Goal: Task Accomplishment & Management: Manage account settings

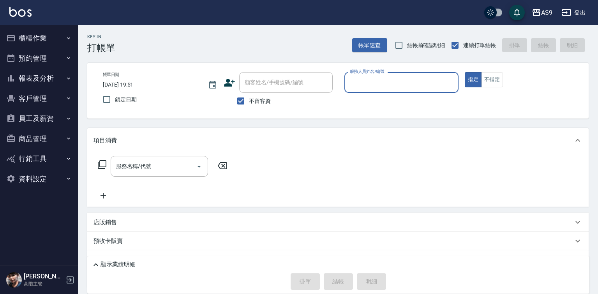
click at [382, 80] on input "服務人員姓名/編號" at bounding box center [402, 83] width 108 height 14
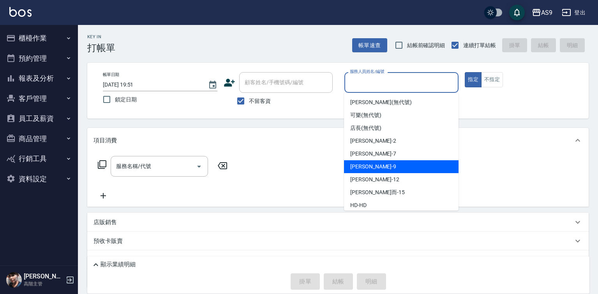
click at [373, 164] on div "[PERSON_NAME] -9" at bounding box center [401, 166] width 115 height 13
type input "[PERSON_NAME]-9"
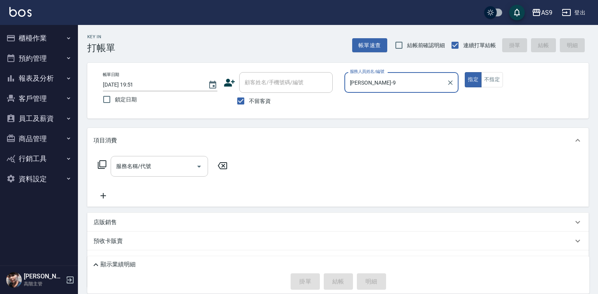
click at [181, 164] on input "服務名稱/代號" at bounding box center [153, 166] width 79 height 14
click at [155, 162] on input "服務名稱/代號" at bounding box center [153, 166] width 79 height 14
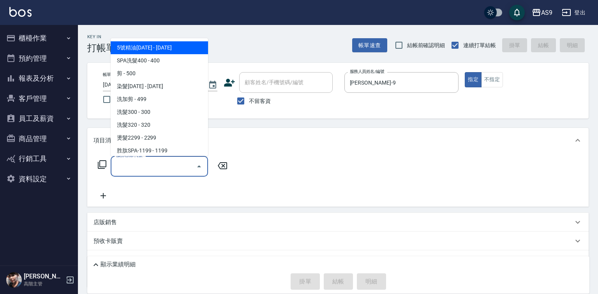
click at [154, 165] on input "服務名稱/代號" at bounding box center [153, 166] width 79 height 14
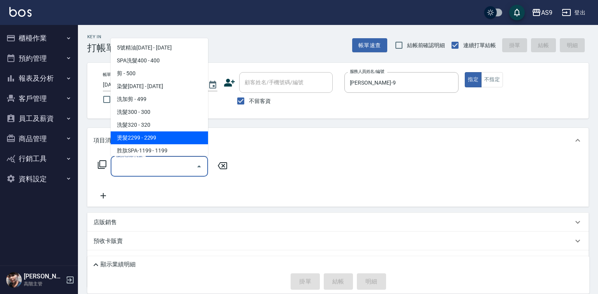
click at [143, 139] on span "燙髮2299 - 2299" at bounding box center [159, 137] width 97 height 13
type input "燙髮2299(燙2299)"
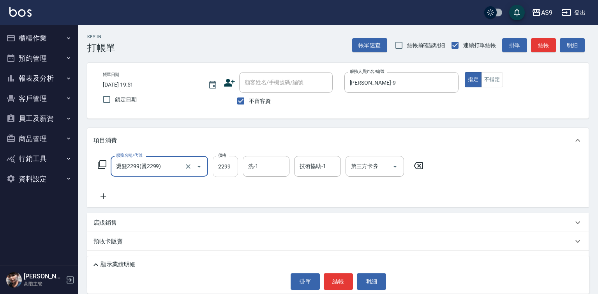
click at [219, 169] on input "2299" at bounding box center [225, 166] width 25 height 21
type input "2000"
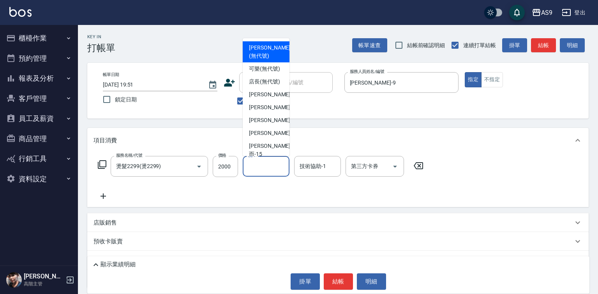
click at [272, 168] on input "洗-1" at bounding box center [266, 166] width 40 height 14
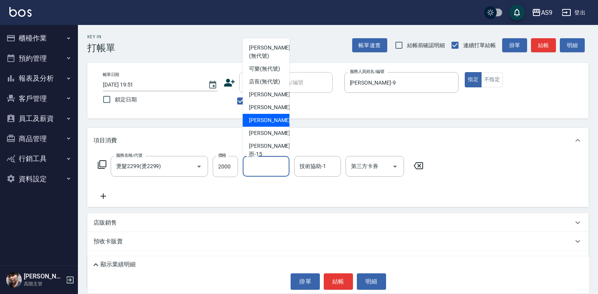
scroll to position [50, 0]
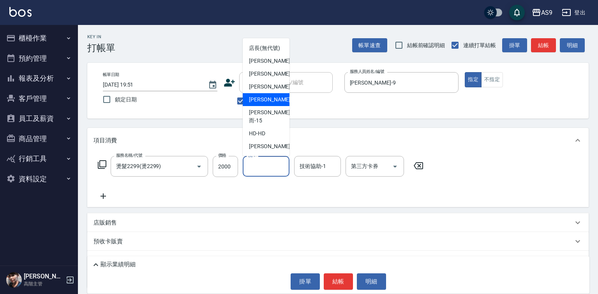
click at [267, 104] on span "[PERSON_NAME]-12" at bounding box center [273, 99] width 49 height 8
type input "[PERSON_NAME]-12"
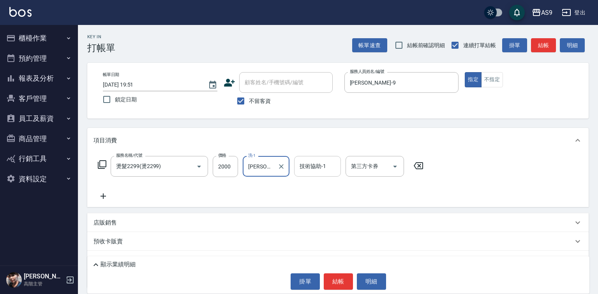
click at [314, 172] on input "技術協助-1" at bounding box center [318, 166] width 40 height 14
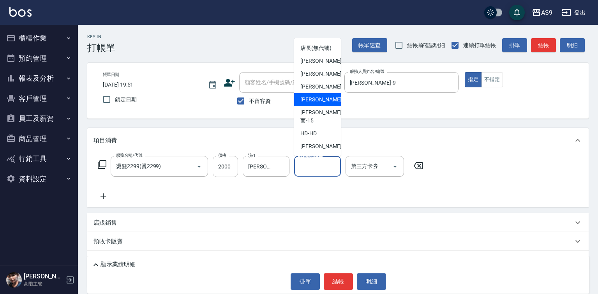
click at [321, 104] on span "[PERSON_NAME]-12" at bounding box center [324, 99] width 49 height 8
type input "[PERSON_NAME]-12"
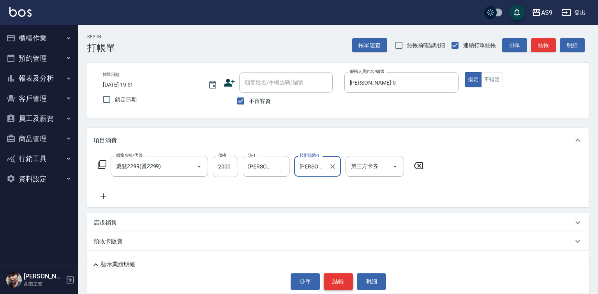
click at [333, 284] on button "結帳" at bounding box center [338, 281] width 29 height 16
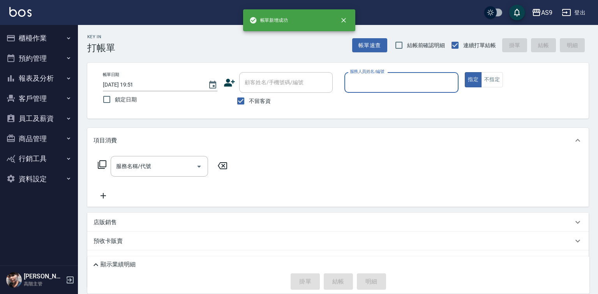
click at [383, 80] on input "服務人員姓名/編號" at bounding box center [402, 83] width 108 height 14
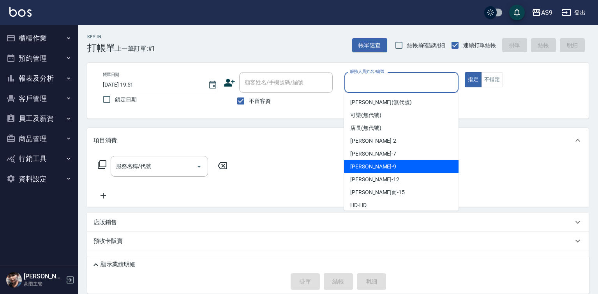
click at [386, 169] on div "[PERSON_NAME] -9" at bounding box center [401, 166] width 115 height 13
type input "[PERSON_NAME]-9"
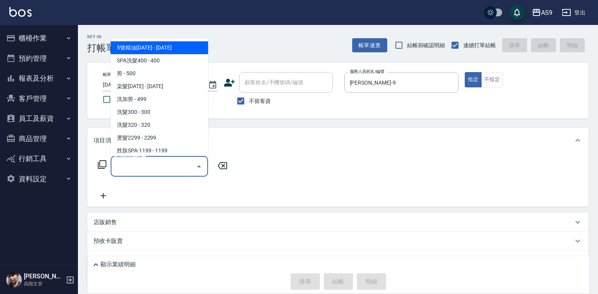
click at [182, 167] on input "服務名稱/代號" at bounding box center [153, 166] width 79 height 14
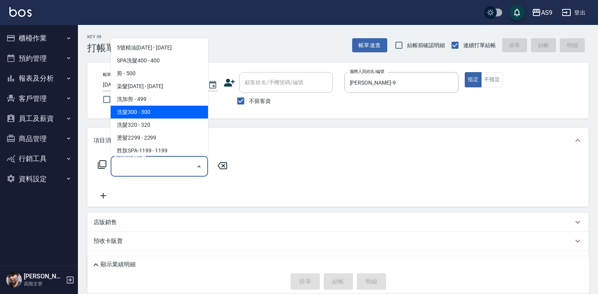
click at [145, 110] on span "洗髮300 - 300" at bounding box center [159, 112] width 97 height 13
type input "洗髮300(洗 髮300)"
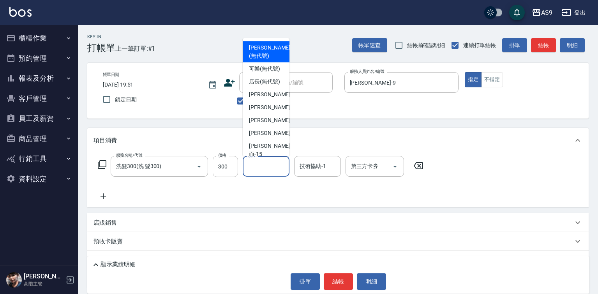
click at [260, 171] on input "洗-1" at bounding box center [266, 166] width 40 height 14
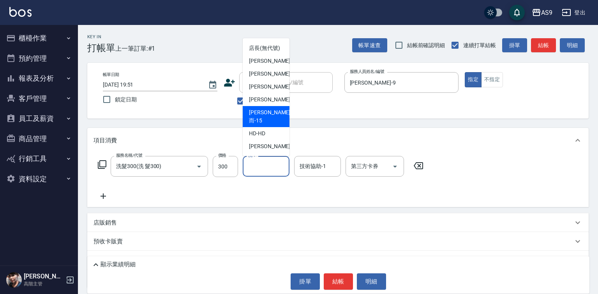
click at [271, 122] on span "[PERSON_NAME]而 -15" at bounding box center [269, 116] width 41 height 16
type input "[PERSON_NAME]而-15"
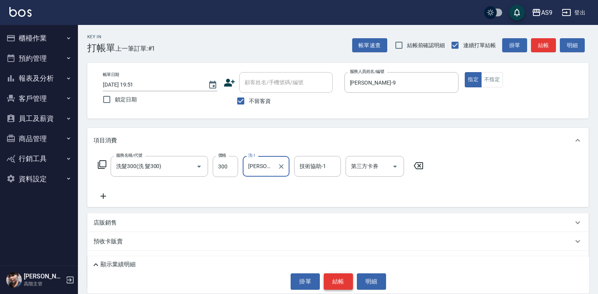
click at [337, 280] on button "結帳" at bounding box center [338, 281] width 29 height 16
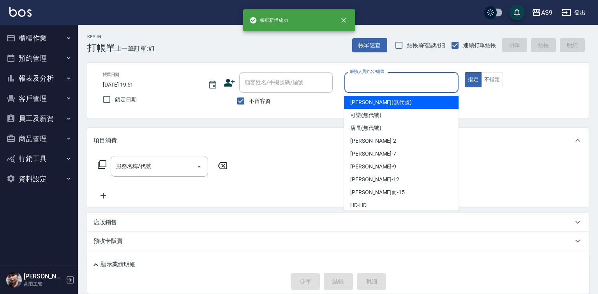
click at [368, 79] on input "服務人員姓名/編號" at bounding box center [402, 83] width 108 height 14
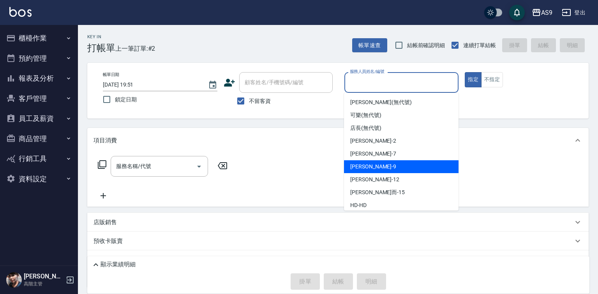
click at [375, 167] on div "[PERSON_NAME] -9" at bounding box center [401, 166] width 115 height 13
type input "[PERSON_NAME]-9"
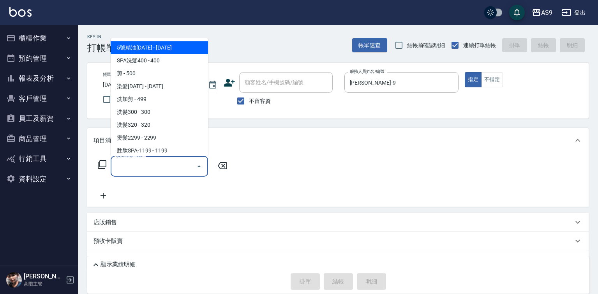
click at [177, 170] on input "服務名稱/代號" at bounding box center [153, 166] width 79 height 14
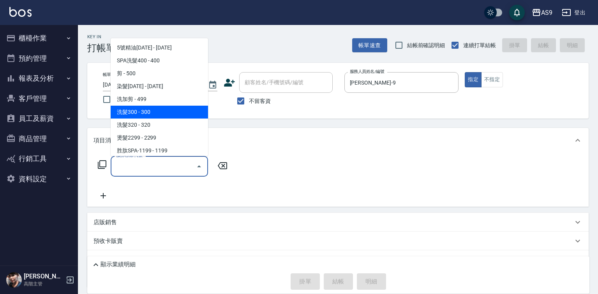
click at [146, 113] on span "洗髮300 - 300" at bounding box center [159, 112] width 97 height 13
type input "洗髮300(洗 髮300)"
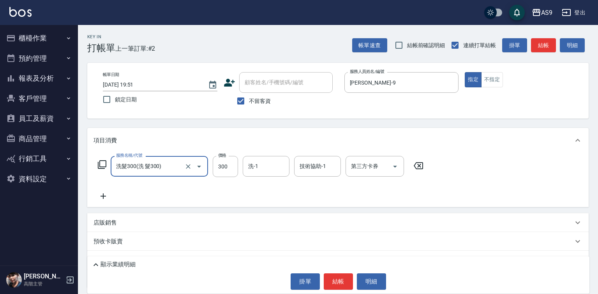
scroll to position [37, 0]
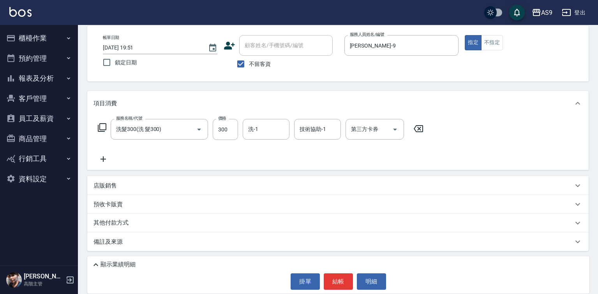
click at [104, 160] on icon at bounding box center [103, 158] width 19 height 9
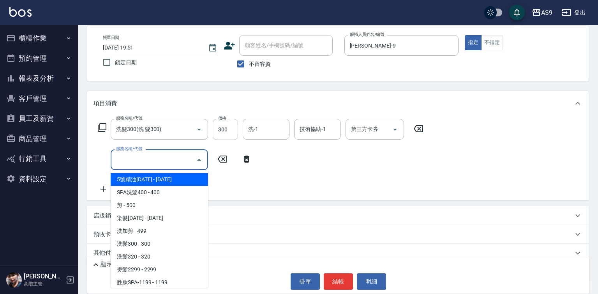
click at [134, 157] on input "服務名稱/代號" at bounding box center [153, 160] width 79 height 14
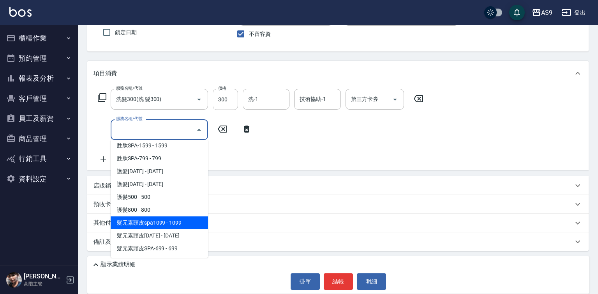
scroll to position [120, 0]
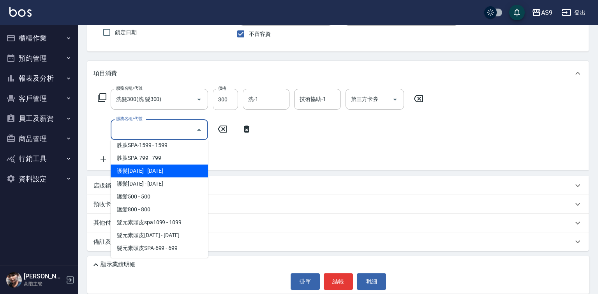
click at [159, 174] on span "護髮[DATE] - [DATE]" at bounding box center [159, 170] width 97 height 13
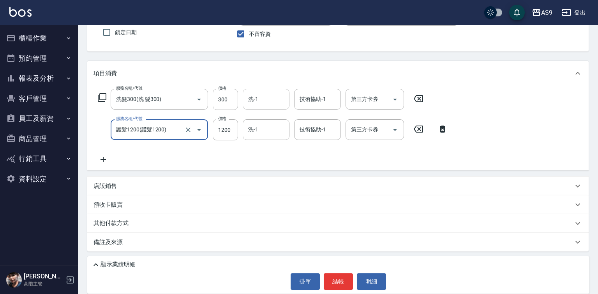
type input "護髮1200"
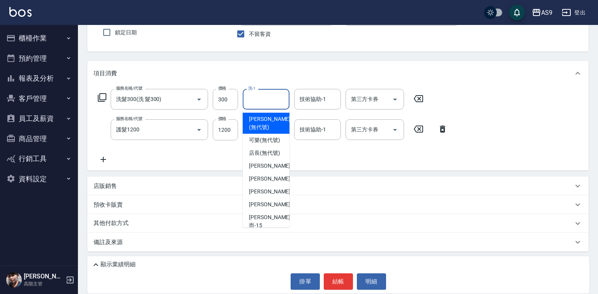
click at [254, 103] on div "洗-1 洗-1" at bounding box center [266, 99] width 47 height 21
click at [238, 150] on div "服務名稱/代號 洗髮300(洗 髮300) 服務名稱/代號 價格 300 價格 洗-1 洗-1 技術協助-1 技術協助-1 第三方卡券 第三方卡券 服務名稱/…" at bounding box center [273, 126] width 359 height 75
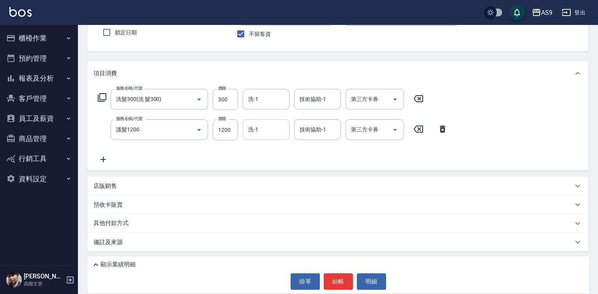
click at [253, 134] on input "洗-1" at bounding box center [266, 130] width 40 height 14
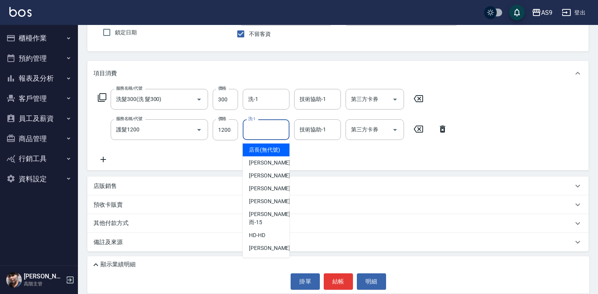
scroll to position [50, 0]
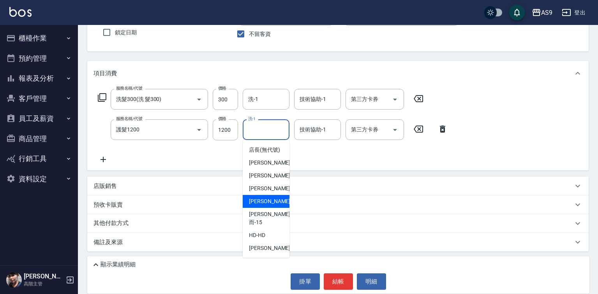
click at [278, 208] on div "[PERSON_NAME]-12" at bounding box center [266, 201] width 47 height 13
type input "[PERSON_NAME]-12"
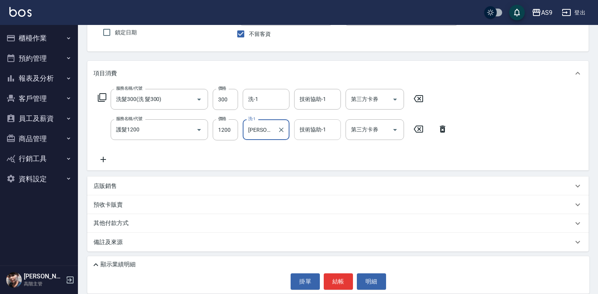
click at [327, 134] on input "技術協助-1" at bounding box center [318, 130] width 40 height 14
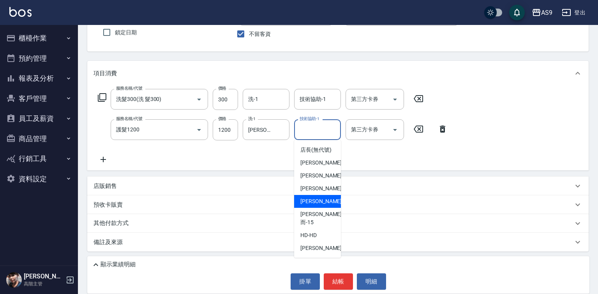
click at [317, 205] on span "[PERSON_NAME]-12" at bounding box center [324, 201] width 49 height 8
type input "[PERSON_NAME]-12"
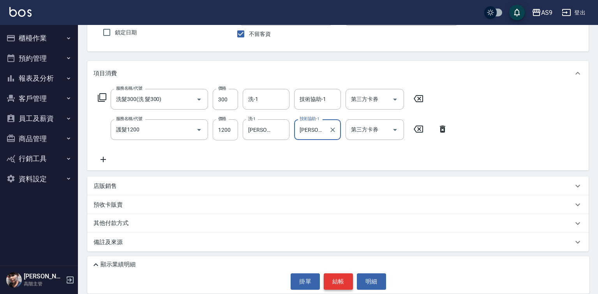
click at [335, 277] on button "結帳" at bounding box center [338, 281] width 29 height 16
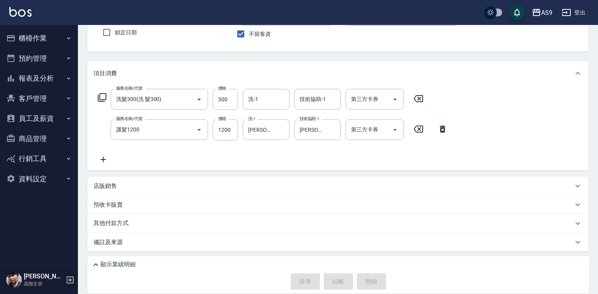
type input "[DATE] 19:52"
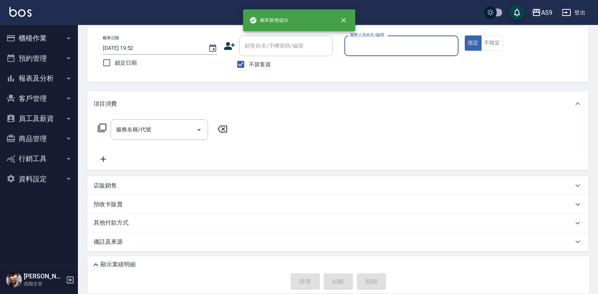
scroll to position [0, 0]
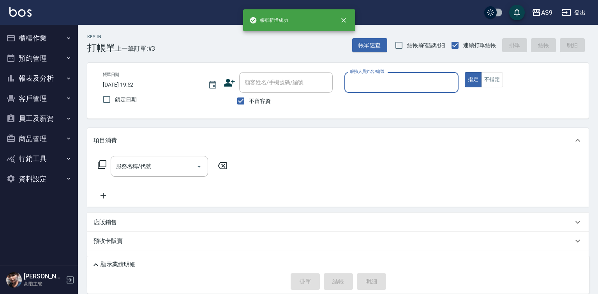
click at [367, 82] on input "服務人員姓名/編號" at bounding box center [402, 83] width 108 height 14
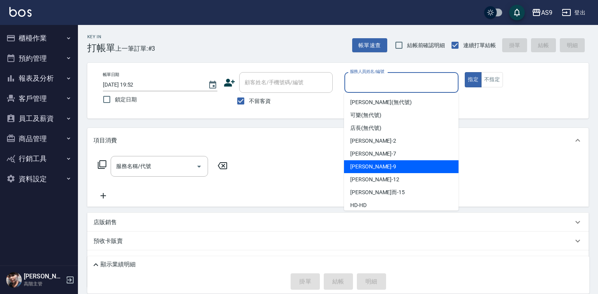
click at [371, 166] on span "[PERSON_NAME] -9" at bounding box center [373, 166] width 46 height 8
type input "[PERSON_NAME]-9"
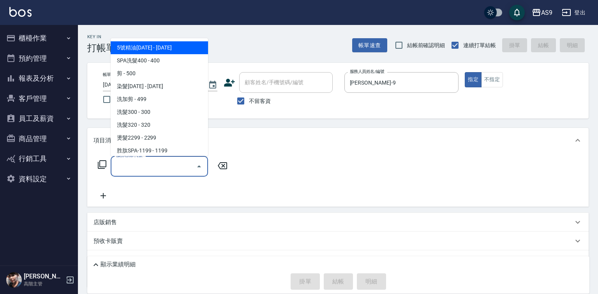
click at [147, 170] on input "服務名稱/代號" at bounding box center [153, 166] width 79 height 14
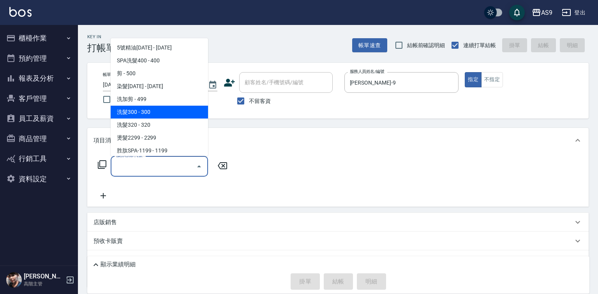
click at [144, 113] on span "洗髮300 - 300" at bounding box center [159, 112] width 97 height 13
type input "洗髮300(洗 髮300)"
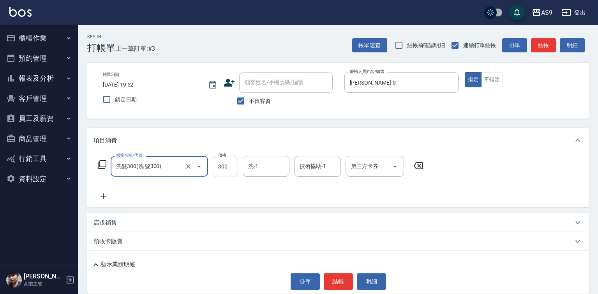
click at [216, 162] on input "300" at bounding box center [225, 166] width 25 height 21
click at [222, 168] on input "400" at bounding box center [225, 166] width 25 height 21
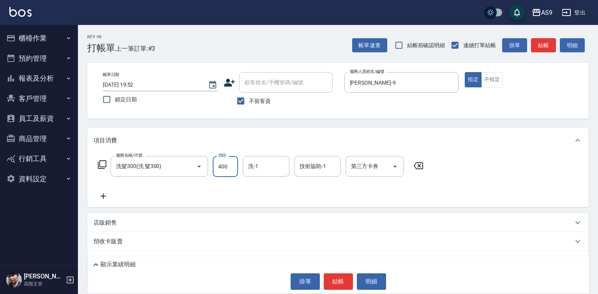
click at [222, 167] on input "400" at bounding box center [225, 166] width 25 height 21
type input "300"
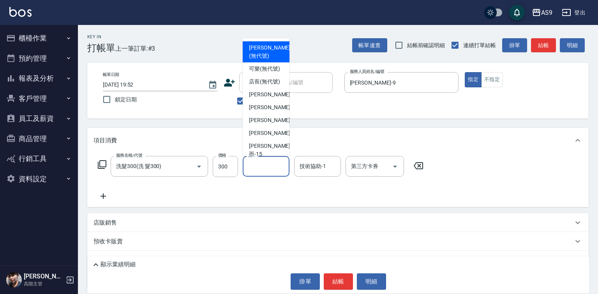
click at [260, 168] on input "洗-1" at bounding box center [266, 166] width 40 height 14
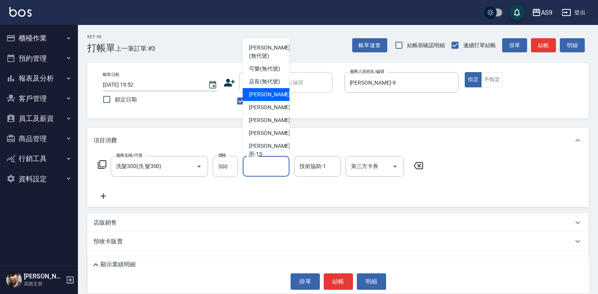
click at [268, 99] on span "[PERSON_NAME]蘭 -2" at bounding box center [272, 94] width 46 height 8
type input "[PERSON_NAME]蘭-2"
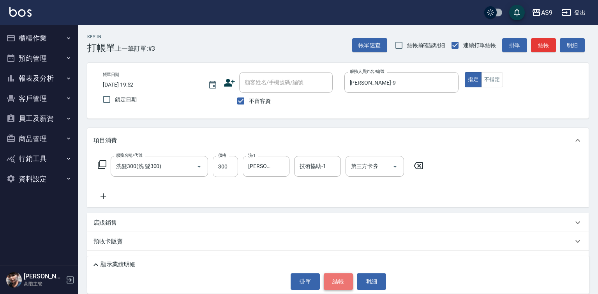
click at [338, 280] on button "結帳" at bounding box center [338, 281] width 29 height 16
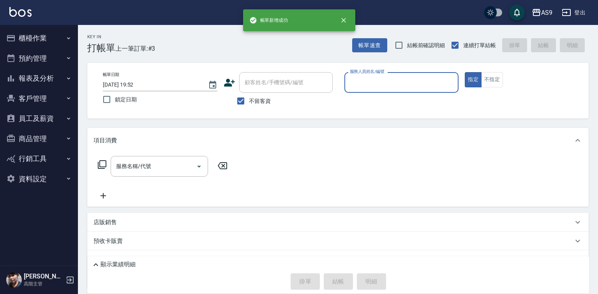
click at [374, 80] on input "服務人員姓名/編號" at bounding box center [402, 83] width 108 height 14
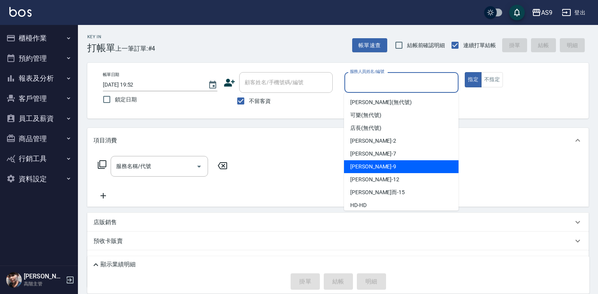
click at [370, 167] on span "[PERSON_NAME] -9" at bounding box center [373, 166] width 46 height 8
type input "[PERSON_NAME]-9"
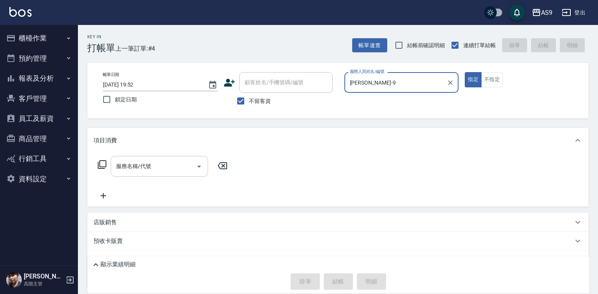
click at [185, 167] on input "服務名稱/代號" at bounding box center [153, 166] width 79 height 14
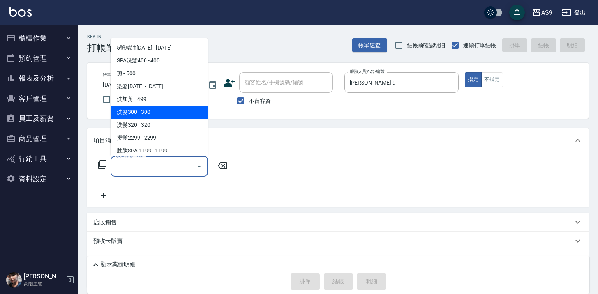
click at [149, 102] on span "洗加剪 - 499" at bounding box center [159, 99] width 97 height 13
type input "洗加剪(洗加剪)"
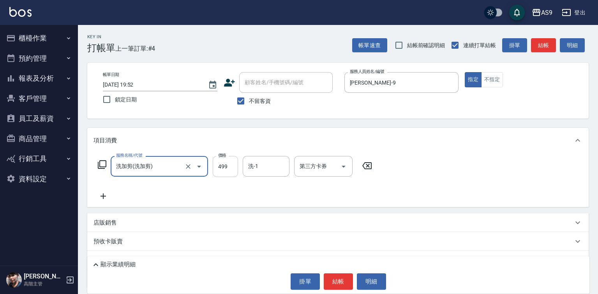
click at [230, 168] on input "499" at bounding box center [225, 166] width 25 height 21
type input "700"
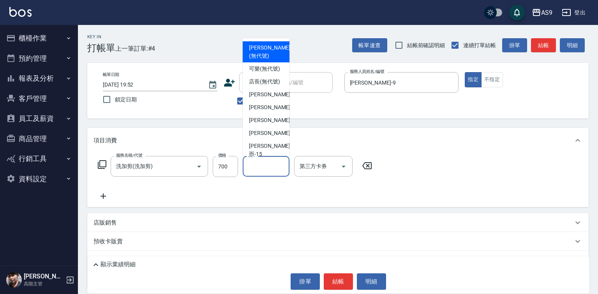
click at [262, 166] on input "洗-1" at bounding box center [266, 166] width 40 height 14
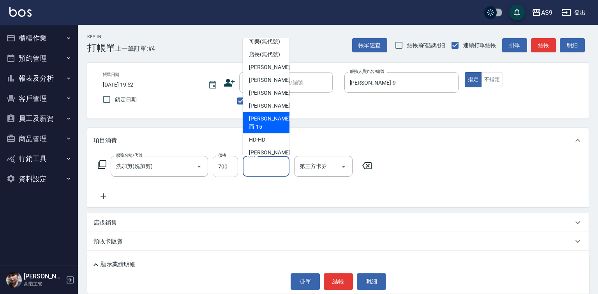
scroll to position [39, 0]
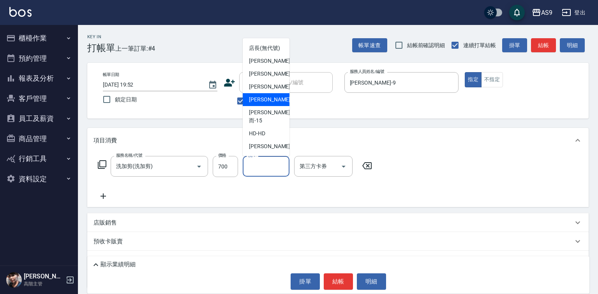
click at [267, 104] on span "[PERSON_NAME]-12" at bounding box center [273, 99] width 49 height 8
type input "[PERSON_NAME]-12"
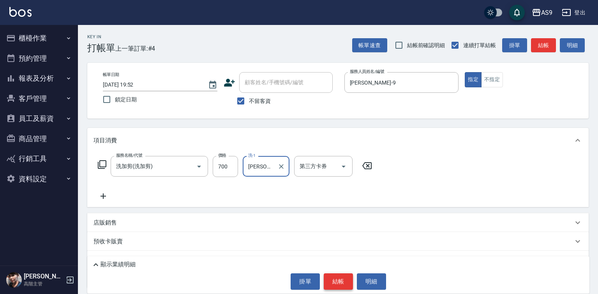
click at [344, 281] on button "結帳" at bounding box center [338, 281] width 29 height 16
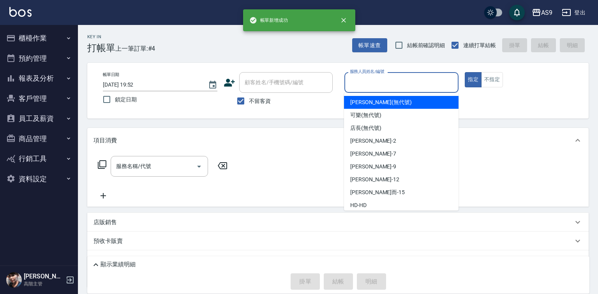
click at [368, 82] on input "服務人員姓名/編號" at bounding box center [402, 83] width 108 height 14
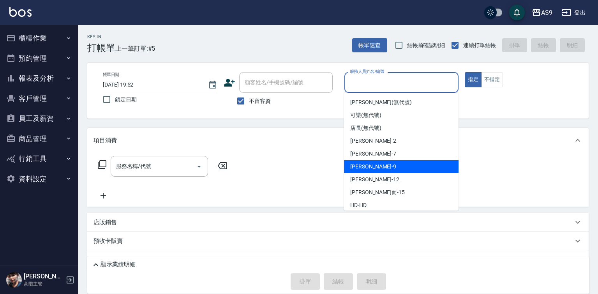
click at [372, 167] on div "[PERSON_NAME] -9" at bounding box center [401, 166] width 115 height 13
type input "[PERSON_NAME]-9"
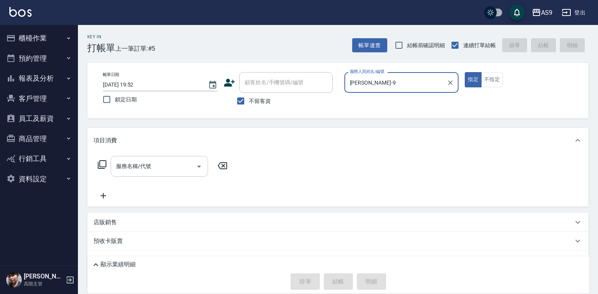
click at [188, 169] on input "服務名稱/代號" at bounding box center [153, 166] width 79 height 14
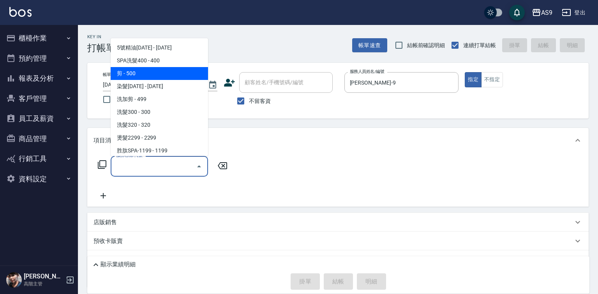
click at [144, 76] on span "剪 - 500" at bounding box center [159, 73] width 97 height 13
type input "剪(剪)"
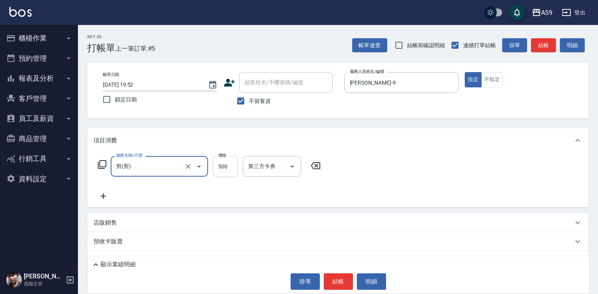
click at [223, 164] on input "500" at bounding box center [225, 166] width 25 height 21
type input "400"
click at [343, 277] on button "結帳" at bounding box center [338, 281] width 29 height 16
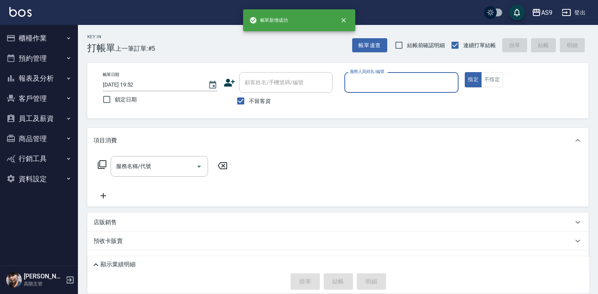
click at [357, 81] on input "服務人員姓名/編號" at bounding box center [402, 83] width 108 height 14
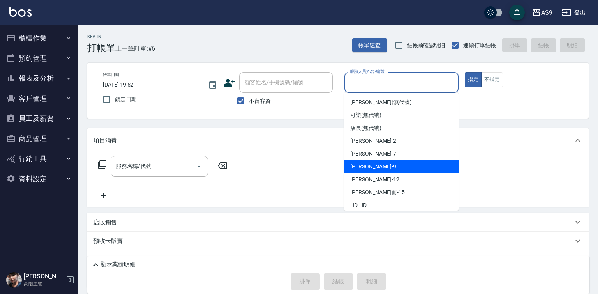
click at [366, 164] on span "[PERSON_NAME] -9" at bounding box center [373, 166] width 46 height 8
type input "[PERSON_NAME]-9"
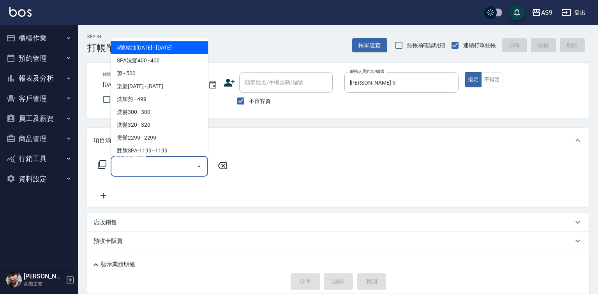
click at [165, 162] on input "服務名稱/代號" at bounding box center [153, 166] width 79 height 14
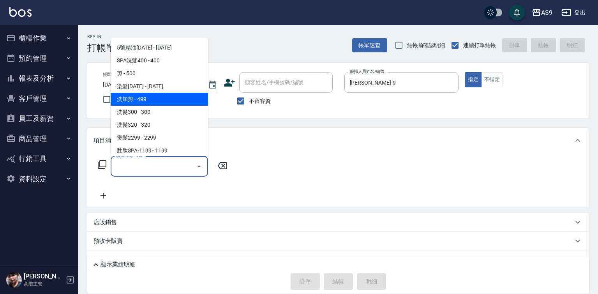
click at [147, 102] on span "洗加剪 - 499" at bounding box center [159, 99] width 97 height 13
type input "洗加剪(洗加剪)"
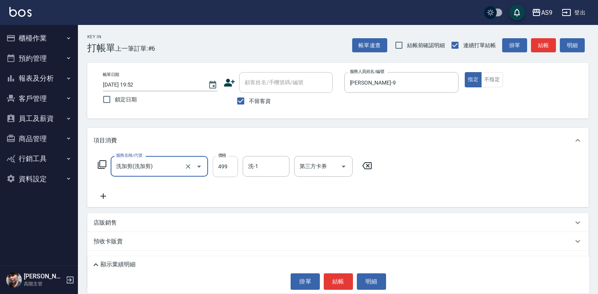
click at [229, 167] on input "499" at bounding box center [225, 166] width 25 height 21
type input "700"
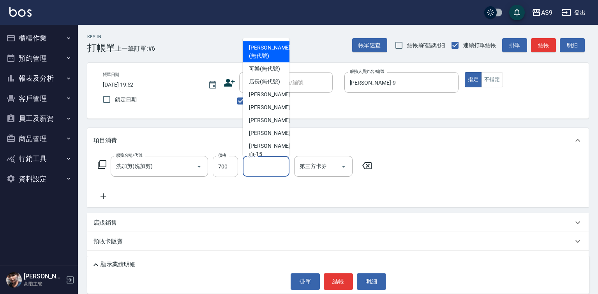
click at [260, 169] on input "洗-1" at bounding box center [266, 166] width 40 height 14
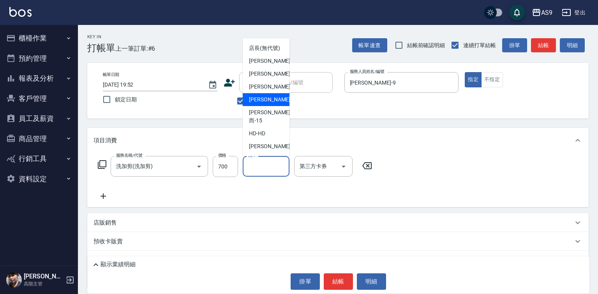
click at [265, 104] on span "[PERSON_NAME]-12" at bounding box center [273, 99] width 49 height 8
type input "[PERSON_NAME]-12"
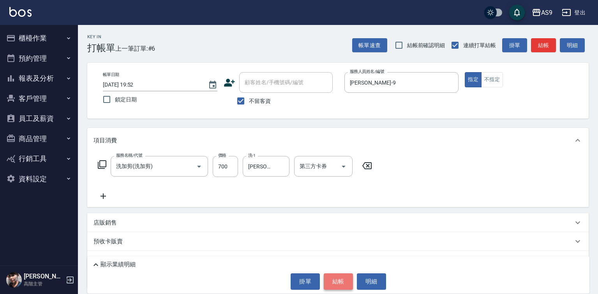
click at [326, 281] on button "結帳" at bounding box center [338, 281] width 29 height 16
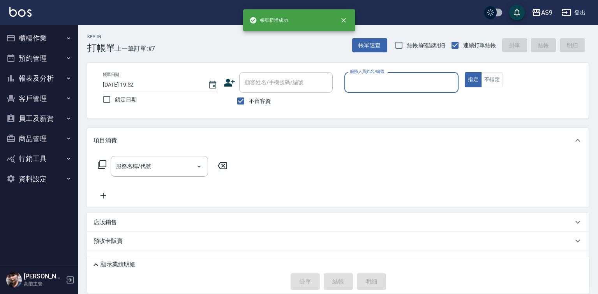
click at [394, 82] on input "服務人員姓名/編號" at bounding box center [402, 83] width 108 height 14
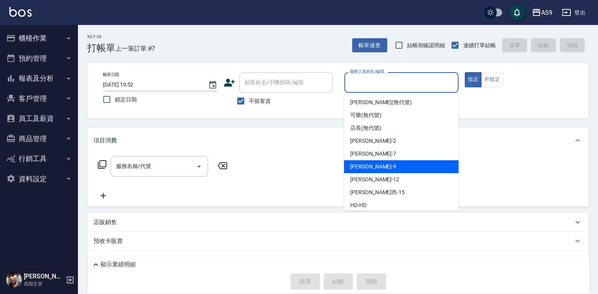
click at [381, 166] on div "[PERSON_NAME] -9" at bounding box center [401, 166] width 115 height 13
type input "[PERSON_NAME]-9"
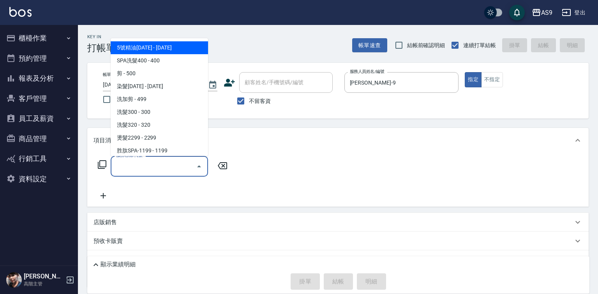
click at [150, 168] on input "服務名稱/代號" at bounding box center [153, 166] width 79 height 14
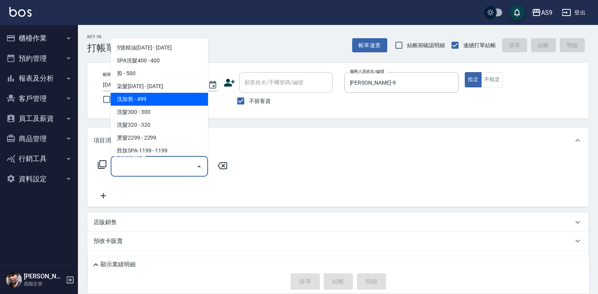
click at [151, 101] on span "洗加剪 - 499" at bounding box center [159, 99] width 97 height 13
type input "洗加剪(洗加剪)"
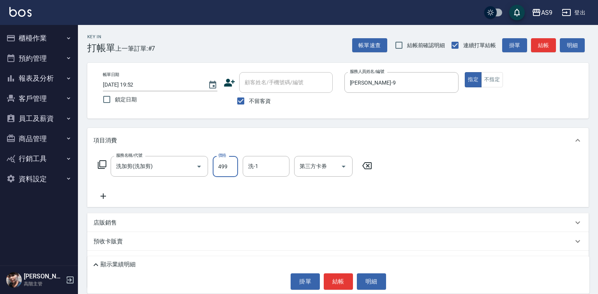
click at [216, 160] on input "499" at bounding box center [225, 166] width 25 height 21
type input "700"
click at [265, 164] on input "洗-1" at bounding box center [266, 166] width 40 height 14
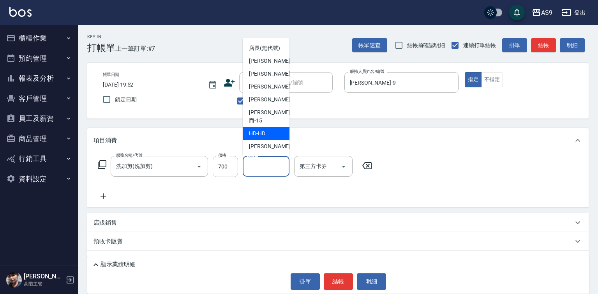
scroll to position [50, 0]
click at [272, 124] on span "[PERSON_NAME]而 -15" at bounding box center [269, 116] width 41 height 16
type input "[PERSON_NAME]而-15"
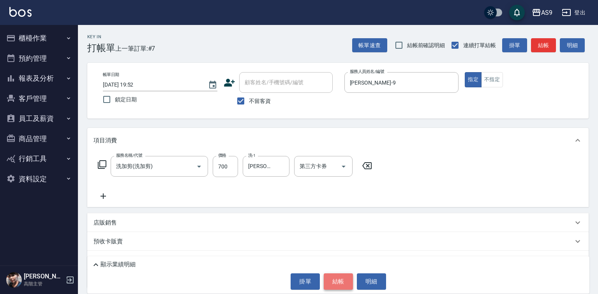
click at [338, 274] on button "結帳" at bounding box center [338, 281] width 29 height 16
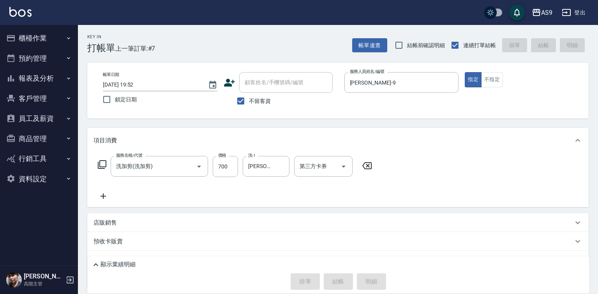
type input "[DATE] 19:53"
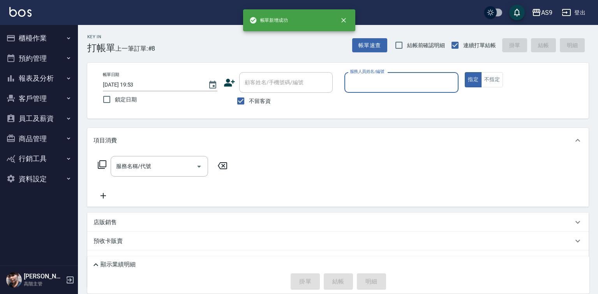
click at [355, 87] on input "服務人員姓名/編號" at bounding box center [402, 83] width 108 height 14
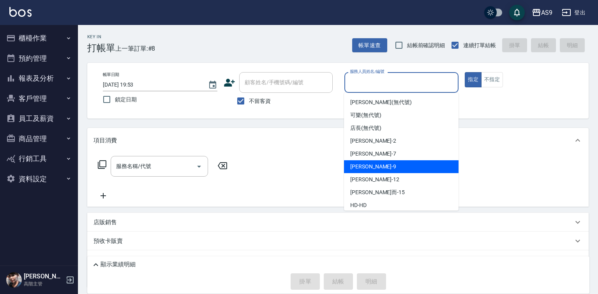
click at [371, 169] on span "[PERSON_NAME] -9" at bounding box center [373, 166] width 46 height 8
type input "[PERSON_NAME]-9"
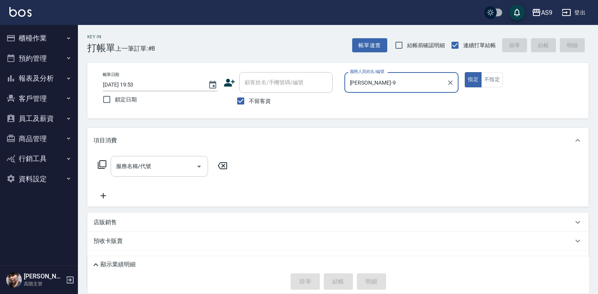
click at [164, 164] on input "服務名稱/代號" at bounding box center [153, 166] width 79 height 14
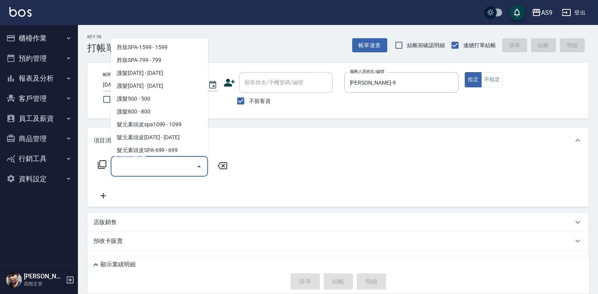
scroll to position [117, 0]
click at [157, 58] on span "胜肽SPA-799 - 799" at bounding box center [159, 59] width 97 height 13
type input "胜肽SPA-799(胜肽SPA-799)"
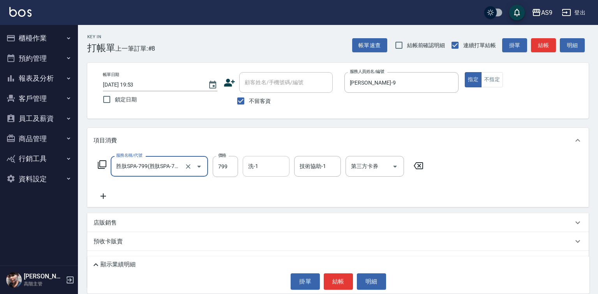
click at [252, 159] on div "洗-1" at bounding box center [266, 166] width 47 height 21
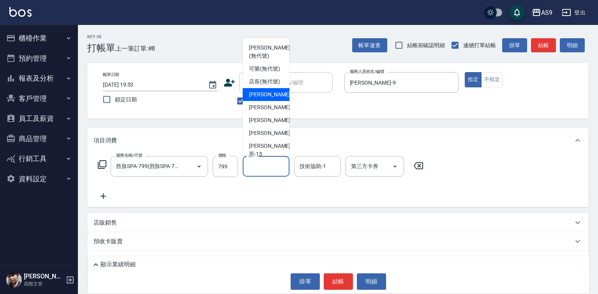
scroll to position [39, 0]
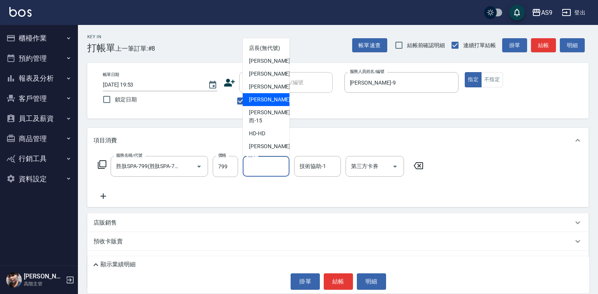
click at [266, 104] on span "[PERSON_NAME]-12" at bounding box center [273, 99] width 49 height 8
type input "[PERSON_NAME]-12"
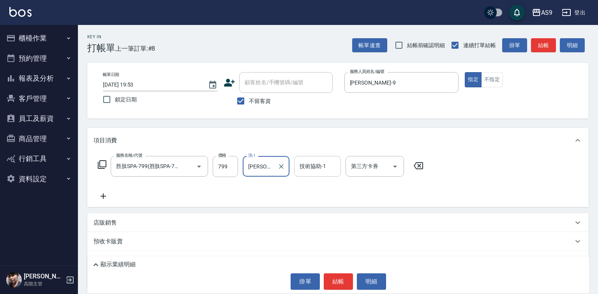
click at [302, 164] on div "技術協助-1 技術協助-1" at bounding box center [317, 166] width 47 height 21
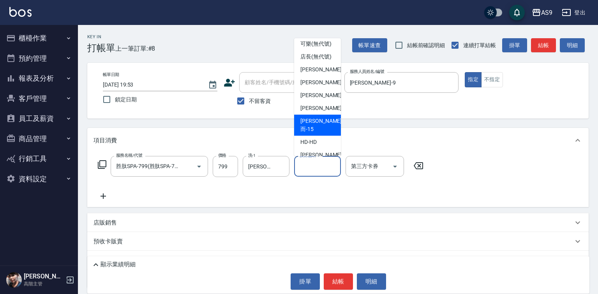
scroll to position [50, 0]
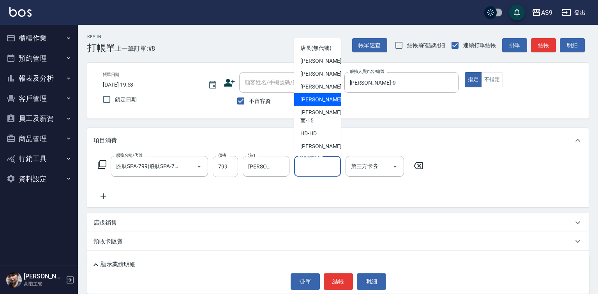
click at [320, 104] on span "[PERSON_NAME]-12" at bounding box center [324, 99] width 49 height 8
type input "[PERSON_NAME]-12"
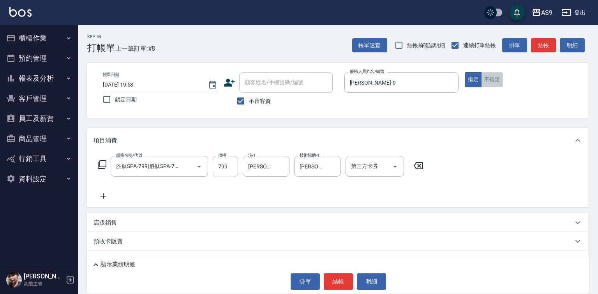
click at [488, 80] on button "不指定" at bounding box center [492, 79] width 22 height 15
click at [339, 290] on div "顯示業績明細 掛單 結帳 明細" at bounding box center [338, 274] width 502 height 37
click at [338, 281] on button "結帳" at bounding box center [338, 281] width 29 height 16
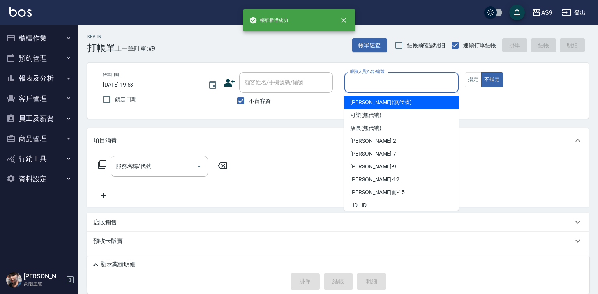
drag, startPoint x: 373, startPoint y: 79, endPoint x: 376, endPoint y: 117, distance: 38.3
click at [373, 79] on input "服務人員姓名/編號" at bounding box center [402, 83] width 108 height 14
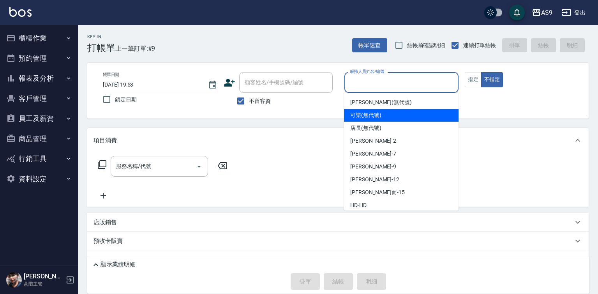
click at [373, 113] on span "可樂 (無代號)" at bounding box center [365, 115] width 31 height 8
type input "可樂(無代號)"
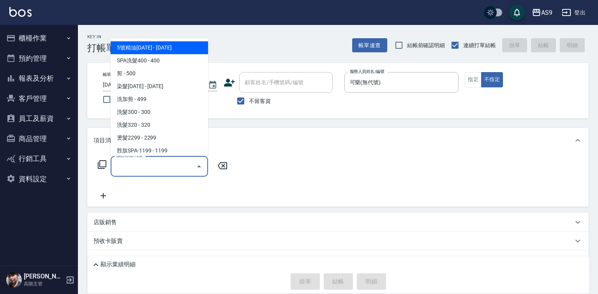
click at [176, 162] on input "服務名稱/代號" at bounding box center [153, 166] width 79 height 14
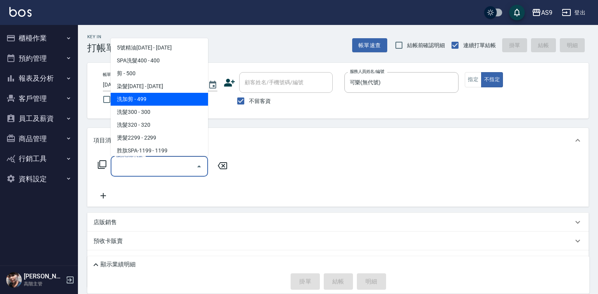
click at [133, 99] on span "洗加剪 - 499" at bounding box center [159, 99] width 97 height 13
type input "洗加剪(洗加剪)"
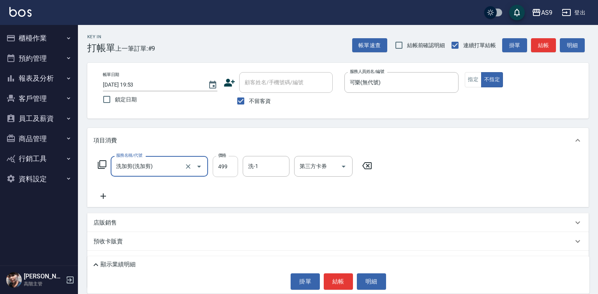
click at [229, 168] on input "499" at bounding box center [225, 166] width 25 height 21
click at [287, 167] on div "洗-1" at bounding box center [266, 166] width 47 height 21
type input "700"
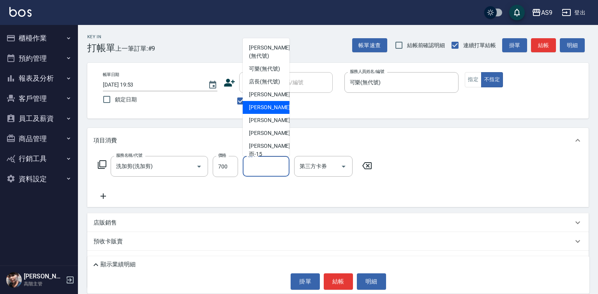
scroll to position [39, 0]
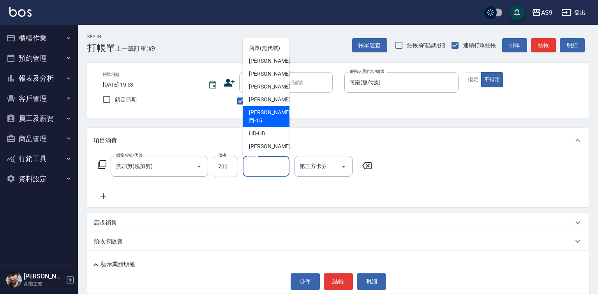
click at [273, 125] on span "[PERSON_NAME]而 -15" at bounding box center [269, 116] width 41 height 16
type input "[PERSON_NAME]而-15"
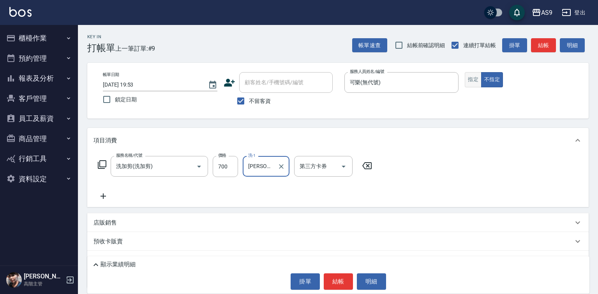
click at [471, 83] on button "指定" at bounding box center [473, 79] width 17 height 15
click at [340, 280] on button "結帳" at bounding box center [338, 281] width 29 height 16
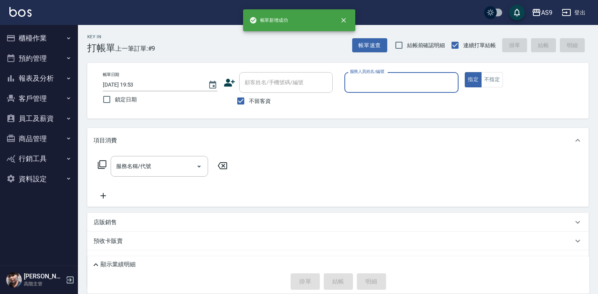
click at [367, 80] on input "服務人員姓名/編號" at bounding box center [402, 83] width 108 height 14
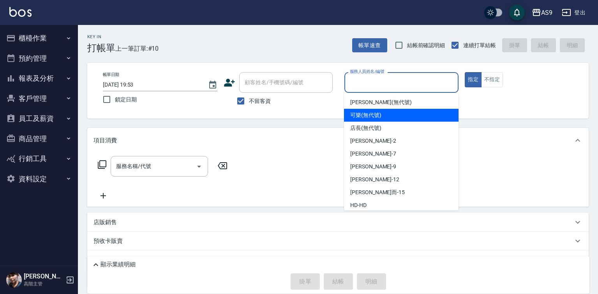
click at [376, 115] on span "可樂 (無代號)" at bounding box center [365, 115] width 31 height 8
type input "可樂(無代號)"
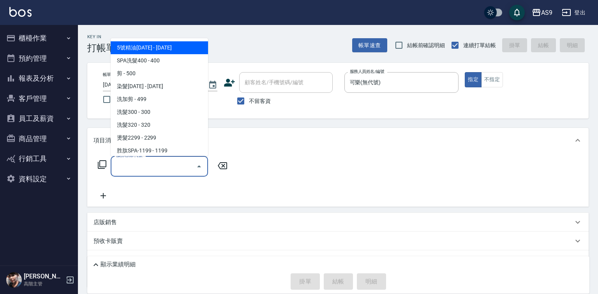
click at [160, 167] on input "服務名稱/代號" at bounding box center [153, 166] width 79 height 14
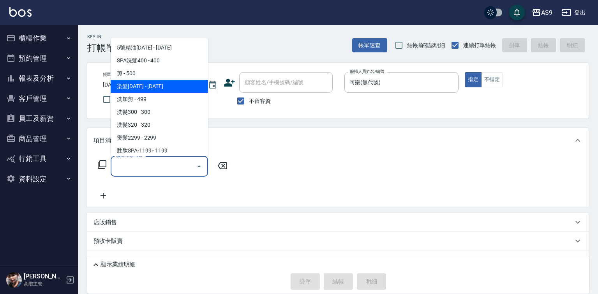
click at [159, 91] on span "染髮[DATE] - [DATE]" at bounding box center [159, 86] width 97 height 13
type input "染髮1500(染髮1500)"
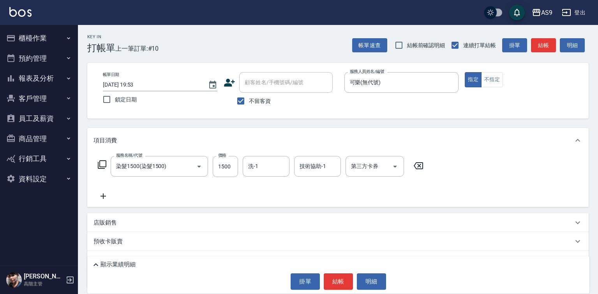
click at [110, 197] on icon at bounding box center [103, 195] width 19 height 9
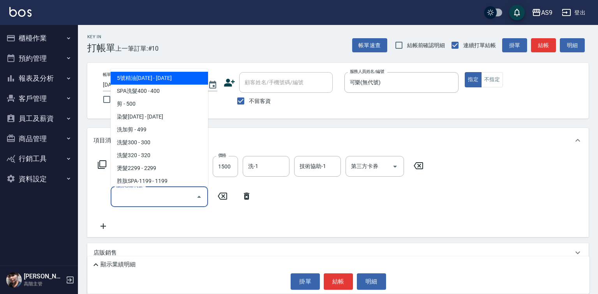
drag, startPoint x: 118, startPoint y: 194, endPoint x: 135, endPoint y: 162, distance: 35.9
click at [119, 193] on input "服務名稱/代號" at bounding box center [153, 197] width 79 height 14
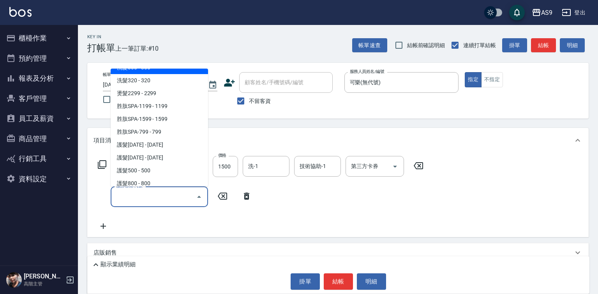
scroll to position [78, 0]
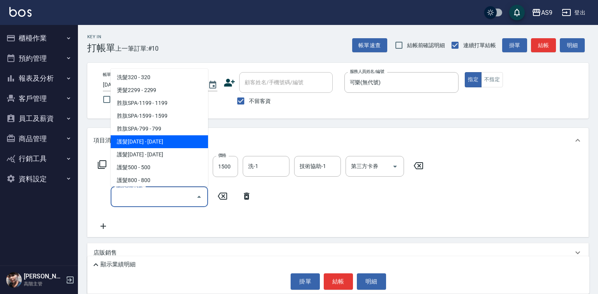
click at [152, 143] on span "護髮[DATE] - [DATE]" at bounding box center [159, 141] width 97 height 13
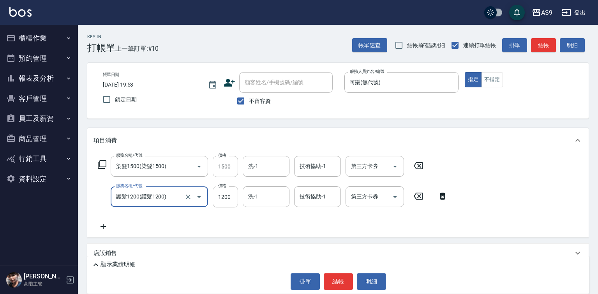
click at [227, 196] on input "1200" at bounding box center [225, 196] width 25 height 21
type input "護髮1200"
click at [227, 196] on input "1200" at bounding box center [225, 196] width 25 height 21
type input "900"
click at [219, 168] on input "1500" at bounding box center [225, 166] width 25 height 21
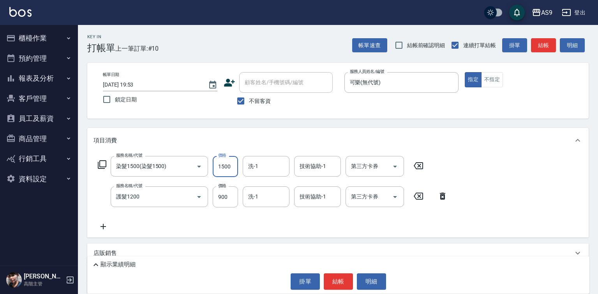
click at [219, 168] on input "1500" at bounding box center [225, 166] width 25 height 21
type input "1800"
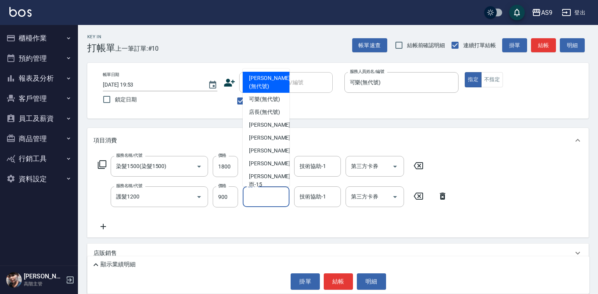
click at [261, 197] on input "洗-1" at bounding box center [266, 197] width 40 height 14
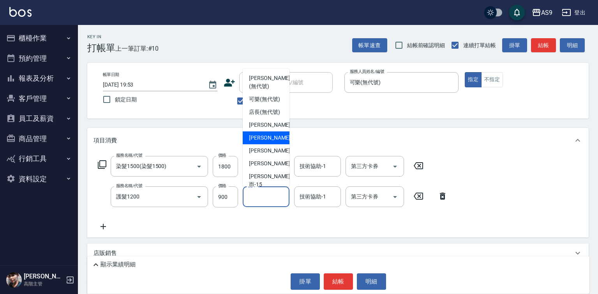
scroll to position [39, 0]
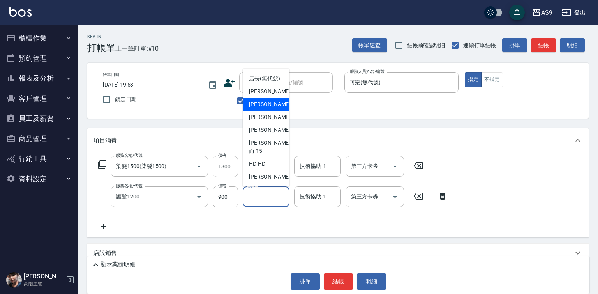
click at [262, 155] on span "[PERSON_NAME]而 -15" at bounding box center [269, 147] width 41 height 16
type input "[PERSON_NAME]而-15"
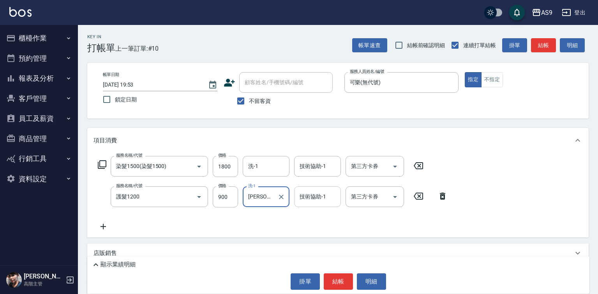
click at [305, 194] on div "技術協助-1 技術協助-1" at bounding box center [317, 196] width 47 height 21
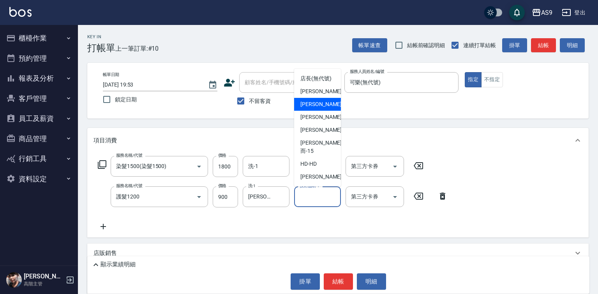
scroll to position [50, 0]
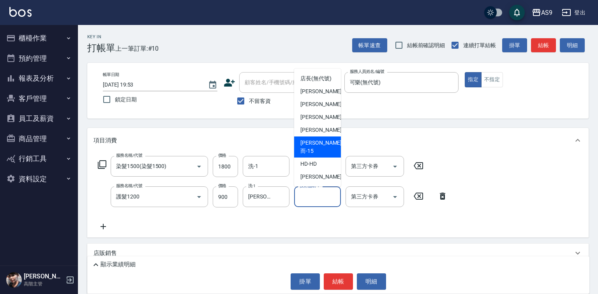
click at [323, 152] on span "[PERSON_NAME]而 -15" at bounding box center [320, 147] width 41 height 16
type input "[PERSON_NAME]而-15"
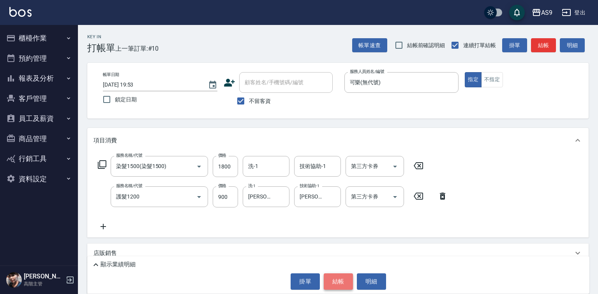
click at [339, 281] on button "結帳" at bounding box center [338, 281] width 29 height 16
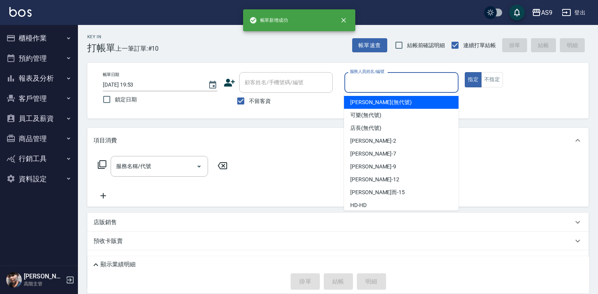
click at [367, 89] on input "服務人員姓名/編號" at bounding box center [402, 83] width 108 height 14
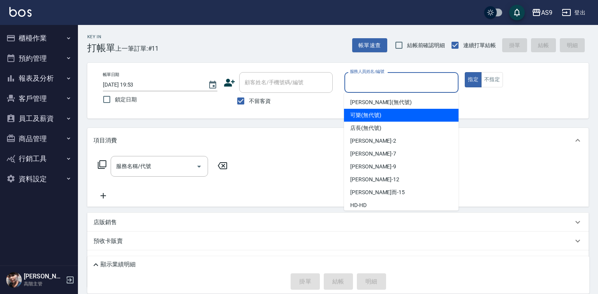
click at [367, 114] on span "可樂 (無代號)" at bounding box center [365, 115] width 31 height 8
type input "可樂(無代號)"
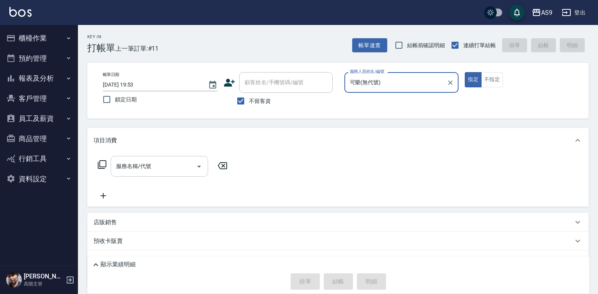
click at [154, 170] on input "服務名稱/代號" at bounding box center [153, 166] width 79 height 14
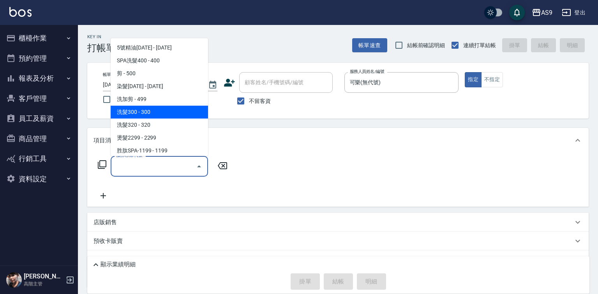
click at [139, 109] on span "洗髮300 - 300" at bounding box center [159, 112] width 97 height 13
type input "洗髮300(洗 髮300)"
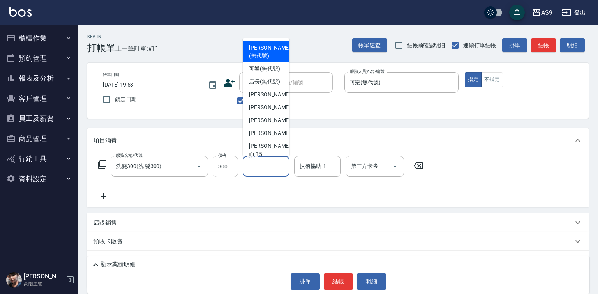
click at [254, 169] on input "洗-1" at bounding box center [266, 166] width 40 height 14
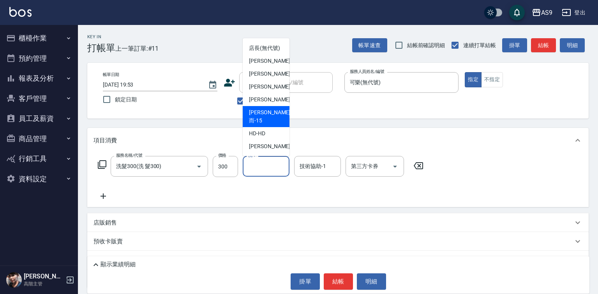
click at [271, 123] on span "[PERSON_NAME]而 -15" at bounding box center [269, 116] width 41 height 16
type input "[PERSON_NAME]而-15"
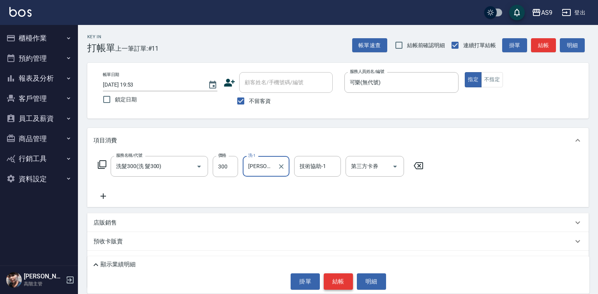
click at [329, 277] on button "結帳" at bounding box center [338, 281] width 29 height 16
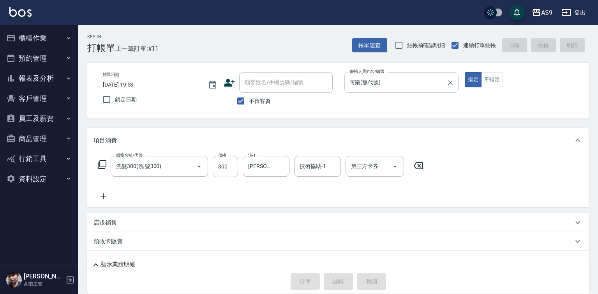
type input "[DATE] 19:54"
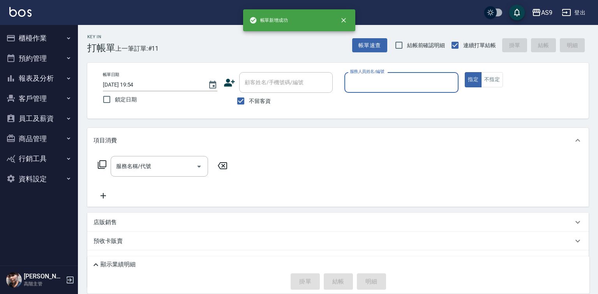
click at [366, 85] on input "服務人員姓名/編號" at bounding box center [402, 83] width 108 height 14
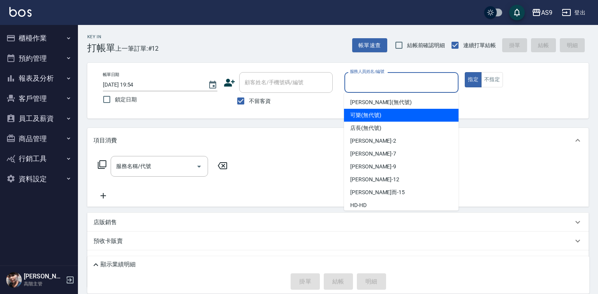
click at [368, 106] on span "[PERSON_NAME] (無代號)" at bounding box center [381, 102] width 62 height 8
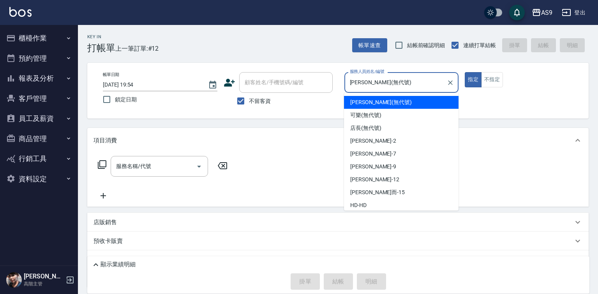
click at [359, 78] on input "[PERSON_NAME](無代號)" at bounding box center [396, 83] width 96 height 14
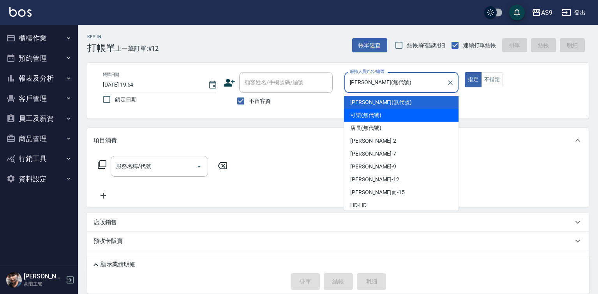
click at [361, 115] on span "可樂 (無代號)" at bounding box center [365, 115] width 31 height 8
type input "可樂(無代號)"
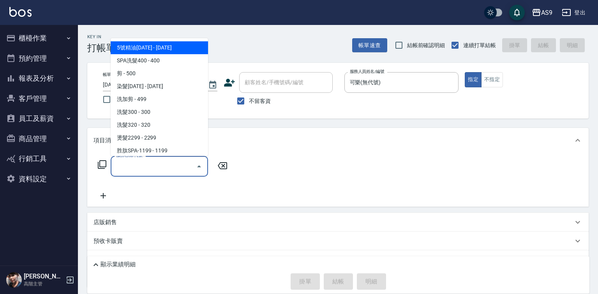
click at [161, 166] on input "服務名稱/代號" at bounding box center [153, 166] width 79 height 14
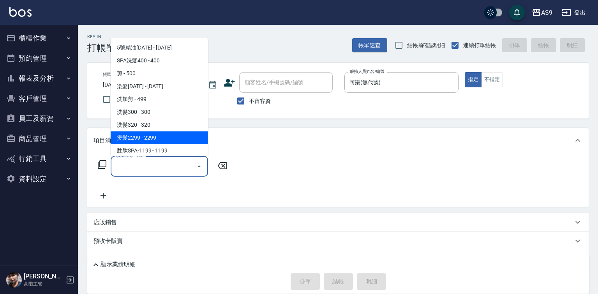
click at [157, 136] on span "燙髮2299 - 2299" at bounding box center [159, 137] width 97 height 13
type input "燙髮2299(燙2299)"
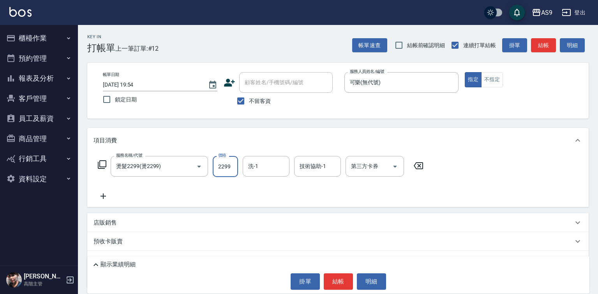
click at [222, 164] on input "2299" at bounding box center [225, 166] width 25 height 21
type input "2000"
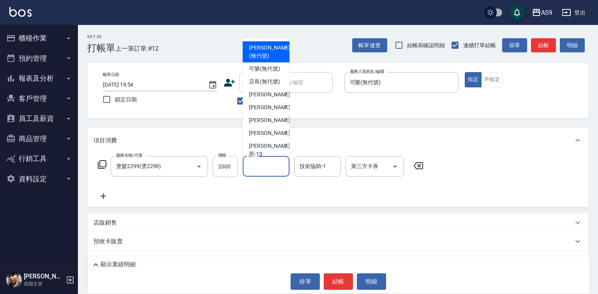
click at [267, 165] on input "洗-1" at bounding box center [266, 166] width 40 height 14
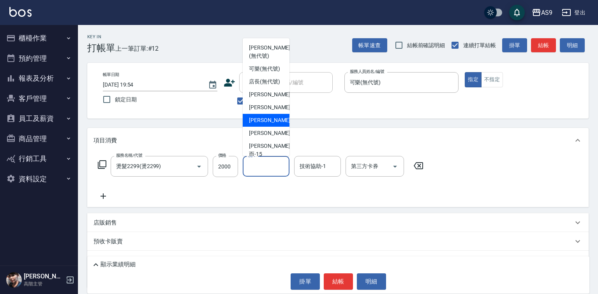
scroll to position [39, 0]
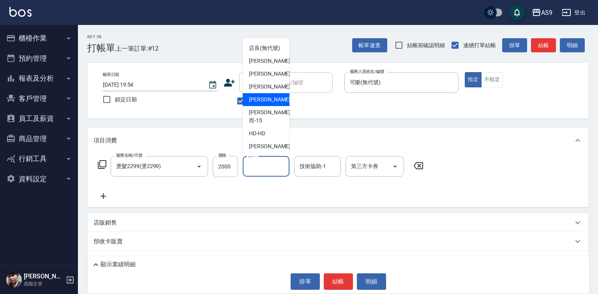
click at [269, 104] on span "[PERSON_NAME]-12" at bounding box center [273, 99] width 49 height 8
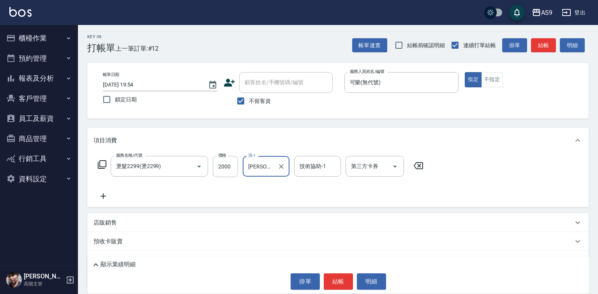
type input "[PERSON_NAME]-12"
click at [332, 281] on button "結帳" at bounding box center [338, 281] width 29 height 16
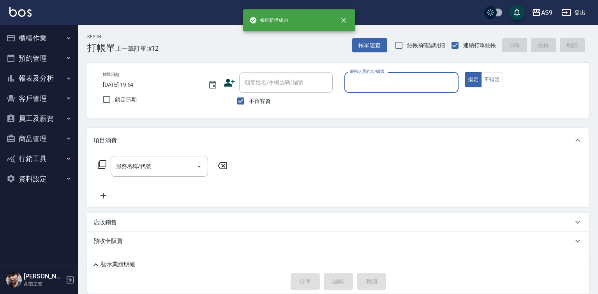
click at [375, 89] on input "服務人員姓名/編號" at bounding box center [402, 83] width 108 height 14
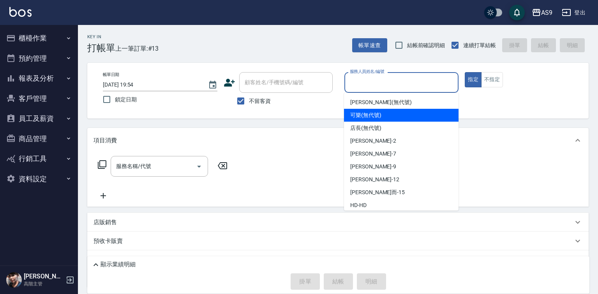
click at [364, 115] on span "可樂 (無代號)" at bounding box center [365, 115] width 31 height 8
type input "可樂(無代號)"
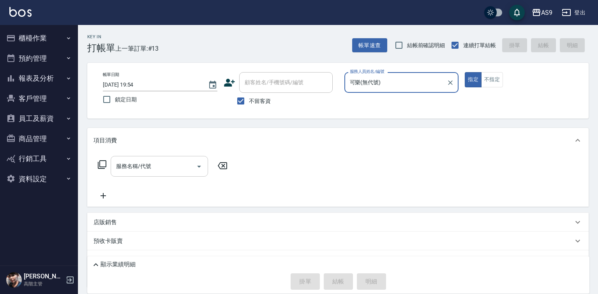
click at [126, 171] on input "服務名稱/代號" at bounding box center [153, 166] width 79 height 14
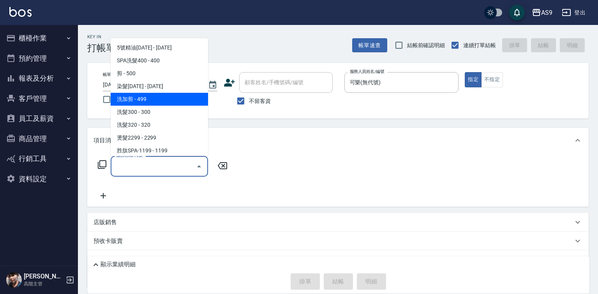
click at [139, 101] on span "洗加剪 - 499" at bounding box center [159, 99] width 97 height 13
type input "洗加剪(洗加剪)"
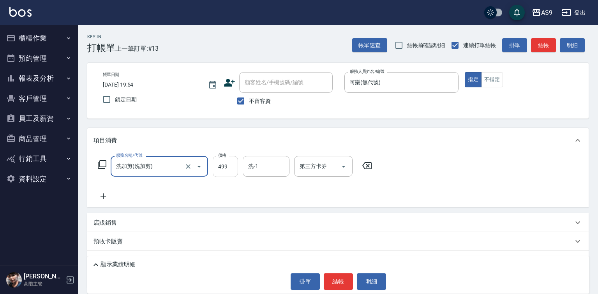
click at [224, 165] on input "499" at bounding box center [225, 166] width 25 height 21
drag, startPoint x: 250, startPoint y: 158, endPoint x: 259, endPoint y: 171, distance: 15.4
click at [256, 167] on div "洗-1" at bounding box center [266, 166] width 47 height 21
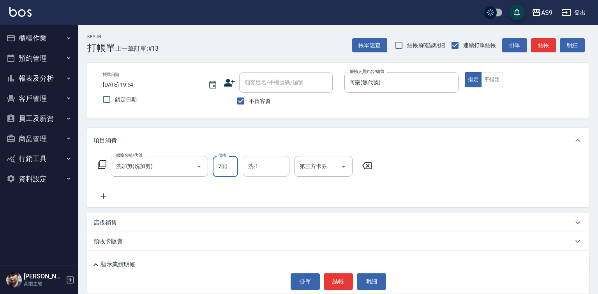
type input "700"
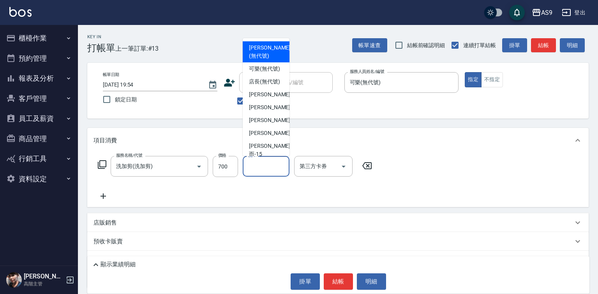
click at [261, 166] on input "洗-1" at bounding box center [266, 166] width 40 height 14
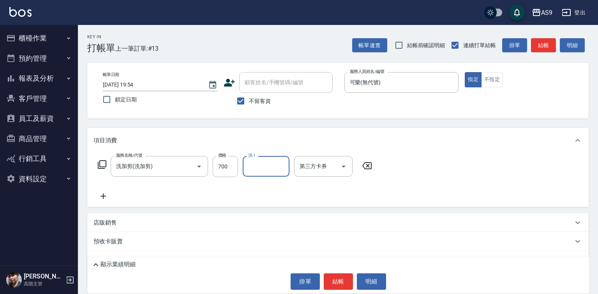
click at [262, 163] on input "洗-1" at bounding box center [266, 166] width 40 height 14
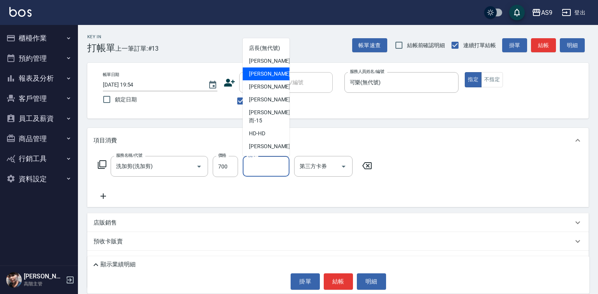
scroll to position [50, 0]
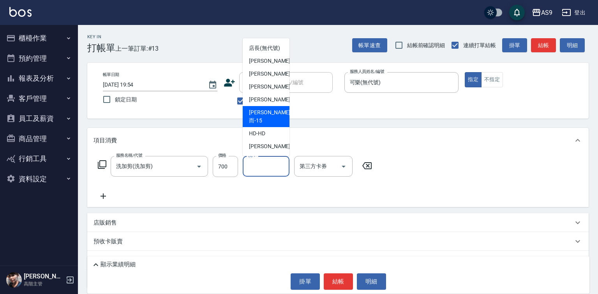
click at [271, 122] on span "[PERSON_NAME]而 -15" at bounding box center [269, 116] width 41 height 16
type input "[PERSON_NAME]而-15"
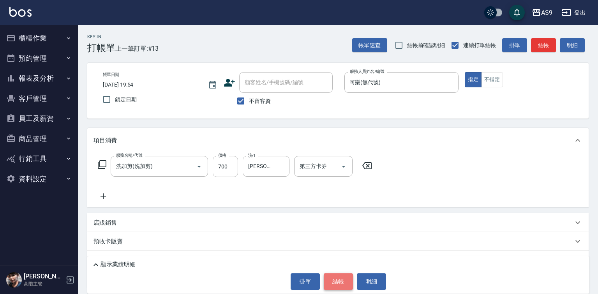
click at [343, 282] on button "結帳" at bounding box center [338, 281] width 29 height 16
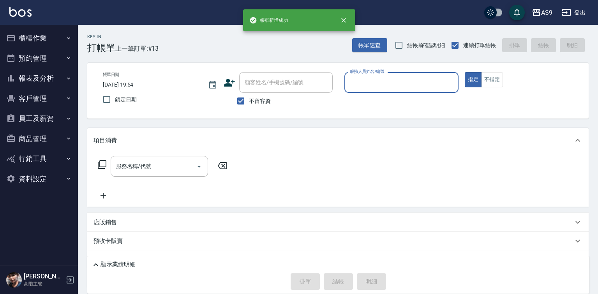
click at [363, 85] on input "服務人員姓名/編號" at bounding box center [402, 83] width 108 height 14
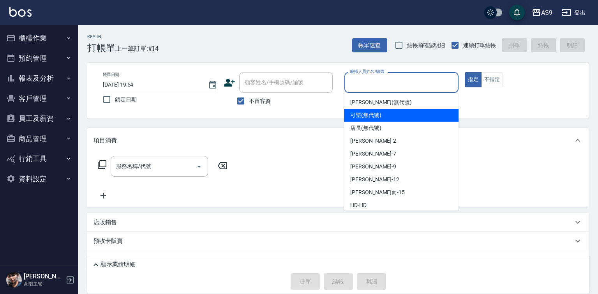
click at [368, 115] on span "可樂 (無代號)" at bounding box center [365, 115] width 31 height 8
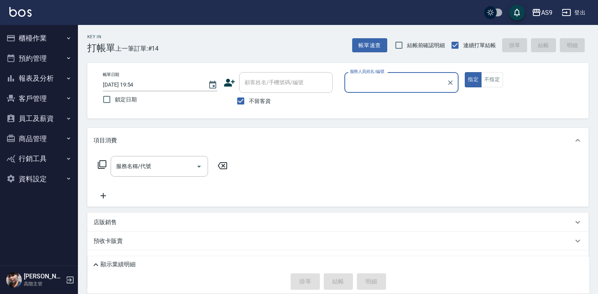
type input "可樂(無代號)"
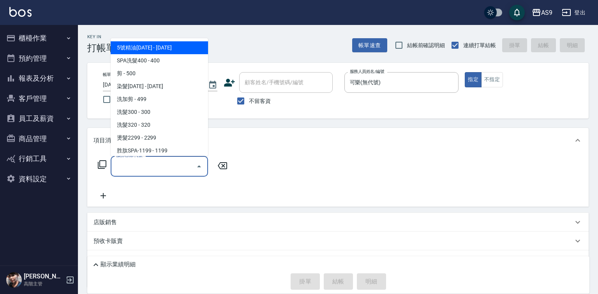
click at [169, 162] on input "服務名稱/代號" at bounding box center [153, 166] width 79 height 14
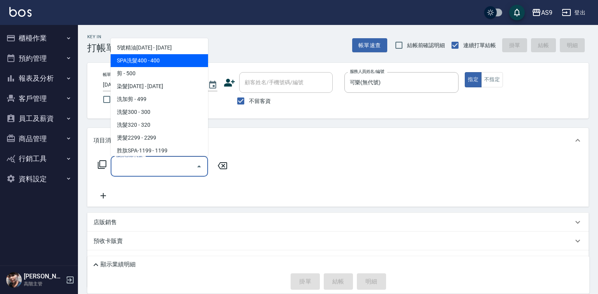
click at [150, 62] on span "SPA洗髮400 - 400" at bounding box center [159, 60] width 97 height 13
type input "SPA洗髮400(SPA洗髮400)"
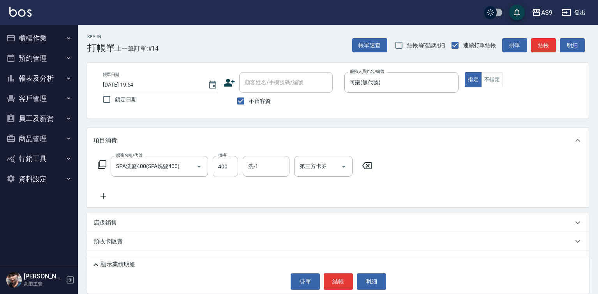
click at [101, 194] on icon at bounding box center [103, 195] width 19 height 9
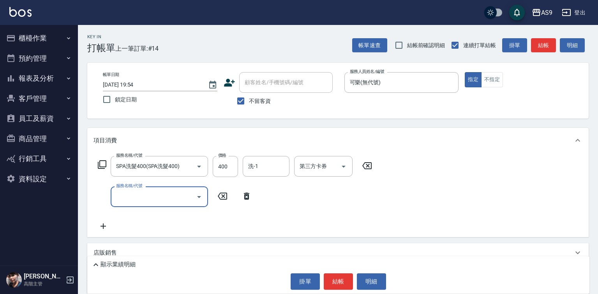
click at [121, 187] on label "服務名稱/代號" at bounding box center [129, 186] width 26 height 6
click at [121, 190] on input "服務名稱/代號" at bounding box center [153, 197] width 79 height 14
click at [128, 199] on input "服務名稱/代號" at bounding box center [153, 197] width 79 height 14
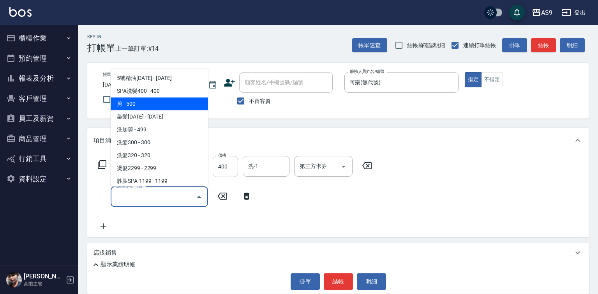
click at [138, 106] on span "剪 - 500" at bounding box center [159, 103] width 97 height 13
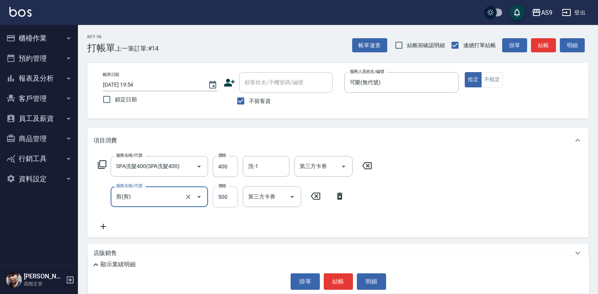
click at [226, 189] on input "500" at bounding box center [225, 196] width 25 height 21
type input "剪"
click at [226, 189] on input "500" at bounding box center [225, 196] width 25 height 21
click at [226, 198] on input "500" at bounding box center [225, 196] width 25 height 21
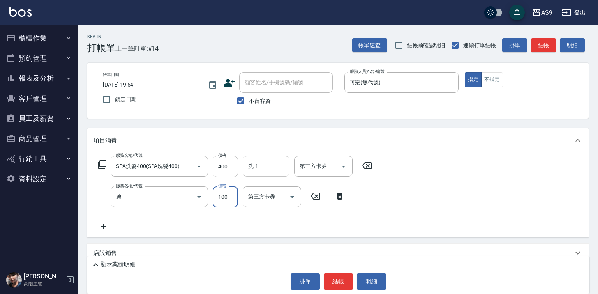
type input "100"
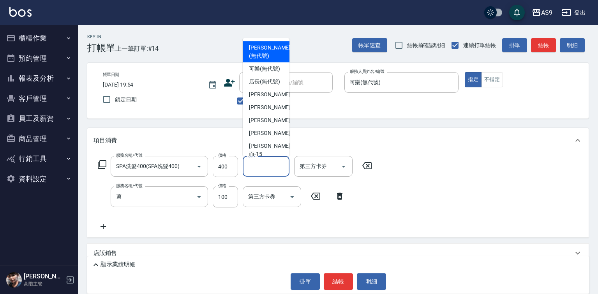
click at [266, 168] on input "洗-1" at bounding box center [266, 166] width 40 height 14
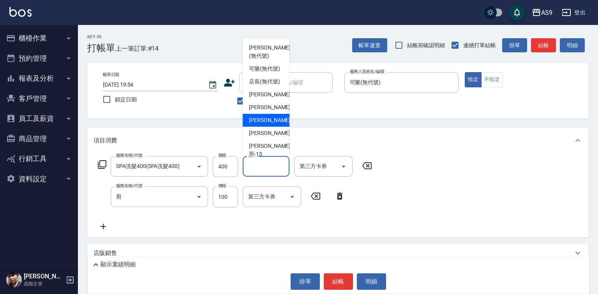
scroll to position [39, 0]
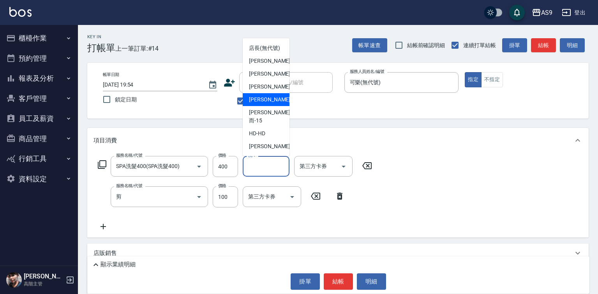
click at [270, 104] on span "[PERSON_NAME]-12" at bounding box center [273, 99] width 49 height 8
type input "[PERSON_NAME]-12"
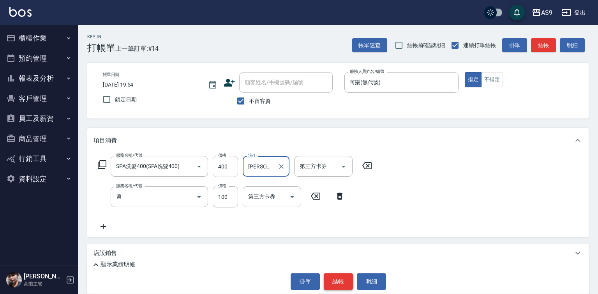
click at [343, 285] on button "結帳" at bounding box center [338, 281] width 29 height 16
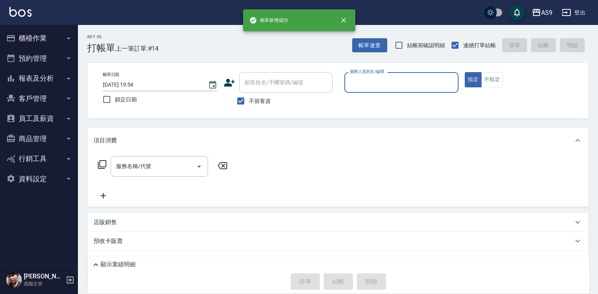
click at [361, 78] on input "服務人員姓名/編號" at bounding box center [402, 83] width 108 height 14
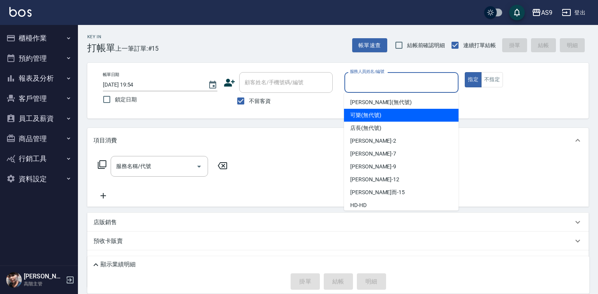
click at [363, 117] on span "可樂 (無代號)" at bounding box center [365, 115] width 31 height 8
type input "可樂(無代號)"
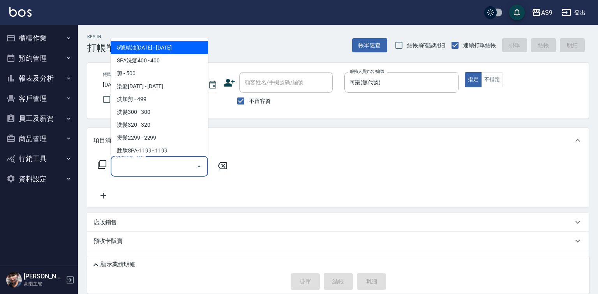
click at [184, 165] on input "服務名稱/代號" at bounding box center [153, 166] width 79 height 14
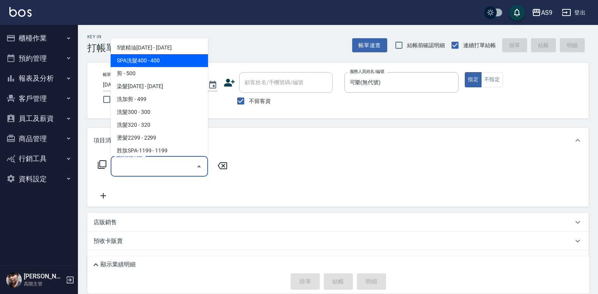
click at [164, 64] on span "SPA洗髮400 - 400" at bounding box center [159, 60] width 97 height 13
type input "SPA洗髮400(SPA洗髮400)"
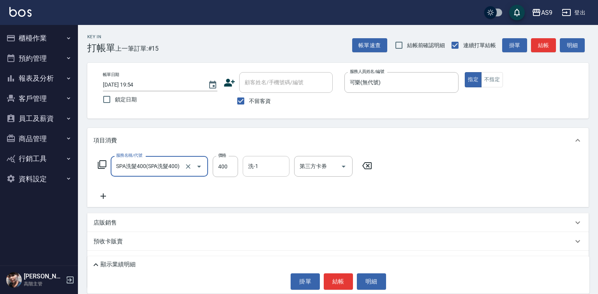
click at [247, 169] on input "洗-1" at bounding box center [266, 166] width 40 height 14
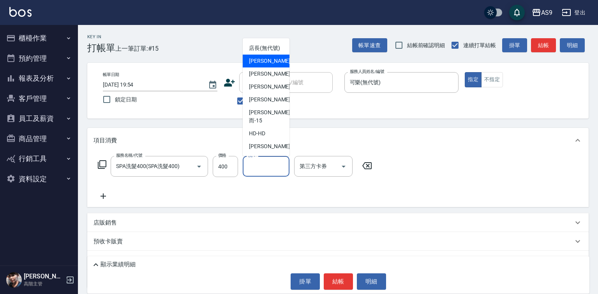
scroll to position [50, 0]
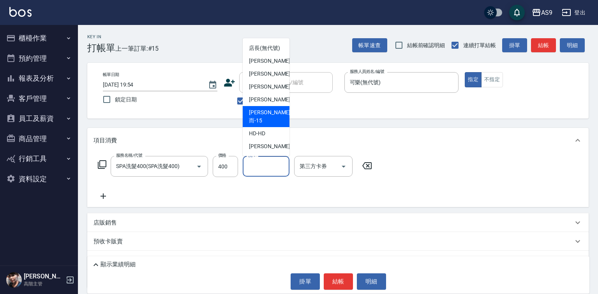
click at [263, 122] on span "[PERSON_NAME]而 -15" at bounding box center [269, 116] width 41 height 16
type input "[PERSON_NAME]而-15"
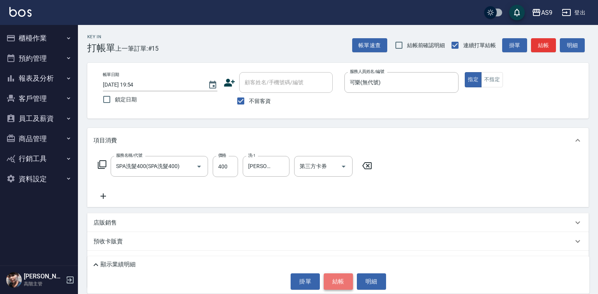
click at [352, 281] on button "結帳" at bounding box center [338, 281] width 29 height 16
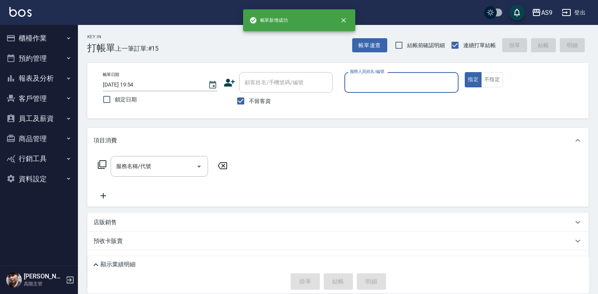
click at [375, 81] on input "服務人員姓名/編號" at bounding box center [402, 83] width 108 height 14
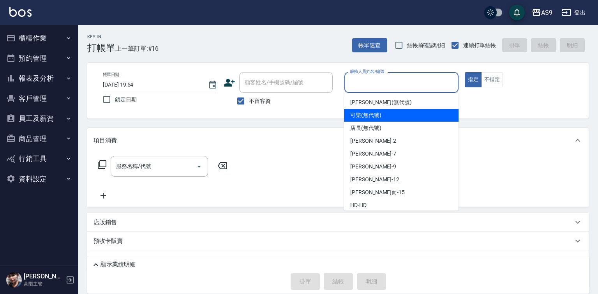
click at [372, 114] on span "可樂 (無代號)" at bounding box center [365, 115] width 31 height 8
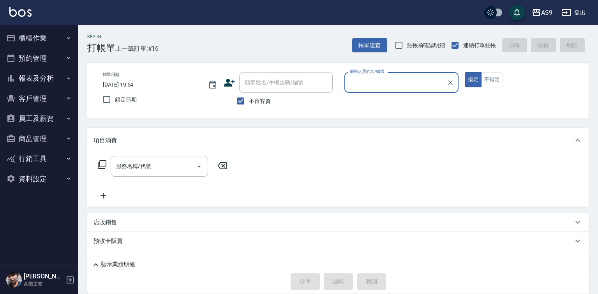
type input "可樂(無代號)"
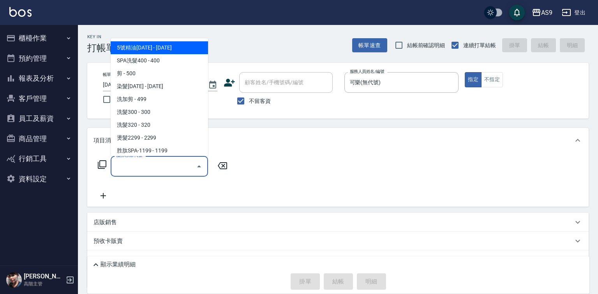
click at [173, 170] on input "服務名稱/代號" at bounding box center [153, 166] width 79 height 14
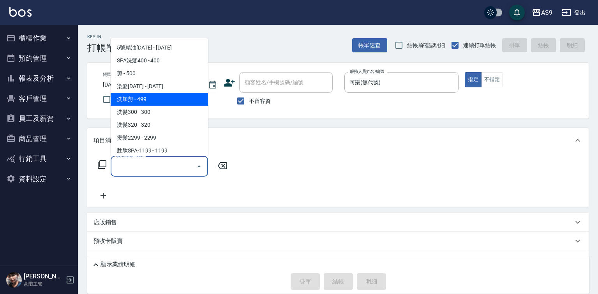
click at [145, 98] on span "洗加剪 - 499" at bounding box center [159, 99] width 97 height 13
type input "洗加剪(洗加剪)"
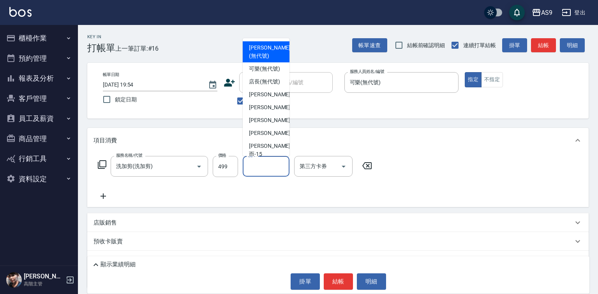
click at [252, 162] on div "洗-1 洗-1" at bounding box center [266, 166] width 47 height 21
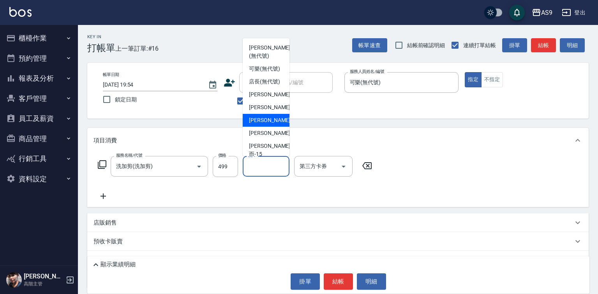
scroll to position [39, 0]
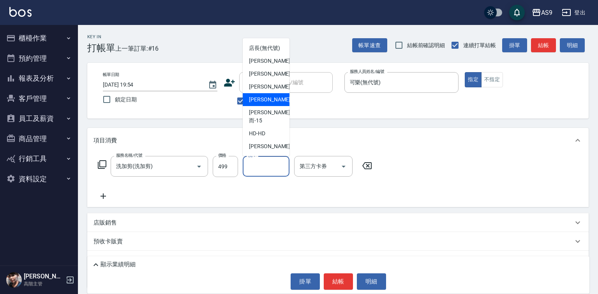
click at [275, 106] on div "[PERSON_NAME]-12" at bounding box center [266, 99] width 47 height 13
type input "[PERSON_NAME]-12"
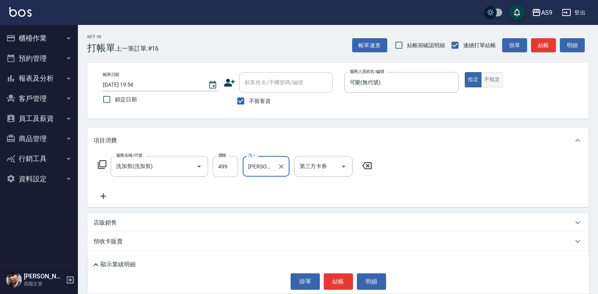
click at [495, 79] on button "不指定" at bounding box center [492, 79] width 22 height 15
click at [349, 282] on button "結帳" at bounding box center [338, 281] width 29 height 16
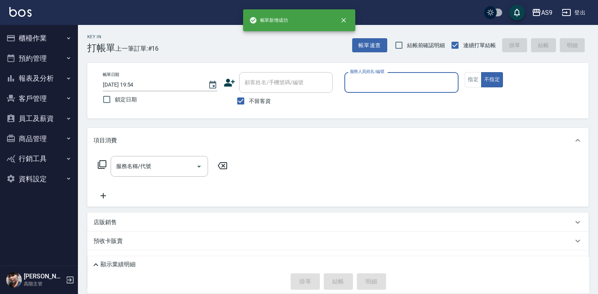
click at [368, 82] on input "服務人員姓名/編號" at bounding box center [402, 83] width 108 height 14
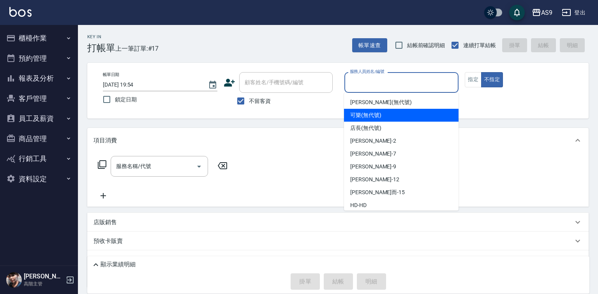
click at [369, 121] on div "可樂 (無代號)" at bounding box center [401, 115] width 115 height 13
type input "可樂(無代號)"
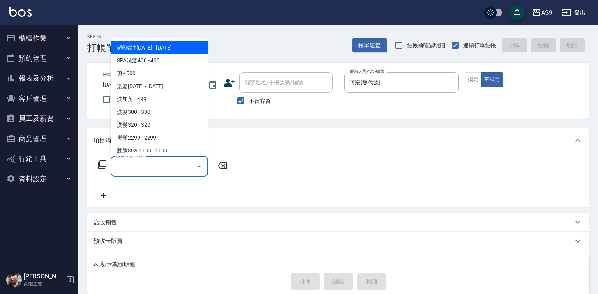
click at [163, 166] on input "服務名稱/代號" at bounding box center [153, 166] width 79 height 14
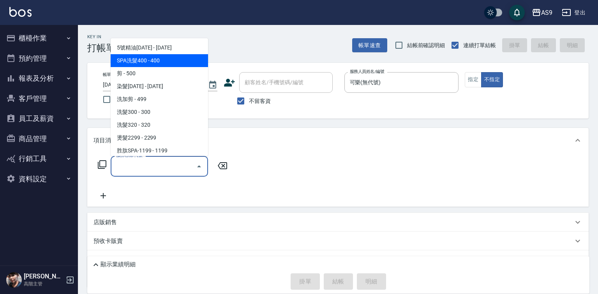
click at [155, 58] on span "SPA洗髮400 - 400" at bounding box center [159, 60] width 97 height 13
type input "SPA洗髮400(SPA洗髮400)"
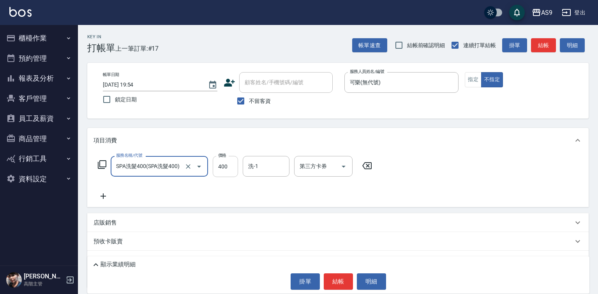
click at [229, 159] on input "400" at bounding box center [225, 166] width 25 height 21
type input "318"
drag, startPoint x: 337, startPoint y: 290, endPoint x: 341, endPoint y: 284, distance: 7.5
click at [338, 289] on div "顯示業績明細 掛單 結帳 明細" at bounding box center [338, 274] width 502 height 37
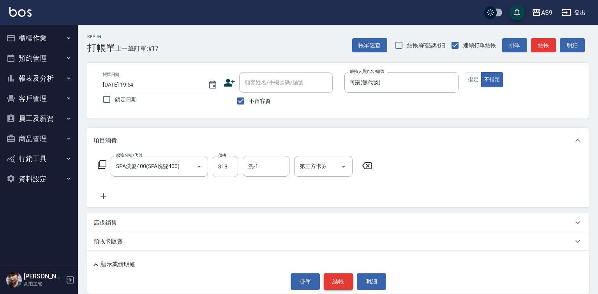
click at [341, 281] on button "結帳" at bounding box center [338, 281] width 29 height 16
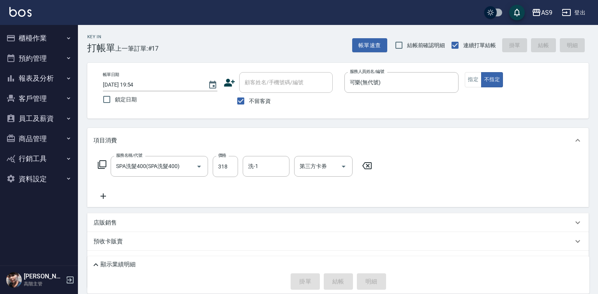
type input "[DATE] 19:55"
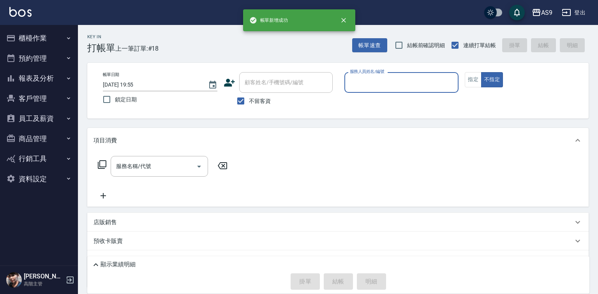
click at [378, 90] on div "服務人員姓名/編號" at bounding box center [401, 82] width 115 height 21
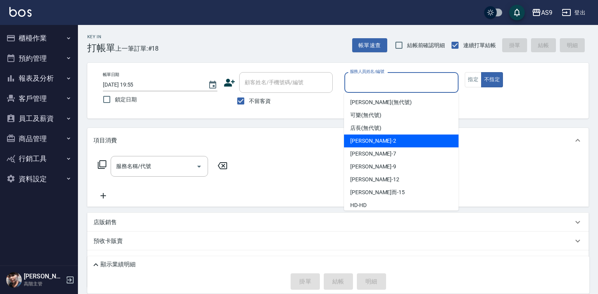
click at [381, 142] on span "[PERSON_NAME]蘭 -2" at bounding box center [373, 141] width 46 height 8
type input "[PERSON_NAME]蘭-2"
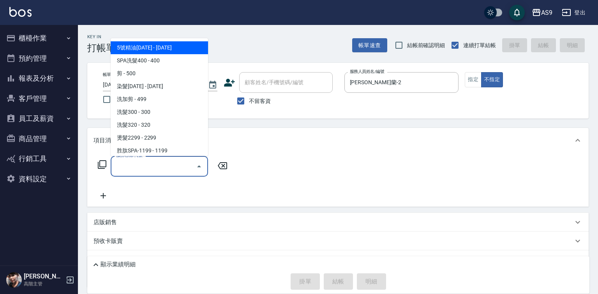
click at [184, 165] on input "服務名稱/代號" at bounding box center [153, 166] width 79 height 14
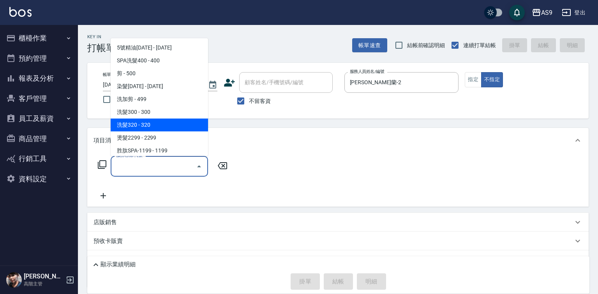
click at [152, 124] on span "洗髮320 - 320" at bounding box center [159, 124] width 97 height 13
type input "洗髮320(洗髮320)"
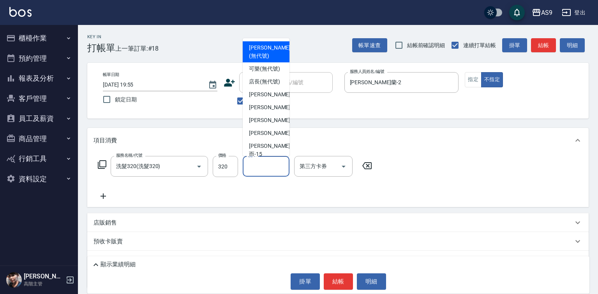
click at [262, 164] on input "洗-1" at bounding box center [266, 166] width 40 height 14
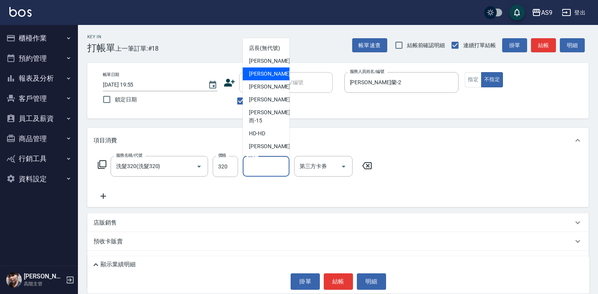
click at [271, 125] on span "[PERSON_NAME]而 -15" at bounding box center [269, 116] width 41 height 16
type input "[PERSON_NAME]而-15"
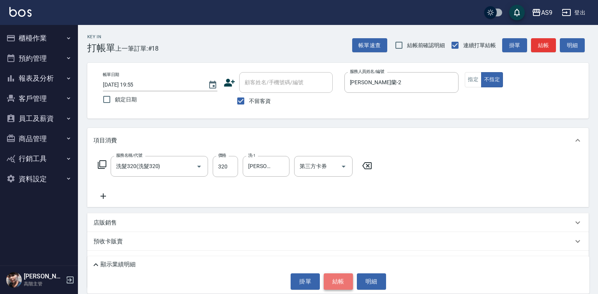
click at [340, 287] on button "結帳" at bounding box center [338, 281] width 29 height 16
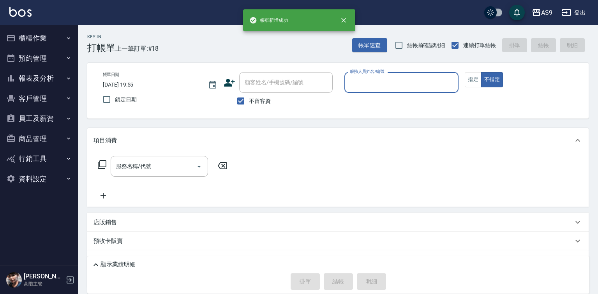
click at [375, 86] on input "服務人員姓名/編號" at bounding box center [402, 83] width 108 height 14
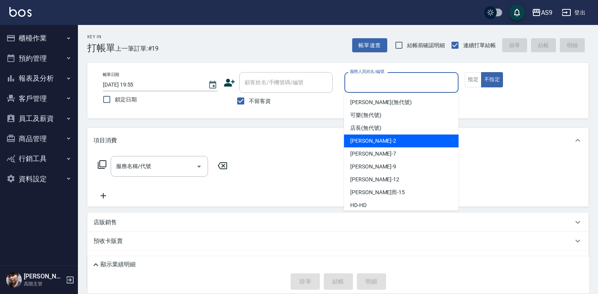
click at [375, 140] on span "[PERSON_NAME]蘭 -2" at bounding box center [373, 141] width 46 height 8
type input "[PERSON_NAME]蘭-2"
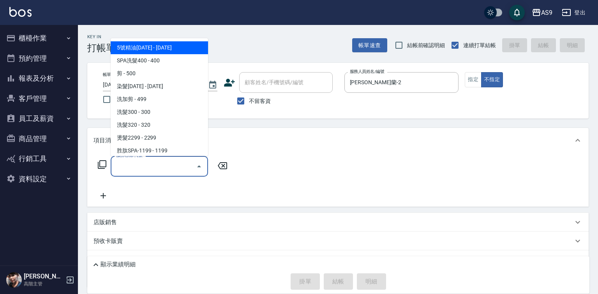
click at [185, 166] on input "服務名稱/代號" at bounding box center [153, 166] width 79 height 14
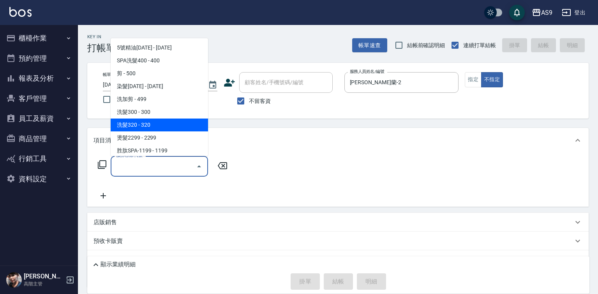
click at [151, 123] on span "洗髮320 - 320" at bounding box center [159, 124] width 97 height 13
type input "洗髮320(洗髮320)"
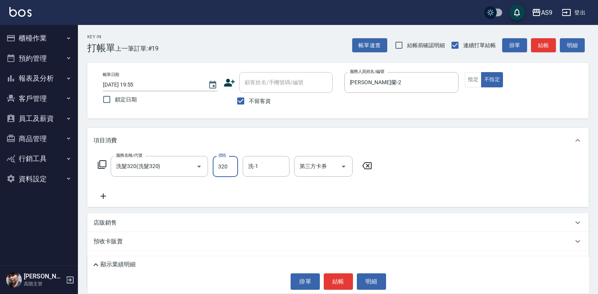
click at [223, 164] on input "320" at bounding box center [225, 166] width 25 height 21
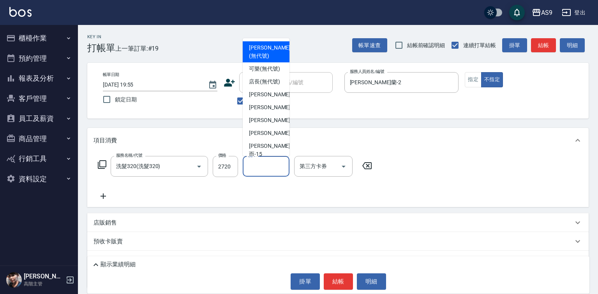
click at [267, 164] on input "洗-1" at bounding box center [266, 166] width 40 height 14
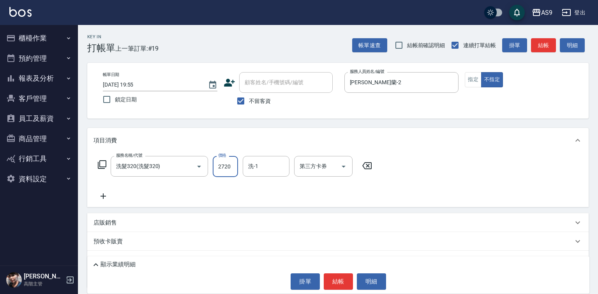
click at [222, 173] on input "2720" at bounding box center [225, 166] width 25 height 21
click at [223, 173] on input "2720" at bounding box center [225, 166] width 25 height 21
type input "272"
click at [257, 170] on input "洗-1" at bounding box center [266, 166] width 40 height 14
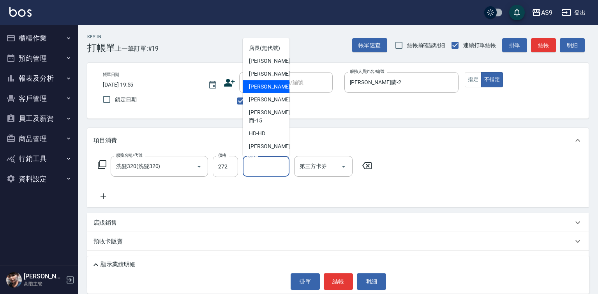
scroll to position [50, 0]
click at [272, 106] on div "[PERSON_NAME]-12" at bounding box center [266, 99] width 47 height 13
type input "[PERSON_NAME]-12"
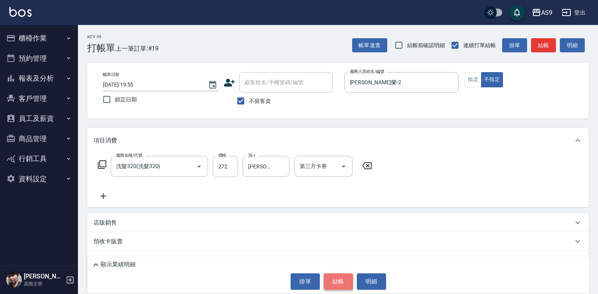
click at [333, 283] on button "結帳" at bounding box center [338, 281] width 29 height 16
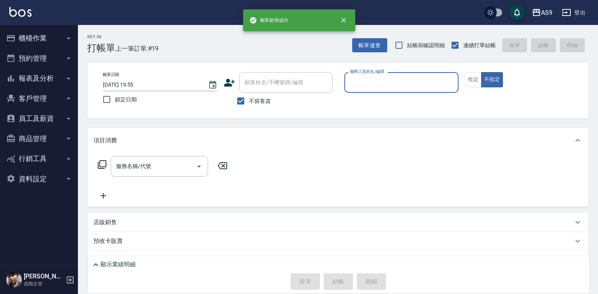
click at [368, 76] on input "服務人員姓名/編號" at bounding box center [402, 83] width 108 height 14
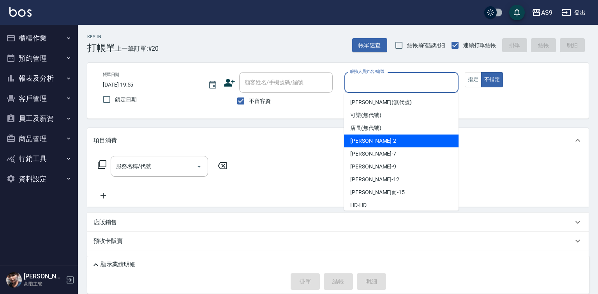
click at [372, 141] on span "[PERSON_NAME]蘭 -2" at bounding box center [373, 141] width 46 height 8
type input "[PERSON_NAME]蘭-2"
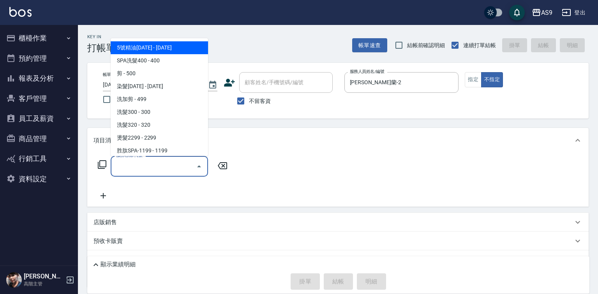
click at [182, 164] on input "服務名稱/代號" at bounding box center [153, 166] width 79 height 14
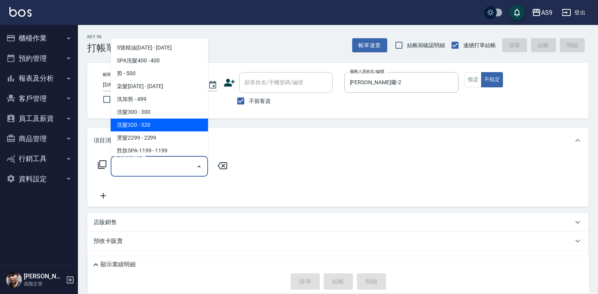
click at [154, 118] on span "洗髮320 - 320" at bounding box center [159, 124] width 97 height 13
type input "洗髮320(洗髮320)"
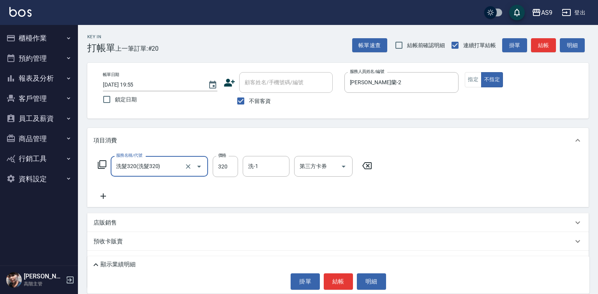
click at [226, 177] on div "服務名稱/代號 洗髮320(洗髮320) 服務名稱/代號 價格 320 價格 洗-1 洗-1 第三方卡券 第三方卡券" at bounding box center [235, 178] width 283 height 45
click at [223, 168] on input "320" at bounding box center [225, 166] width 25 height 21
type input "272"
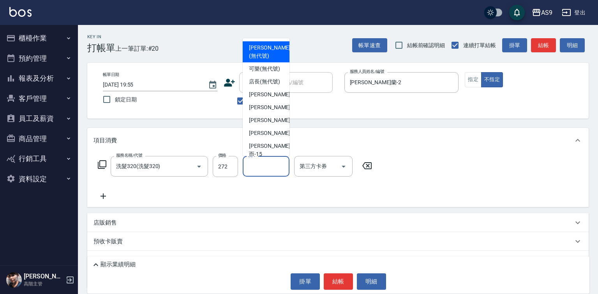
click at [257, 167] on input "洗-1" at bounding box center [266, 166] width 40 height 14
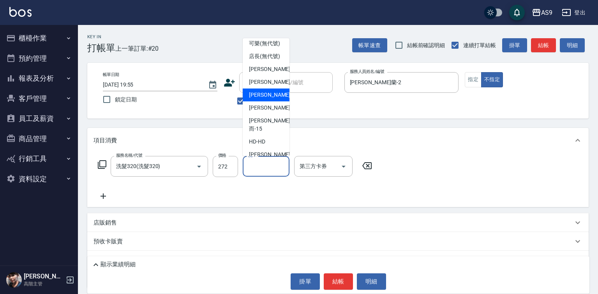
scroll to position [39, 0]
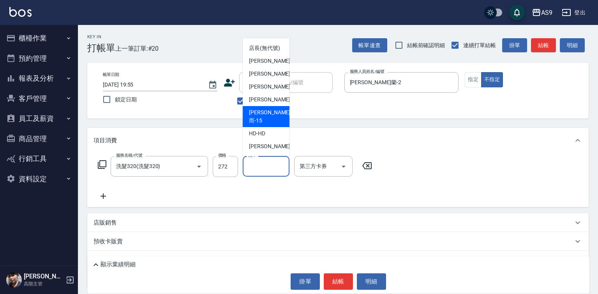
click at [270, 125] on span "[PERSON_NAME]而 -15" at bounding box center [269, 116] width 41 height 16
type input "[PERSON_NAME]而-15"
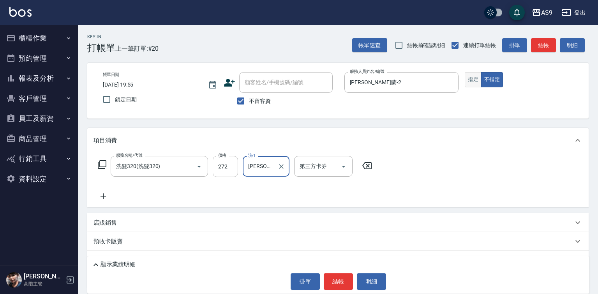
click at [472, 79] on button "指定" at bounding box center [473, 79] width 17 height 15
click at [339, 272] on div "顯示業績明細 掛單 結帳 明細" at bounding box center [338, 274] width 502 height 37
click at [338, 279] on button "結帳" at bounding box center [338, 281] width 29 height 16
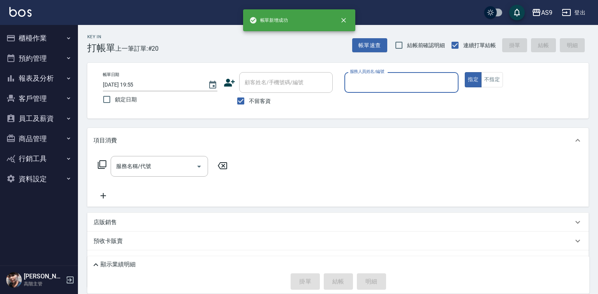
click at [373, 82] on input "服務人員姓名/編號" at bounding box center [402, 83] width 108 height 14
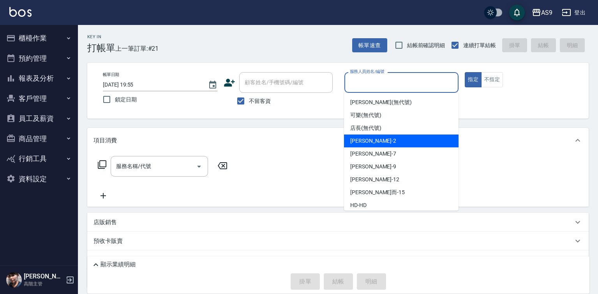
click at [371, 140] on span "[PERSON_NAME]蘭 -2" at bounding box center [373, 141] width 46 height 8
type input "[PERSON_NAME]蘭-2"
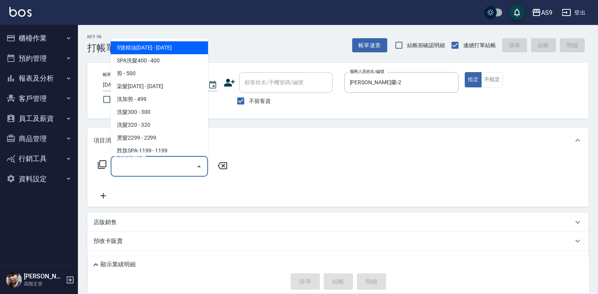
click at [150, 170] on input "服務名稱/代號" at bounding box center [153, 166] width 79 height 14
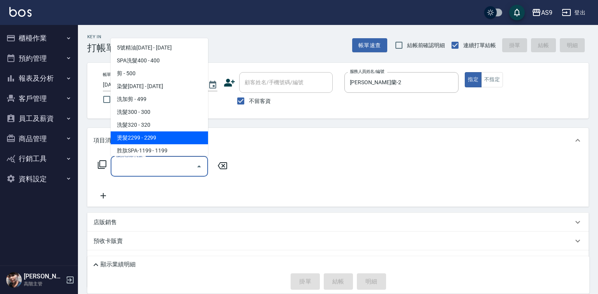
click at [149, 140] on span "燙髮2299 - 2299" at bounding box center [159, 137] width 97 height 13
type input "燙髮2299(燙2299)"
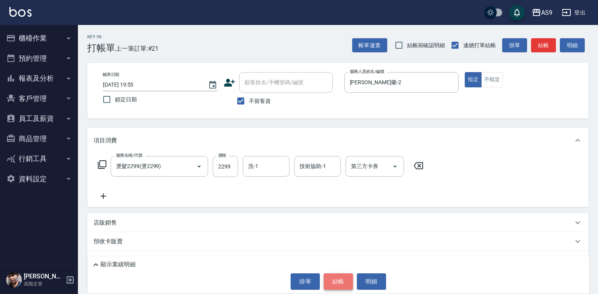
click at [332, 278] on button "結帳" at bounding box center [338, 281] width 29 height 16
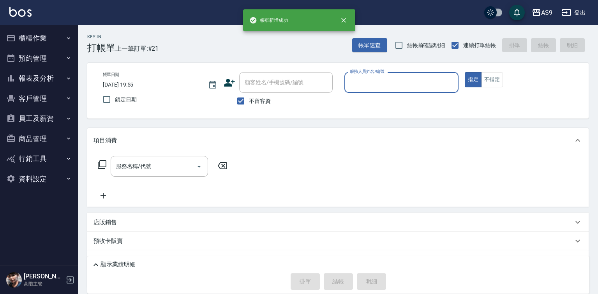
click at [362, 78] on input "服務人員姓名/編號" at bounding box center [402, 83] width 108 height 14
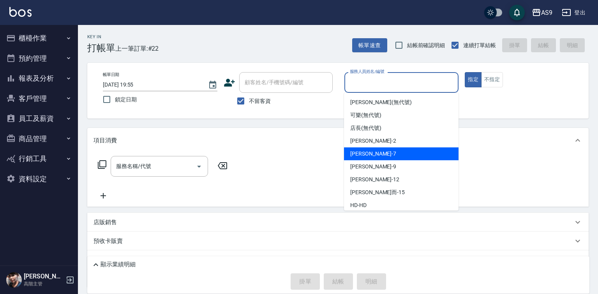
click at [361, 151] on span "Peggy -7" at bounding box center [373, 154] width 46 height 8
type input "Peggy-7"
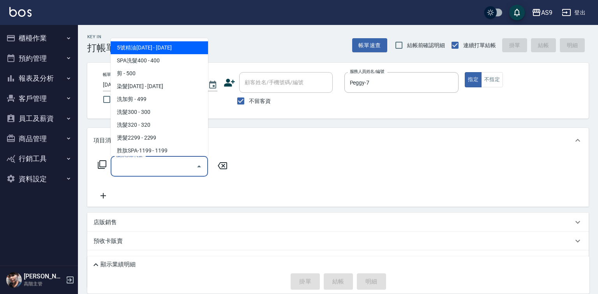
click at [168, 167] on input "服務名稱/代號" at bounding box center [153, 166] width 79 height 14
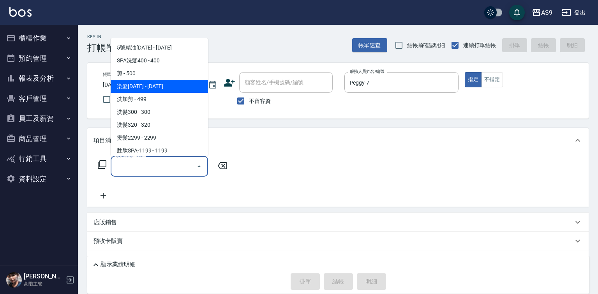
click at [150, 86] on span "染髮[DATE] - [DATE]" at bounding box center [159, 86] width 97 height 13
type input "染髮1500(染髮1500)"
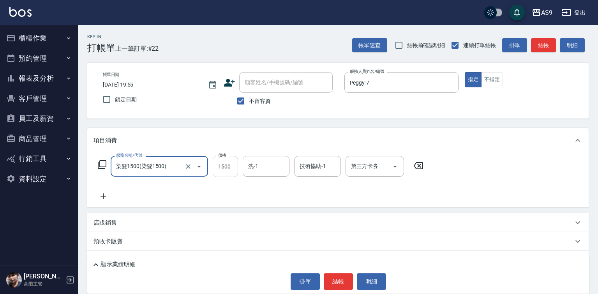
click at [229, 164] on input "1500" at bounding box center [225, 166] width 25 height 21
type input "2072"
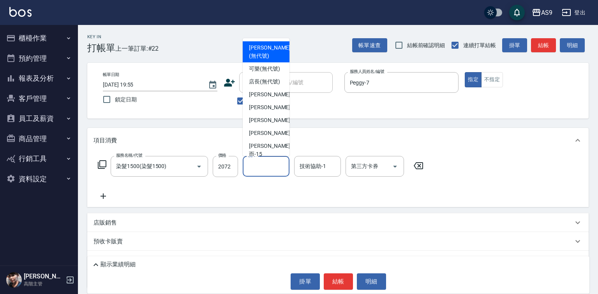
click at [260, 165] on input "洗-1" at bounding box center [266, 166] width 40 height 14
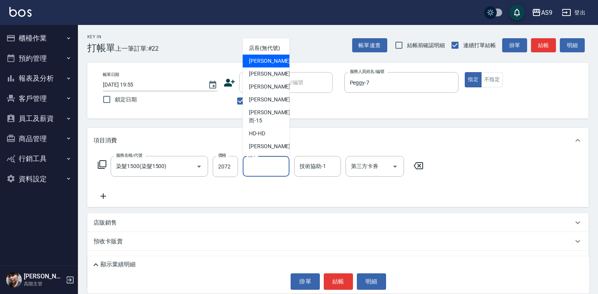
scroll to position [50, 0]
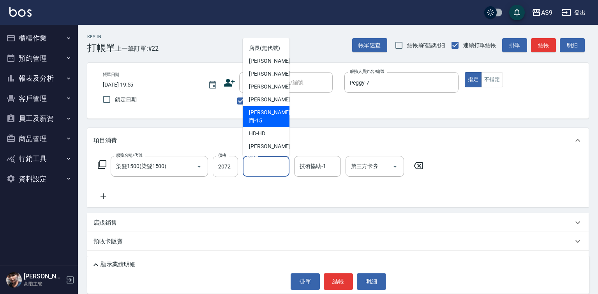
click at [270, 119] on span "[PERSON_NAME]而 -15" at bounding box center [269, 116] width 41 height 16
type input "[PERSON_NAME]而-15"
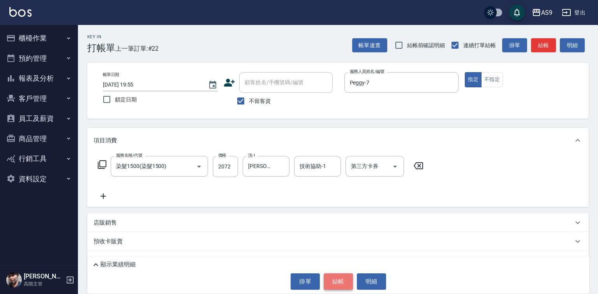
click at [338, 279] on button "結帳" at bounding box center [338, 281] width 29 height 16
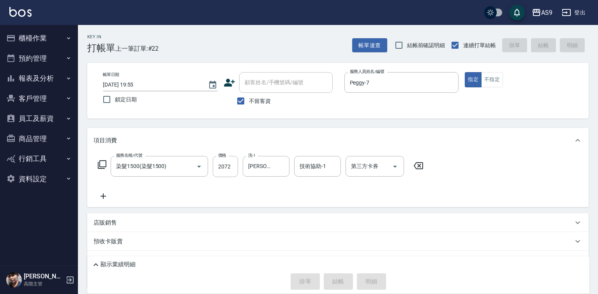
type input "[DATE] 19:56"
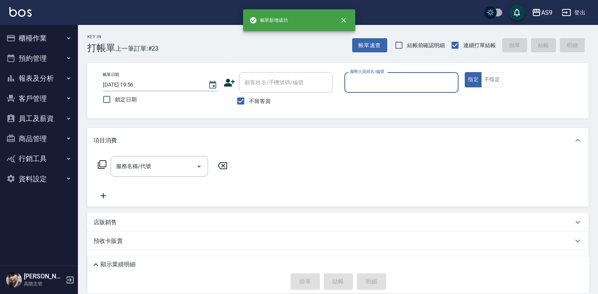
click at [358, 87] on input "服務人員姓名/編號" at bounding box center [402, 83] width 108 height 14
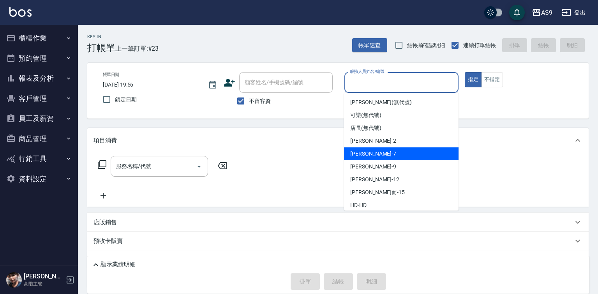
click at [367, 154] on span "Peggy -7" at bounding box center [373, 154] width 46 height 8
type input "Peggy-7"
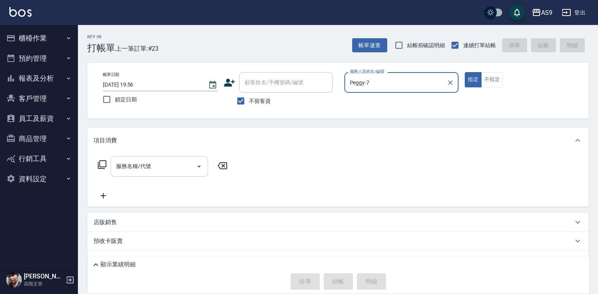
click at [176, 164] on input "服務名稱/代號" at bounding box center [153, 166] width 79 height 14
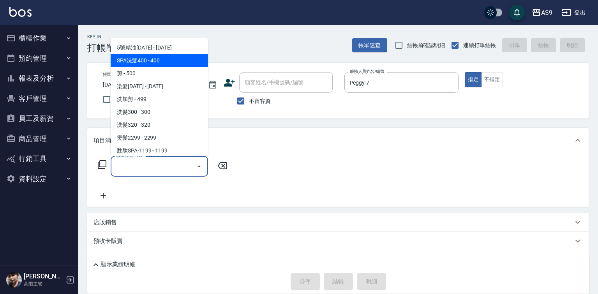
click at [152, 59] on span "SPA洗髮400 - 400" at bounding box center [159, 60] width 97 height 13
type input "SPA洗髮400(SPA洗髮400)"
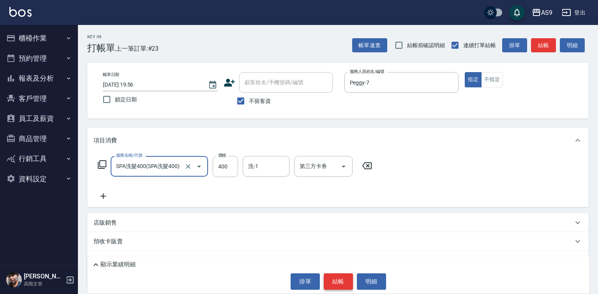
click at [342, 280] on button "結帳" at bounding box center [338, 281] width 29 height 16
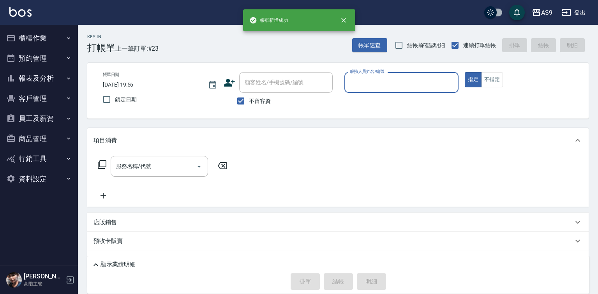
click at [366, 84] on input "服務人員姓名/編號" at bounding box center [402, 83] width 108 height 14
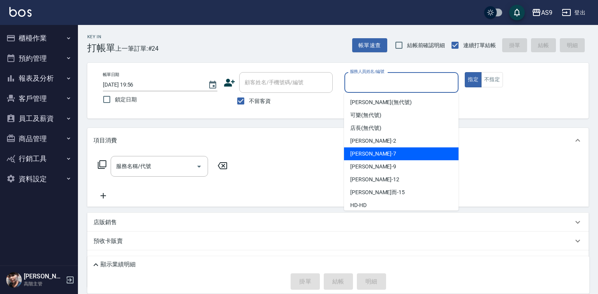
click at [366, 154] on span "Peggy -7" at bounding box center [373, 154] width 46 height 8
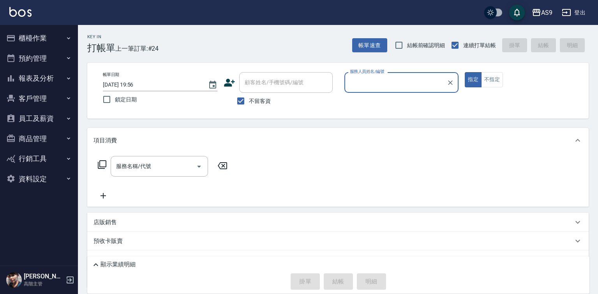
type input "Peggy-7"
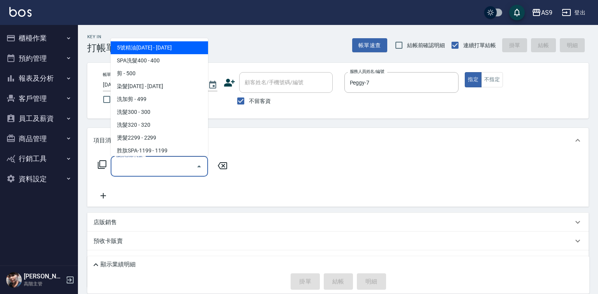
click at [177, 166] on input "服務名稱/代號" at bounding box center [153, 166] width 79 height 14
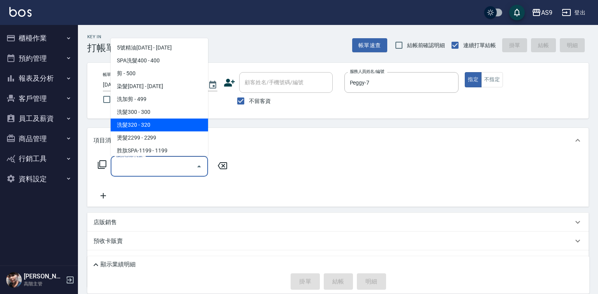
click at [150, 125] on span "洗髮320 - 320" at bounding box center [159, 124] width 97 height 13
type input "洗髮320(洗髮320)"
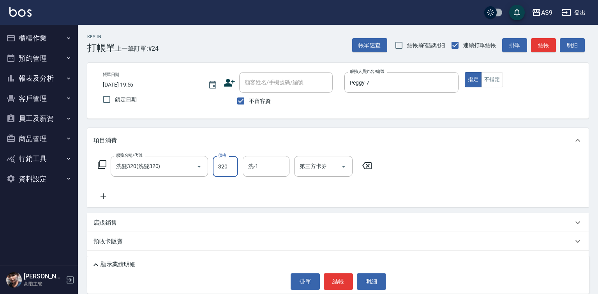
click at [222, 162] on input "320" at bounding box center [225, 166] width 25 height 21
click at [221, 165] on input "22720" at bounding box center [225, 166] width 25 height 21
type input "227"
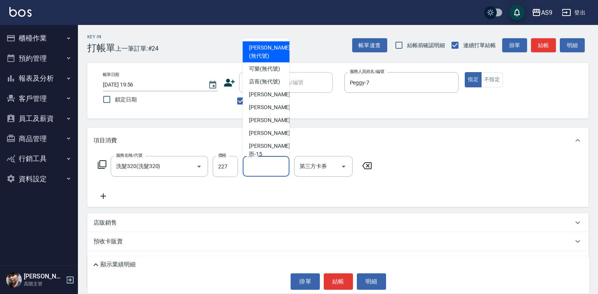
click at [255, 166] on div "洗-1 洗-1" at bounding box center [266, 166] width 47 height 21
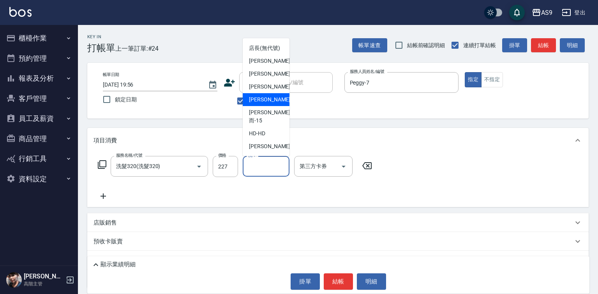
click at [270, 104] on span "[PERSON_NAME]-12" at bounding box center [273, 99] width 49 height 8
type input "[PERSON_NAME]-12"
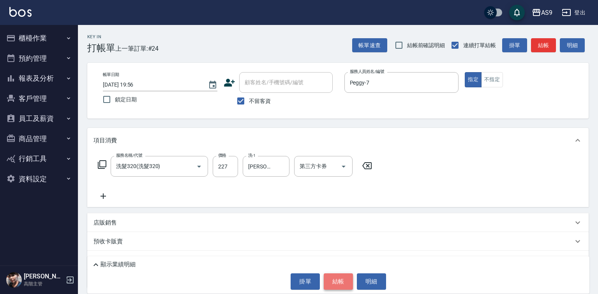
click at [335, 279] on button "結帳" at bounding box center [338, 281] width 29 height 16
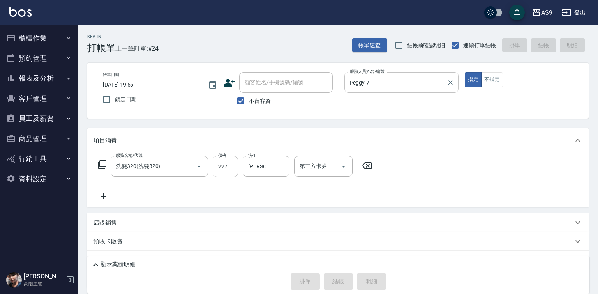
type input "[DATE] 19:57"
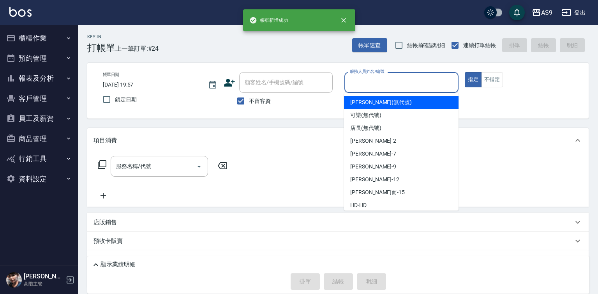
click at [370, 83] on input "服務人員姓名/編號" at bounding box center [402, 83] width 108 height 14
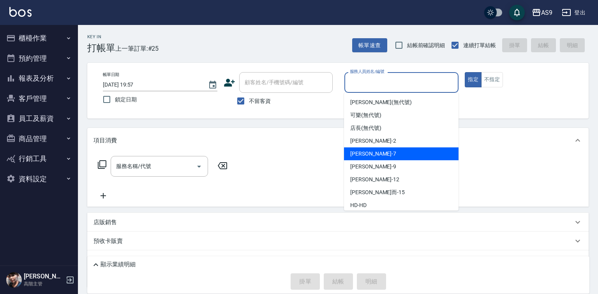
click at [372, 155] on div "Peggy -7" at bounding box center [401, 153] width 115 height 13
type input "Peggy-7"
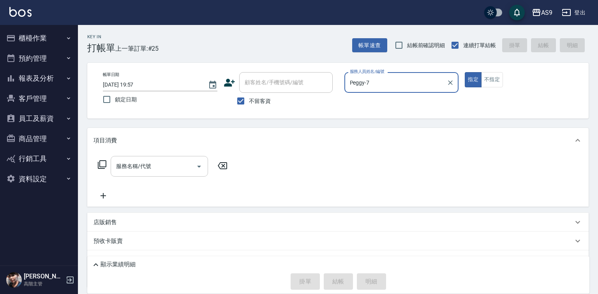
click at [178, 163] on input "服務名稱/代號" at bounding box center [153, 166] width 79 height 14
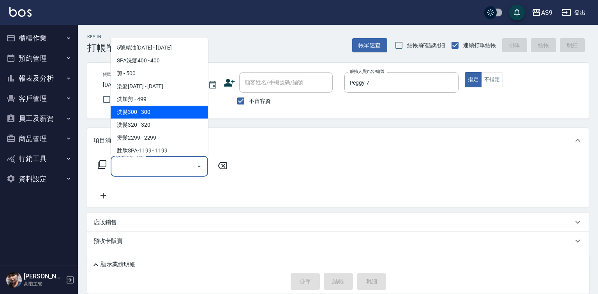
click at [148, 111] on span "洗髮300 - 300" at bounding box center [159, 112] width 97 height 13
type input "洗髮300(洗 髮300)"
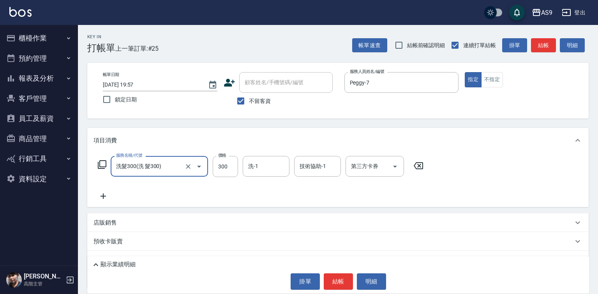
click at [104, 200] on icon at bounding box center [103, 195] width 19 height 9
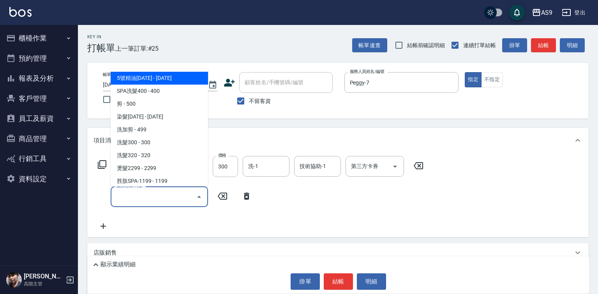
click at [125, 196] on input "服務名稱/代號" at bounding box center [153, 197] width 79 height 14
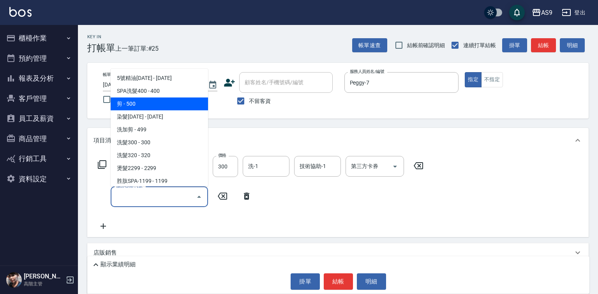
click at [138, 105] on span "剪 - 500" at bounding box center [159, 103] width 97 height 13
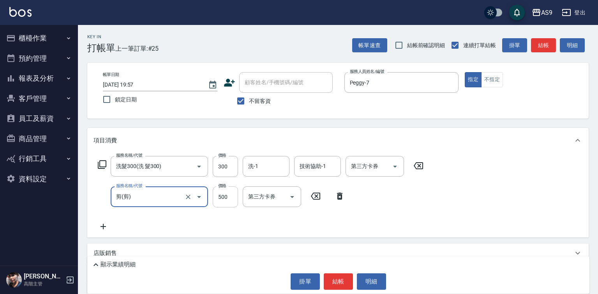
click at [232, 200] on input "500" at bounding box center [225, 196] width 25 height 21
type input "剪"
click at [231, 200] on input "500" at bounding box center [225, 196] width 25 height 21
type input "100"
click at [256, 166] on div "洗-1 洗-1" at bounding box center [266, 166] width 47 height 21
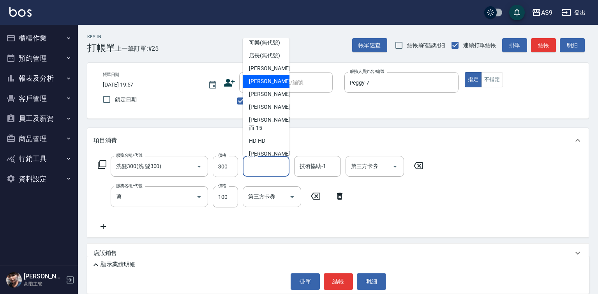
scroll to position [39, 0]
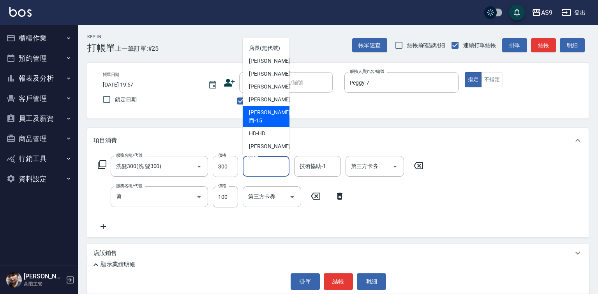
click at [264, 125] on span "[PERSON_NAME]而 -15" at bounding box center [269, 116] width 41 height 16
type input "[PERSON_NAME]而-15"
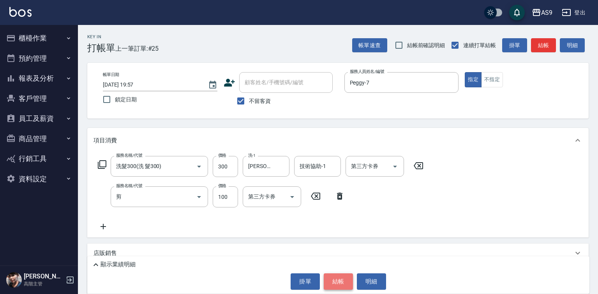
click at [334, 279] on button "結帳" at bounding box center [338, 281] width 29 height 16
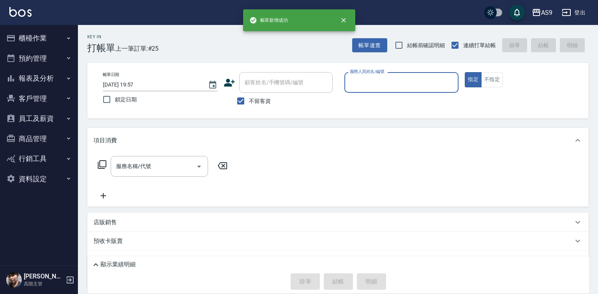
click at [361, 89] on input "服務人員姓名/編號" at bounding box center [402, 83] width 108 height 14
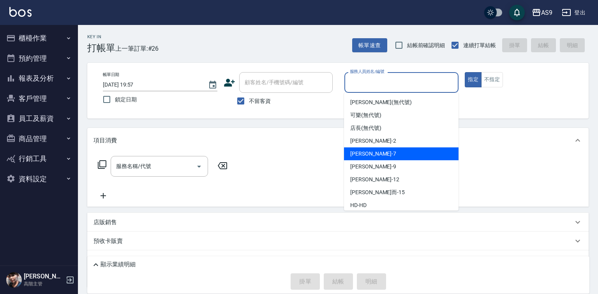
click at [359, 153] on span "Peggy -7" at bounding box center [373, 154] width 46 height 8
type input "Peggy-7"
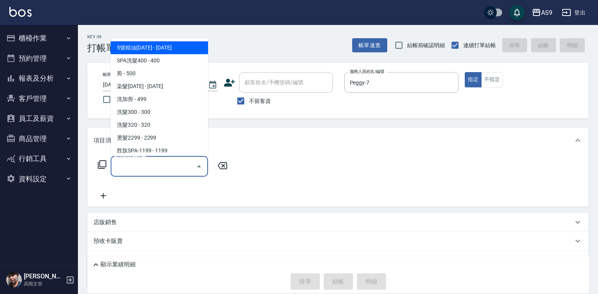
click at [189, 162] on input "服務名稱/代號" at bounding box center [153, 166] width 79 height 14
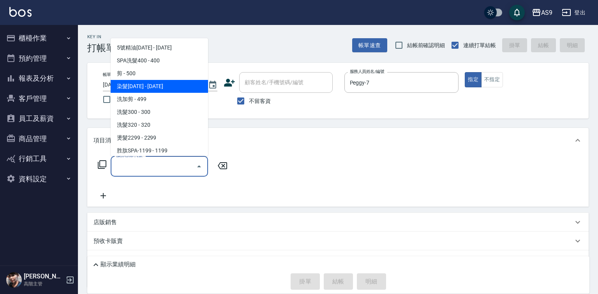
click at [152, 90] on span "染髮[DATE] - [DATE]" at bounding box center [159, 86] width 97 height 13
type input "染髮1500(染髮1500)"
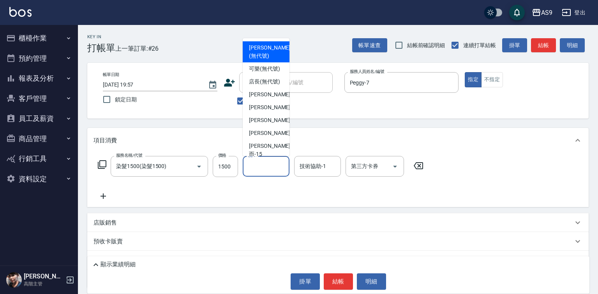
click at [258, 168] on input "洗-1" at bounding box center [266, 166] width 40 height 14
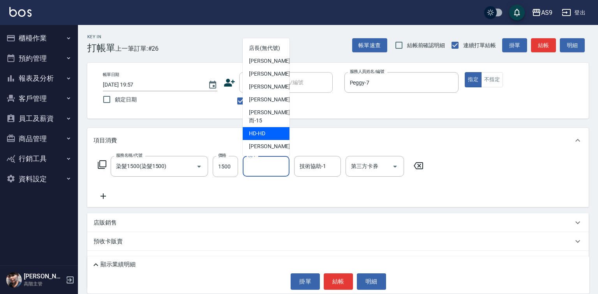
scroll to position [50, 0]
click at [267, 117] on span "[PERSON_NAME]而 -15" at bounding box center [269, 116] width 41 height 16
type input "[PERSON_NAME]而-15"
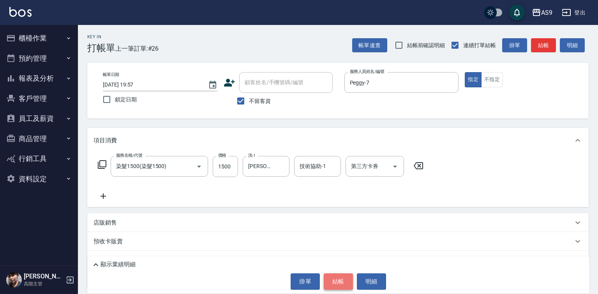
click at [335, 277] on button "結帳" at bounding box center [338, 281] width 29 height 16
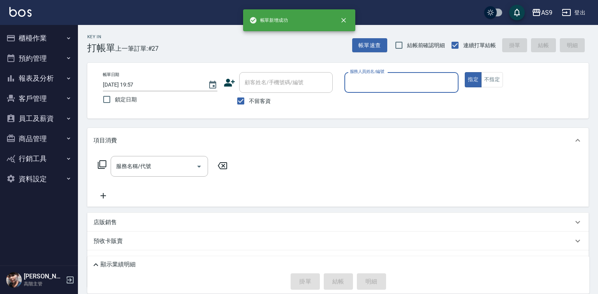
click at [362, 73] on label "服務人員姓名/編號" at bounding box center [367, 72] width 34 height 6
click at [362, 76] on input "服務人員姓名/編號" at bounding box center [402, 83] width 108 height 14
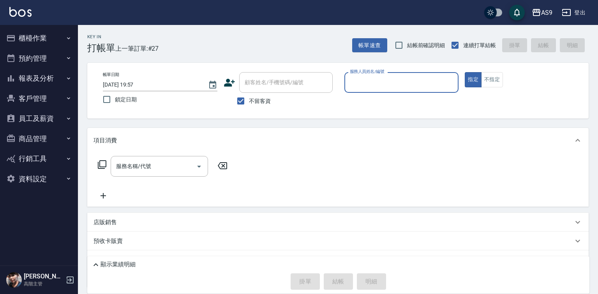
drag, startPoint x: 364, startPoint y: 75, endPoint x: 365, endPoint y: 90, distance: 14.8
click at [364, 78] on div "服務人員姓名/編號" at bounding box center [401, 82] width 115 height 21
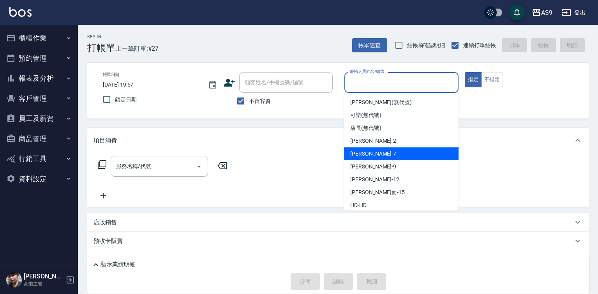
click at [369, 155] on span "Peggy -7" at bounding box center [373, 154] width 46 height 8
type input "Peggy-7"
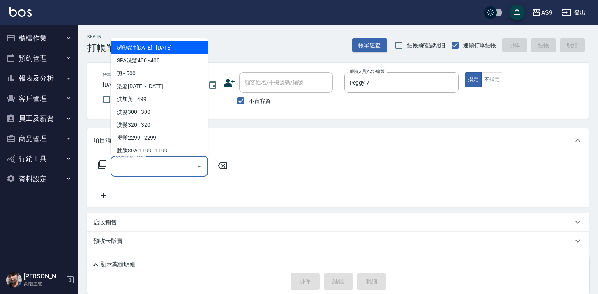
click at [178, 163] on input "服務名稱/代號" at bounding box center [153, 166] width 79 height 14
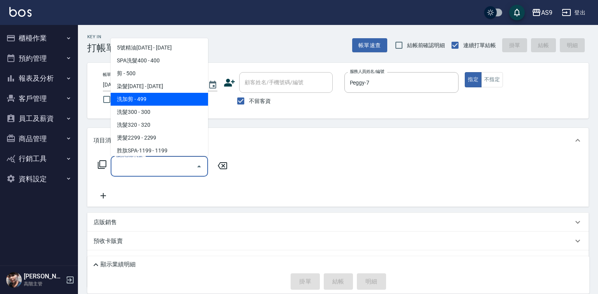
click at [133, 101] on span "洗加剪 - 499" at bounding box center [159, 99] width 97 height 13
type input "洗加剪(洗加剪)"
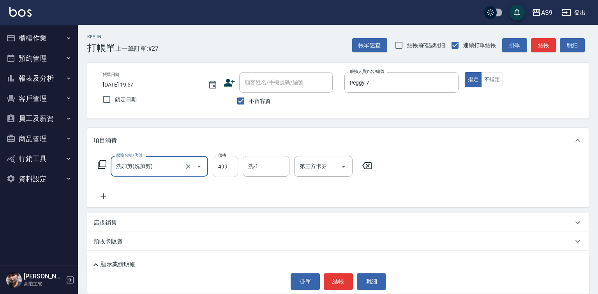
click at [221, 173] on input "499" at bounding box center [225, 166] width 25 height 21
type input "700"
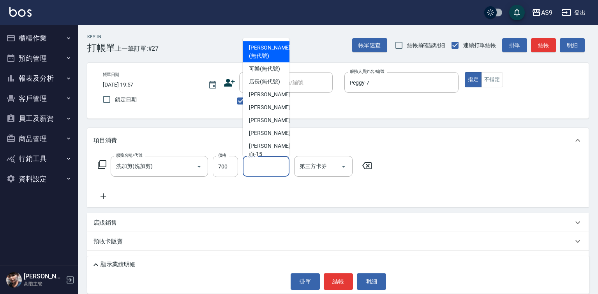
click at [270, 167] on input "洗-1" at bounding box center [266, 166] width 40 height 14
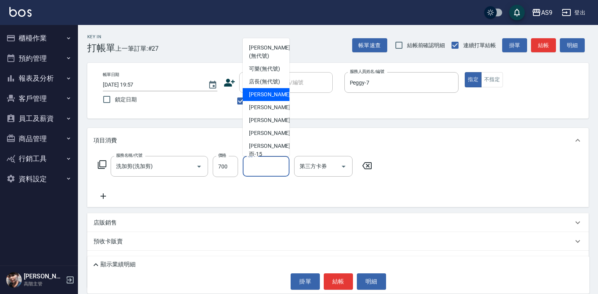
scroll to position [39, 0]
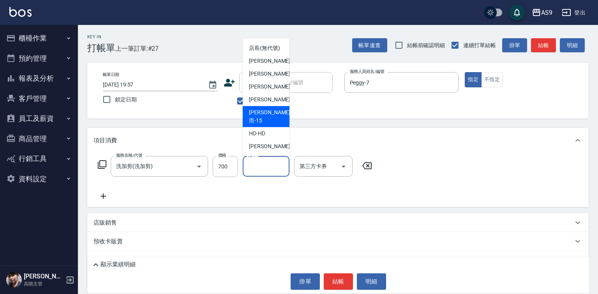
click at [269, 125] on span "[PERSON_NAME]而 -15" at bounding box center [269, 116] width 41 height 16
type input "[PERSON_NAME]而-15"
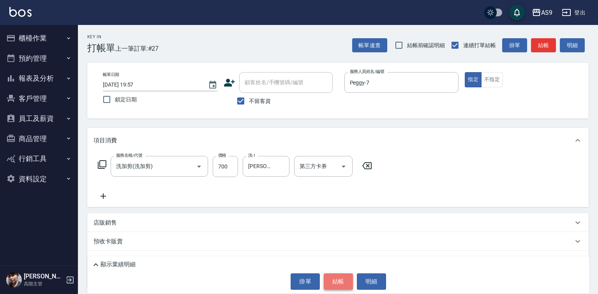
click at [335, 277] on button "結帳" at bounding box center [338, 281] width 29 height 16
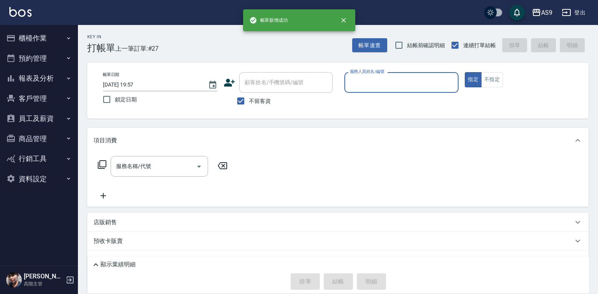
click at [375, 85] on input "服務人員姓名/編號" at bounding box center [402, 83] width 108 height 14
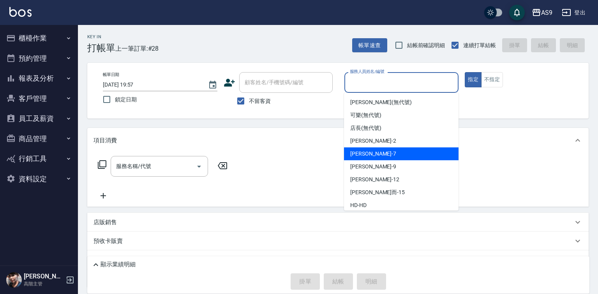
click at [374, 152] on div "Peggy -7" at bounding box center [401, 153] width 115 height 13
type input "Peggy-7"
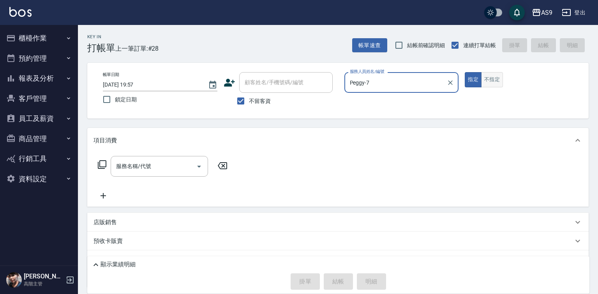
click at [486, 82] on button "不指定" at bounding box center [492, 79] width 22 height 15
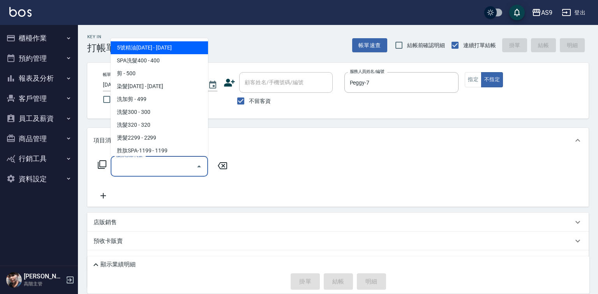
click at [181, 165] on input "服務名稱/代號" at bounding box center [153, 166] width 79 height 14
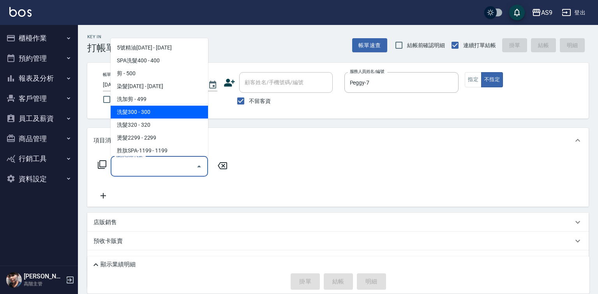
click at [139, 114] on span "洗髮300 - 300" at bounding box center [159, 112] width 97 height 13
type input "洗髮300(洗 髮300)"
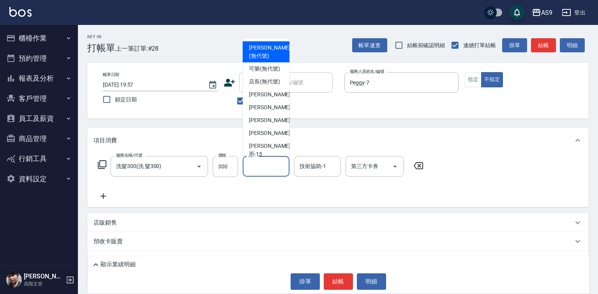
click at [255, 162] on div "洗-1 洗-1" at bounding box center [266, 166] width 47 height 21
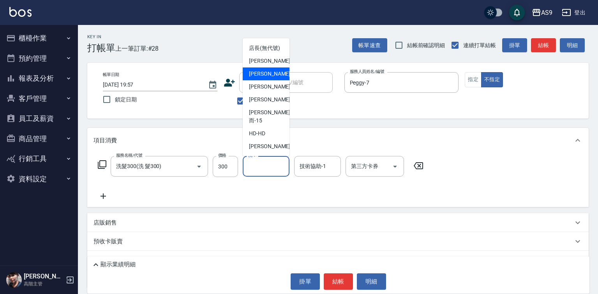
scroll to position [50, 0]
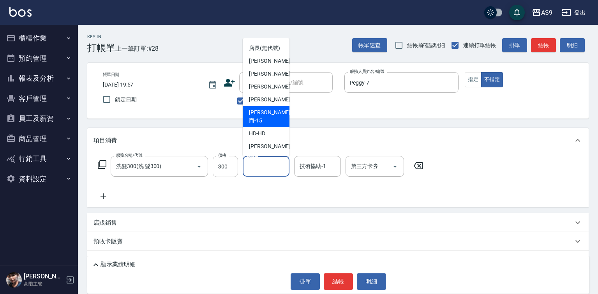
click at [272, 118] on span "[PERSON_NAME]而 -15" at bounding box center [269, 116] width 41 height 16
type input "[PERSON_NAME]而-15"
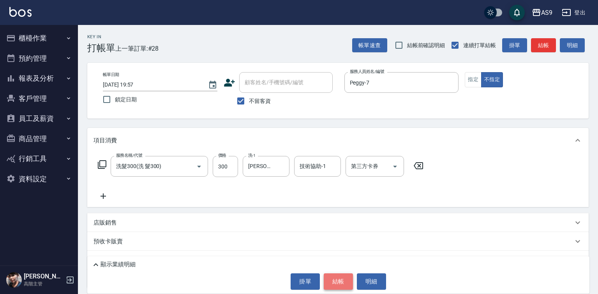
click at [334, 286] on button "結帳" at bounding box center [338, 281] width 29 height 16
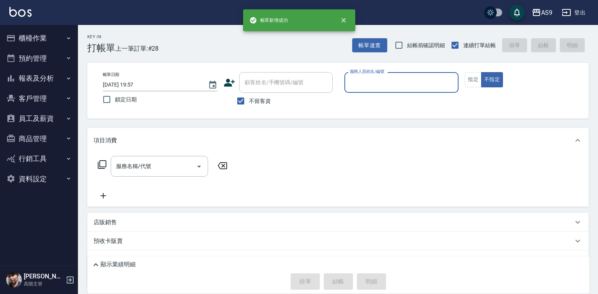
click at [370, 85] on input "服務人員姓名/編號" at bounding box center [402, 83] width 108 height 14
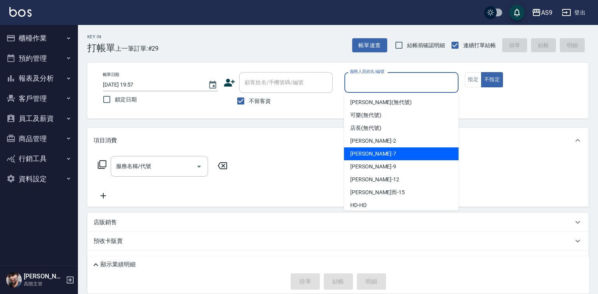
click at [366, 153] on span "Peggy -7" at bounding box center [373, 154] width 46 height 8
type input "Peggy-7"
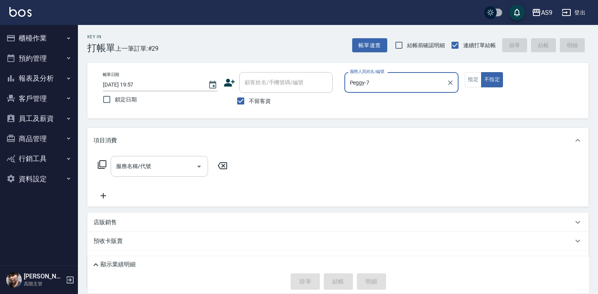
click at [177, 164] on input "服務名稱/代號" at bounding box center [153, 166] width 79 height 14
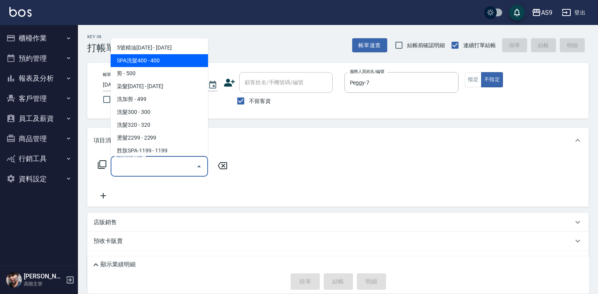
click at [160, 58] on span "SPA洗髮400 - 400" at bounding box center [159, 60] width 97 height 13
type input "SPA洗髮400(SPA洗髮400)"
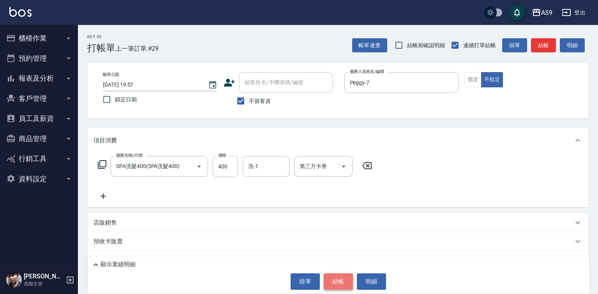
click at [330, 287] on button "結帳" at bounding box center [338, 281] width 29 height 16
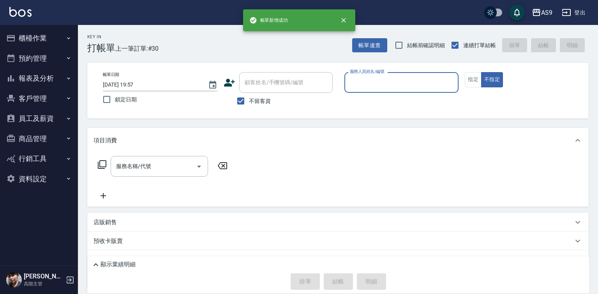
drag, startPoint x: 355, startPoint y: 81, endPoint x: 357, endPoint y: 92, distance: 11.0
click at [355, 83] on input "服務人員姓名/編號" at bounding box center [402, 83] width 108 height 14
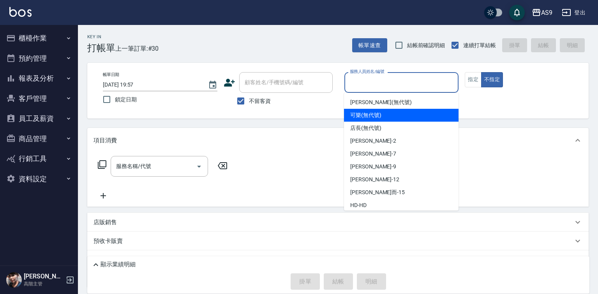
click at [362, 108] on div "[PERSON_NAME] (無代號)" at bounding box center [401, 102] width 115 height 13
type input "[PERSON_NAME](無代號)"
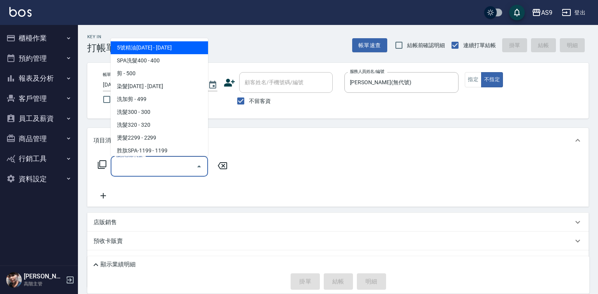
click at [165, 170] on input "服務名稱/代號" at bounding box center [153, 166] width 79 height 14
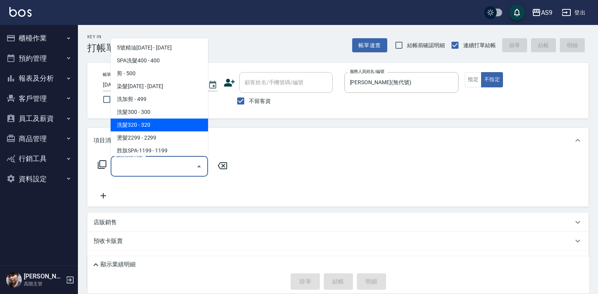
click at [146, 128] on span "洗髮320 - 320" at bounding box center [159, 124] width 97 height 13
type input "洗髮320(洗髮320)"
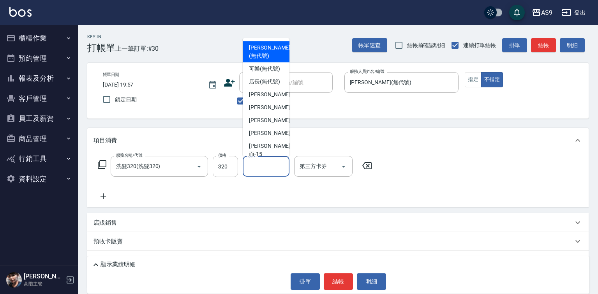
click at [268, 169] on input "洗-1" at bounding box center [266, 166] width 40 height 14
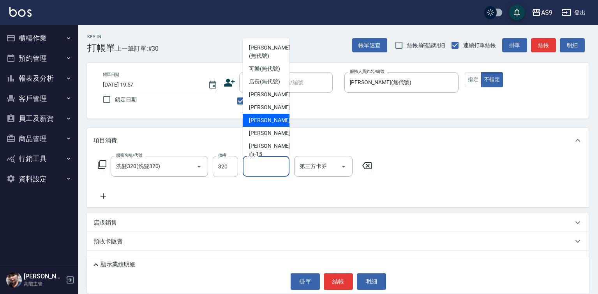
scroll to position [39, 0]
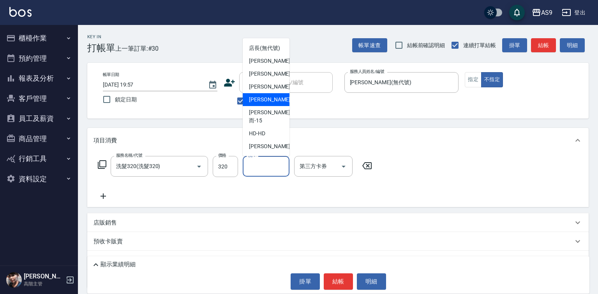
click at [276, 106] on div "[PERSON_NAME]-12" at bounding box center [266, 99] width 47 height 13
type input "[PERSON_NAME]-12"
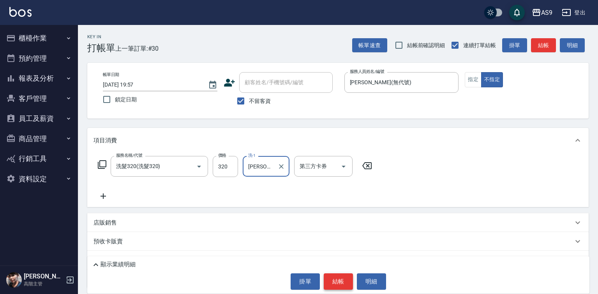
click at [338, 281] on button "結帳" at bounding box center [338, 281] width 29 height 16
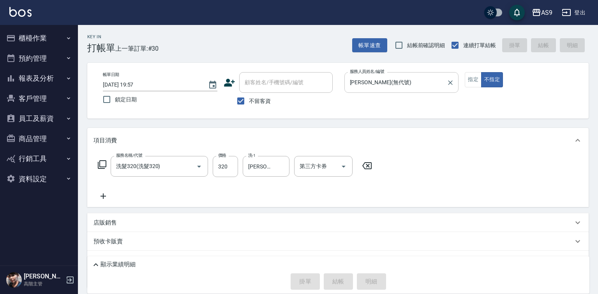
type input "[DATE] 19:58"
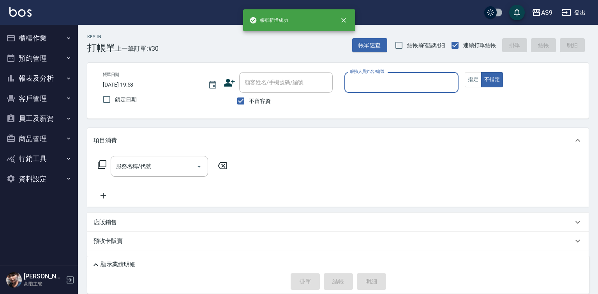
click at [378, 86] on input "服務人員姓名/編號" at bounding box center [402, 83] width 108 height 14
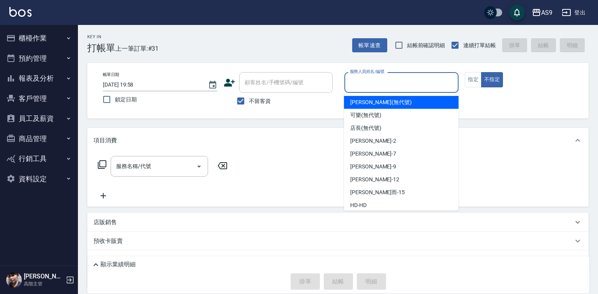
click at [362, 104] on span "[PERSON_NAME] (無代號)" at bounding box center [381, 102] width 62 height 8
type input "[PERSON_NAME](無代號)"
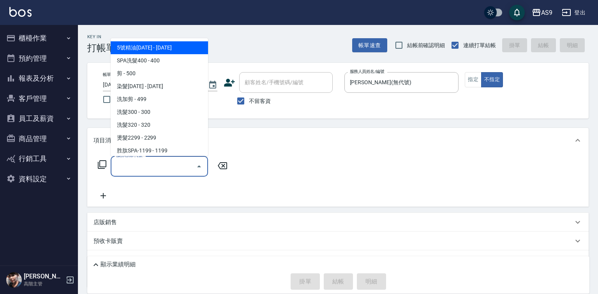
click at [154, 171] on input "服務名稱/代號" at bounding box center [153, 166] width 79 height 14
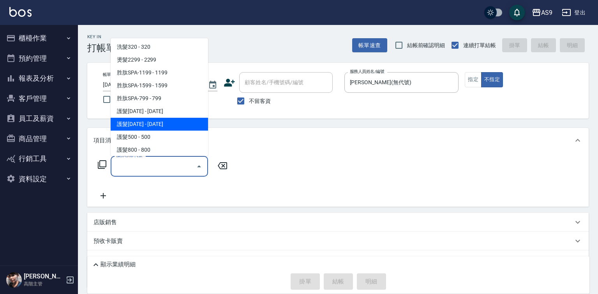
scroll to position [117, 0]
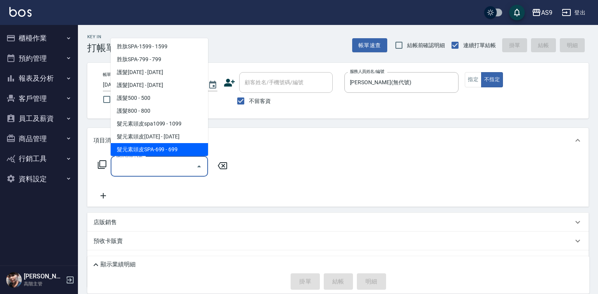
click at [174, 150] on span "髮元素頭皮SPA-699 - 699" at bounding box center [159, 149] width 97 height 13
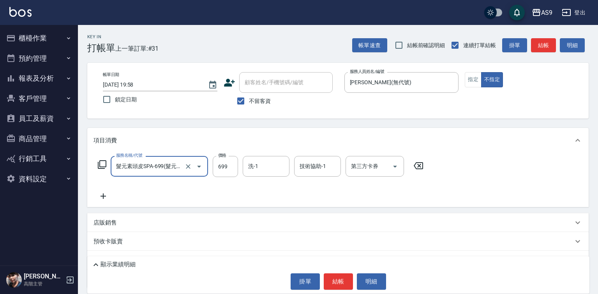
click at [178, 168] on input "髮元素頭皮SPA-699(髮元素頭皮SPA-699)" at bounding box center [148, 166] width 69 height 14
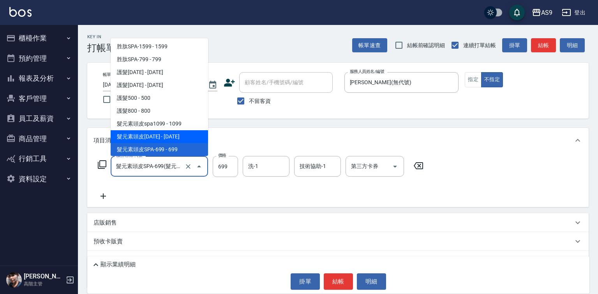
click at [178, 134] on span "髮元素頭皮[DATE] - [DATE]" at bounding box center [159, 136] width 97 height 13
type input "髮元素頭皮1399(髮元素頭皮spa1399)"
type input "1399"
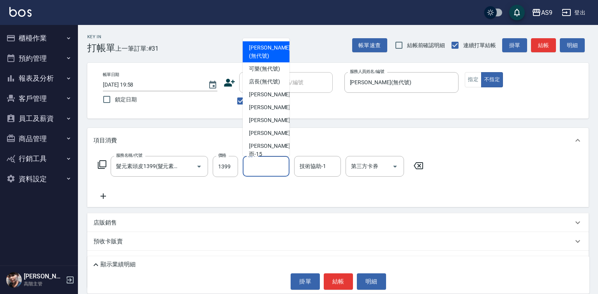
click at [255, 166] on div "洗-1 洗-1" at bounding box center [266, 166] width 47 height 21
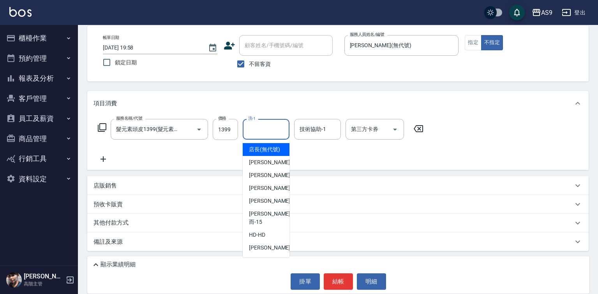
scroll to position [50, 0]
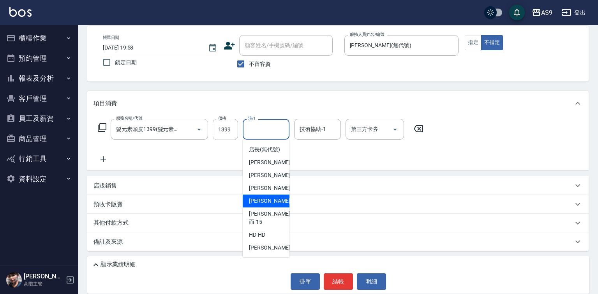
click at [273, 205] on span "[PERSON_NAME]-12" at bounding box center [273, 201] width 49 height 8
type input "[PERSON_NAME]-12"
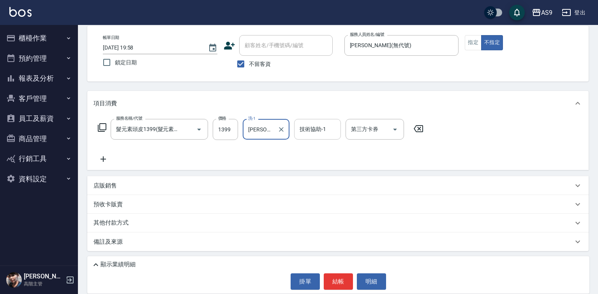
click at [317, 133] on input "技術協助-1" at bounding box center [318, 129] width 40 height 14
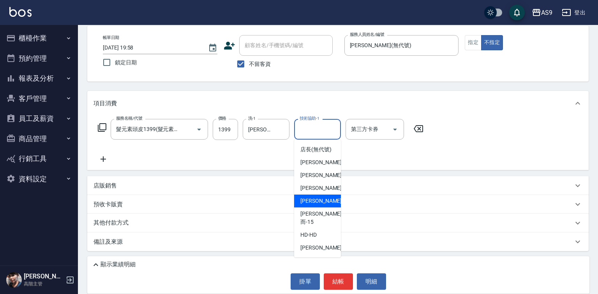
click at [320, 205] on span "[PERSON_NAME]-12" at bounding box center [324, 201] width 49 height 8
type input "[PERSON_NAME]-12"
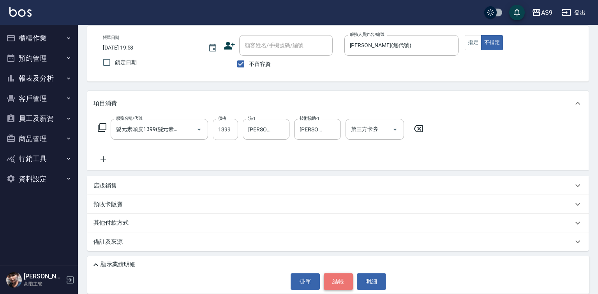
click at [335, 279] on button "結帳" at bounding box center [338, 281] width 29 height 16
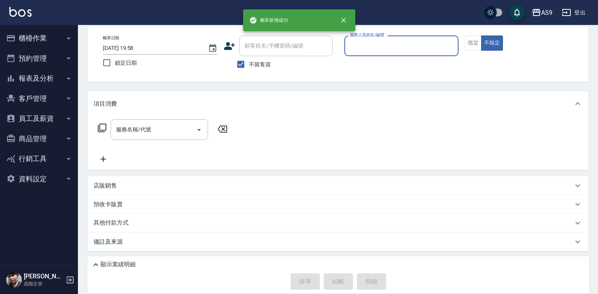
scroll to position [37, 0]
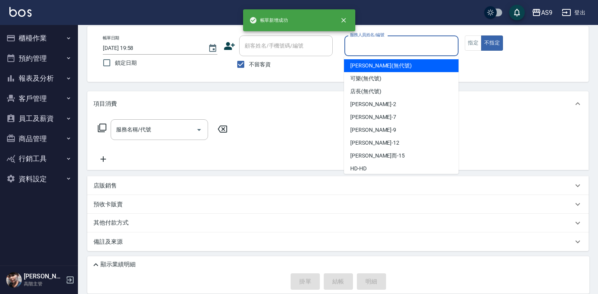
click at [371, 48] on input "服務人員姓名/編號" at bounding box center [402, 46] width 108 height 14
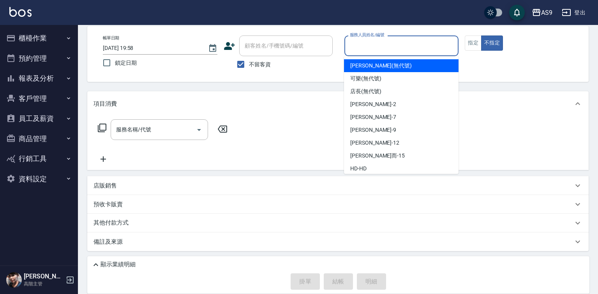
click at [368, 67] on span "[PERSON_NAME] (無代號)" at bounding box center [381, 66] width 62 height 8
type input "[PERSON_NAME](無代號)"
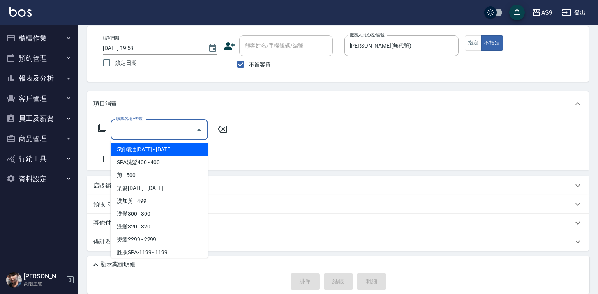
click at [171, 130] on input "服務名稱/代號" at bounding box center [153, 130] width 79 height 14
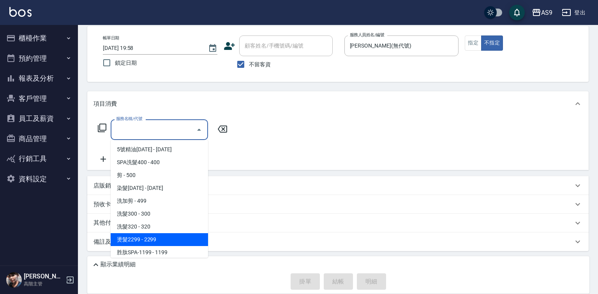
click at [155, 237] on span "燙髮2299 - 2299" at bounding box center [159, 239] width 97 height 13
type input "燙髮2299(燙2299)"
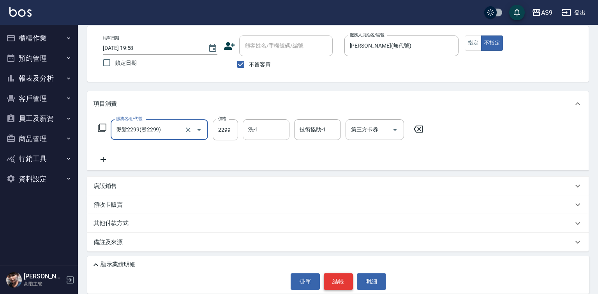
click at [343, 281] on button "結帳" at bounding box center [338, 281] width 29 height 16
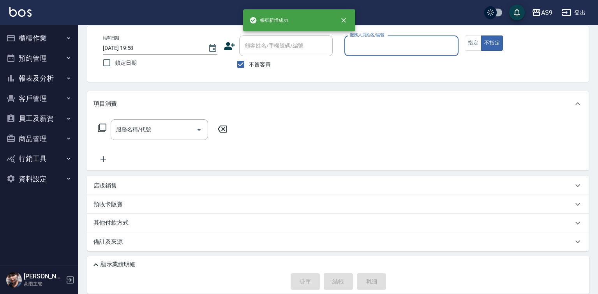
click at [376, 51] on input "服務人員姓名/編號" at bounding box center [402, 46] width 108 height 14
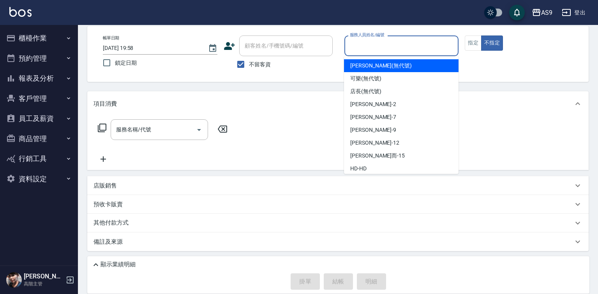
click at [371, 71] on div "[PERSON_NAME] (無代號)" at bounding box center [401, 65] width 115 height 13
type input "[PERSON_NAME](無代號)"
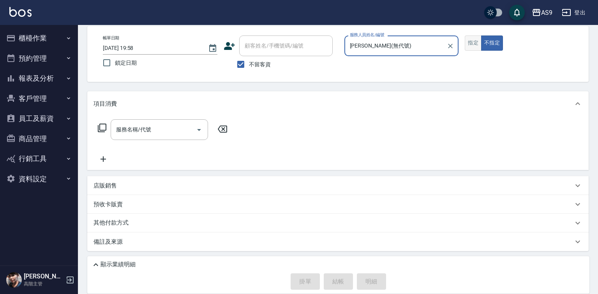
click at [472, 47] on button "指定" at bounding box center [473, 42] width 17 height 15
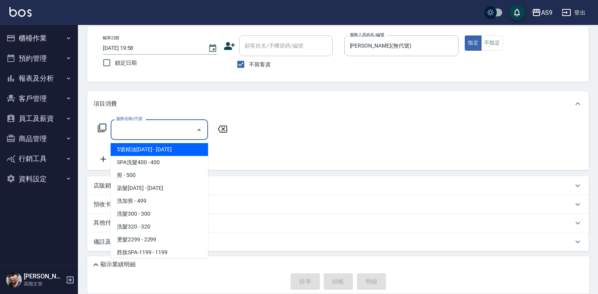
click at [179, 129] on input "服務名稱/代號" at bounding box center [153, 130] width 79 height 14
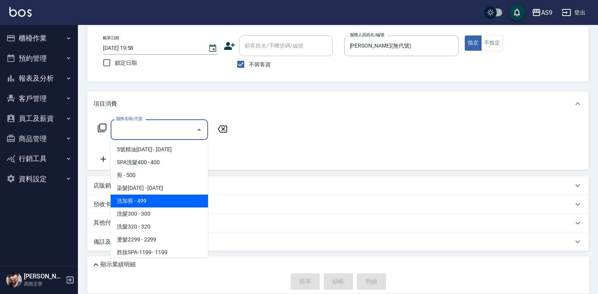
click at [152, 199] on span "洗加剪 - 499" at bounding box center [159, 200] width 97 height 13
type input "洗加剪(洗加剪)"
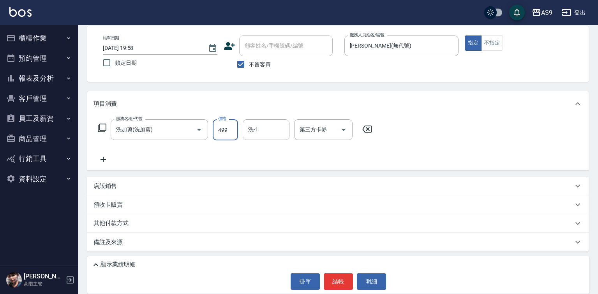
click at [230, 135] on input "499" at bounding box center [225, 129] width 25 height 21
type input "800"
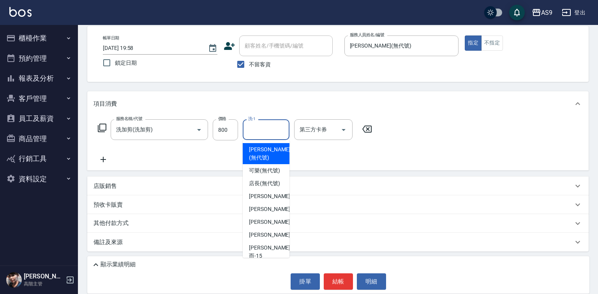
click at [251, 131] on input "洗-1" at bounding box center [266, 130] width 40 height 14
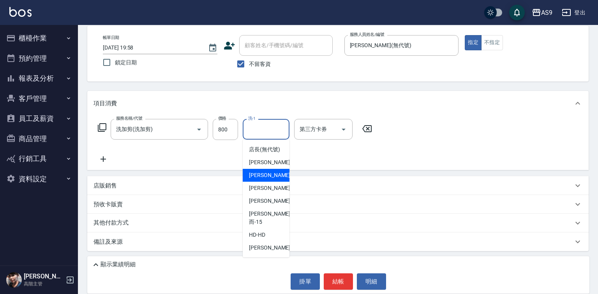
scroll to position [50, 0]
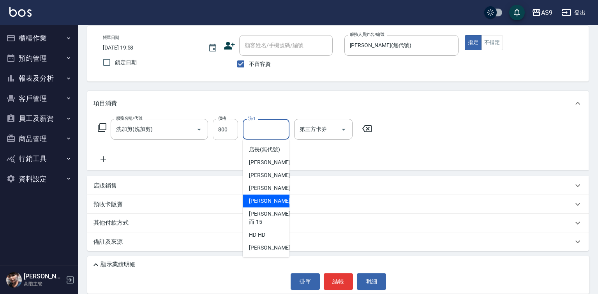
click at [266, 205] on span "[PERSON_NAME]-12" at bounding box center [273, 201] width 49 height 8
type input "[PERSON_NAME]-12"
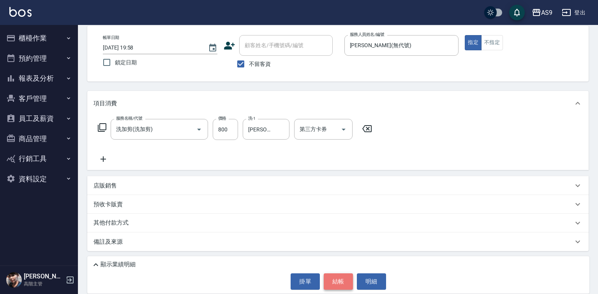
click at [335, 281] on button "結帳" at bounding box center [338, 281] width 29 height 16
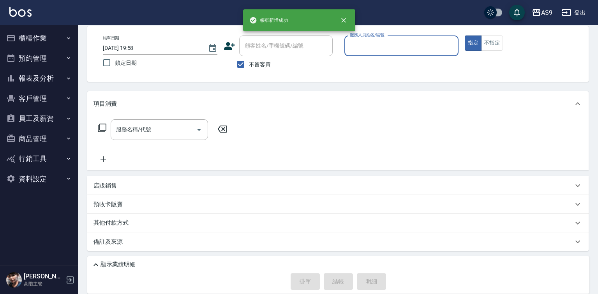
scroll to position [37, 0]
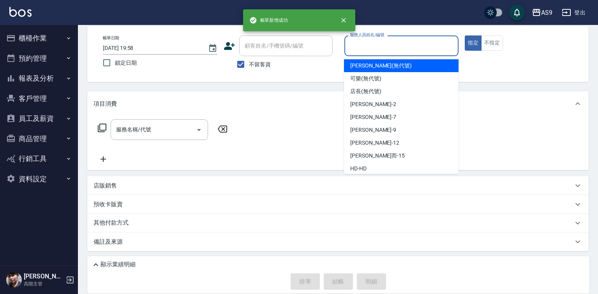
click at [361, 48] on input "服務人員姓名/編號" at bounding box center [402, 46] width 108 height 14
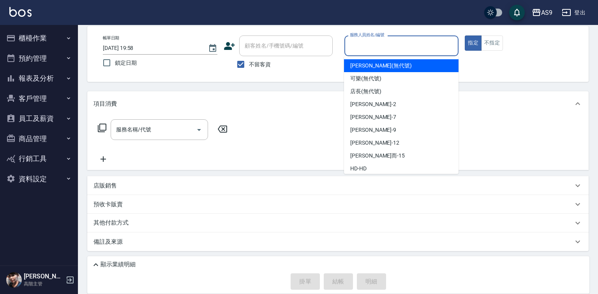
click at [367, 68] on span "[PERSON_NAME] (無代號)" at bounding box center [381, 66] width 62 height 8
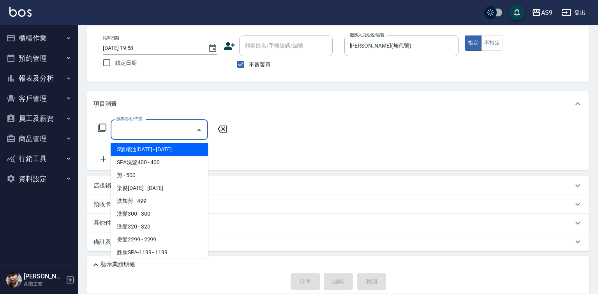
click at [177, 131] on input "服務名稱/代號" at bounding box center [153, 130] width 79 height 14
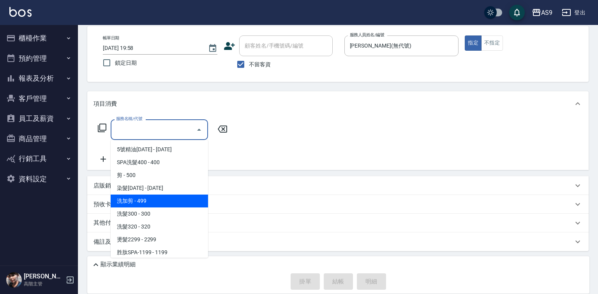
click at [145, 202] on span "洗加剪 - 499" at bounding box center [159, 200] width 97 height 13
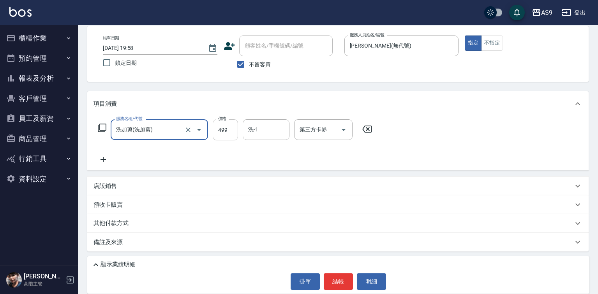
click at [226, 131] on input "499" at bounding box center [225, 129] width 25 height 21
click at [276, 127] on input "洗-1" at bounding box center [266, 130] width 40 height 14
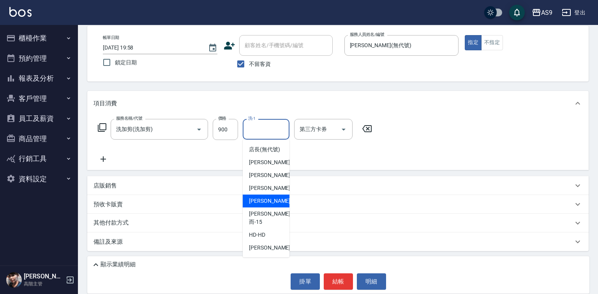
scroll to position [50, 0]
click at [272, 220] on span "[PERSON_NAME]而 -15" at bounding box center [269, 218] width 41 height 16
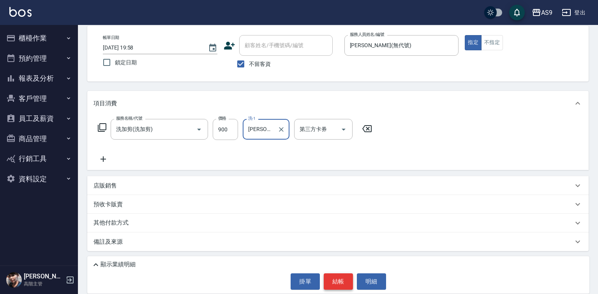
click at [337, 283] on button "結帳" at bounding box center [338, 281] width 29 height 16
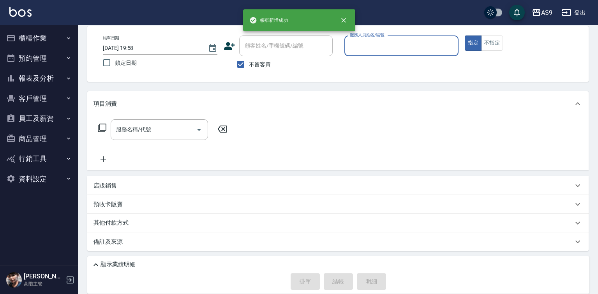
scroll to position [37, 0]
click at [378, 45] on input "服務人員姓名/編號" at bounding box center [402, 46] width 108 height 14
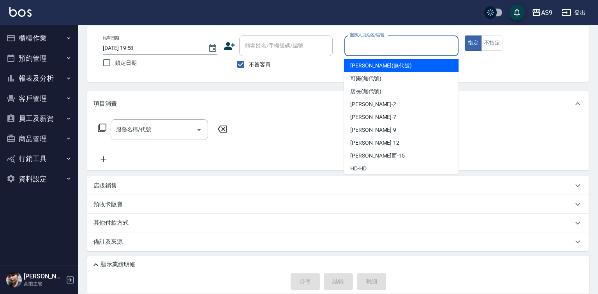
click at [362, 66] on span "[PERSON_NAME] (無代號)" at bounding box center [381, 66] width 62 height 8
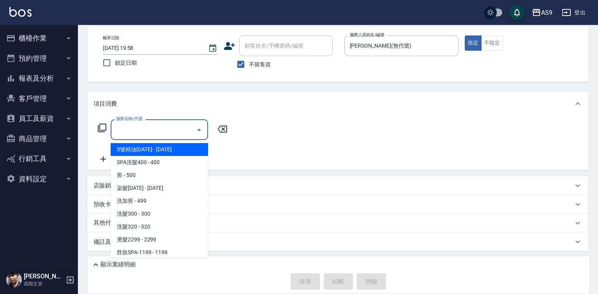
click at [175, 129] on input "服務名稱/代號" at bounding box center [153, 130] width 79 height 14
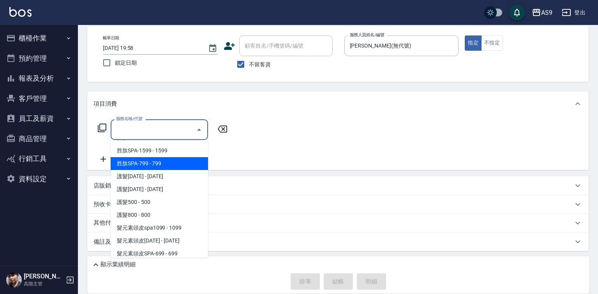
scroll to position [117, 0]
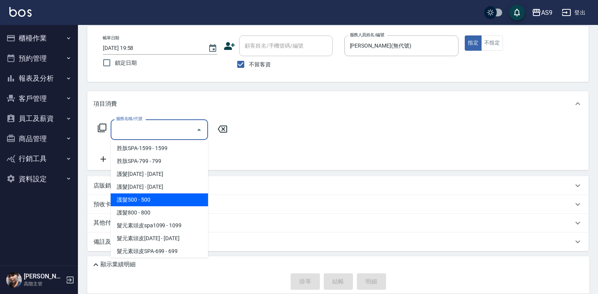
click at [151, 200] on span "護髮500 - 500" at bounding box center [159, 199] width 97 height 13
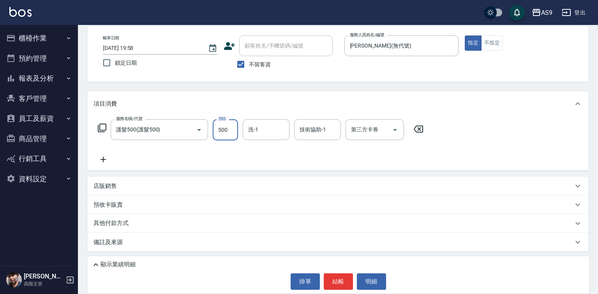
click at [224, 127] on input "500" at bounding box center [225, 129] width 25 height 21
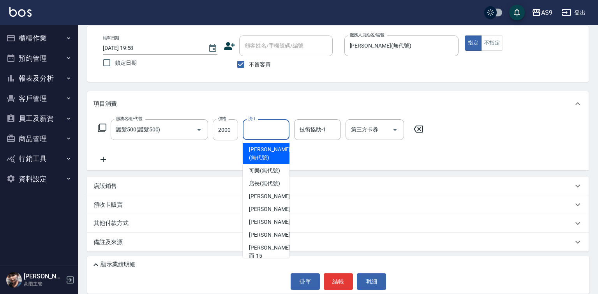
click at [255, 130] on input "洗-1" at bounding box center [266, 130] width 40 height 14
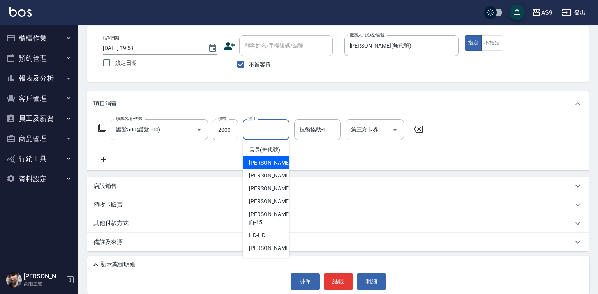
scroll to position [50, 0]
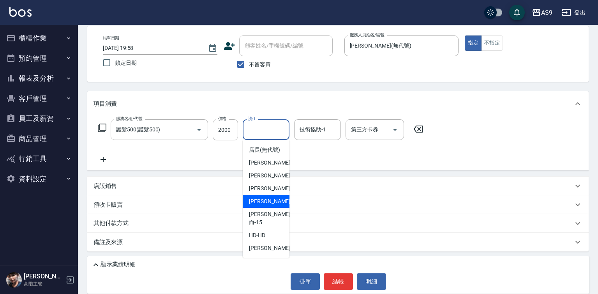
click at [272, 205] on span "[PERSON_NAME]-12" at bounding box center [273, 201] width 49 height 8
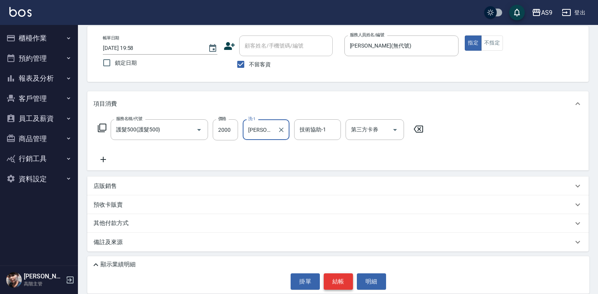
click at [334, 288] on button "結帳" at bounding box center [338, 281] width 29 height 16
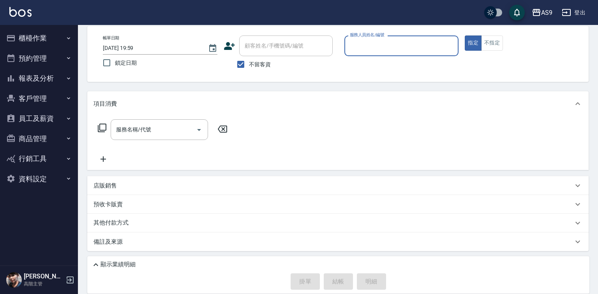
click at [44, 82] on button "報表及分析" at bounding box center [39, 78] width 72 height 20
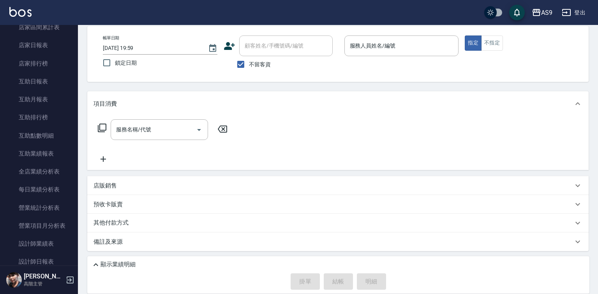
scroll to position [234, 0]
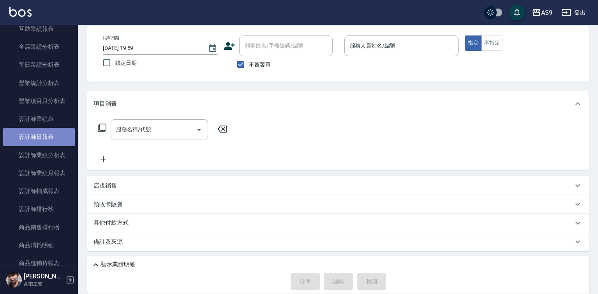
click at [42, 140] on link "設計師日報表" at bounding box center [39, 137] width 72 height 18
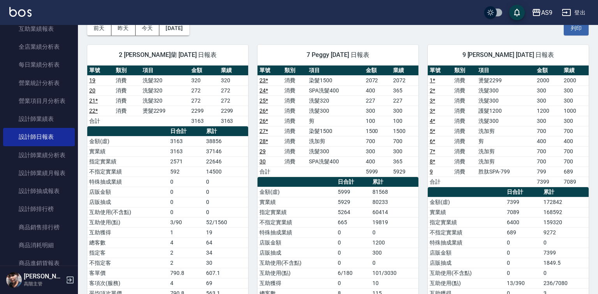
scroll to position [41, 0]
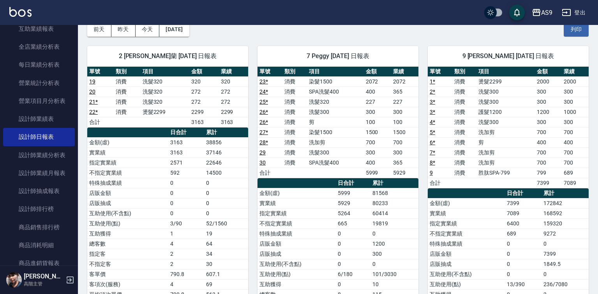
click at [92, 91] on link "20" at bounding box center [92, 91] width 6 height 6
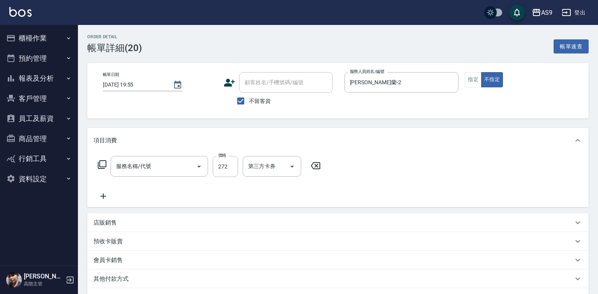
type input "洗髮320"
click at [102, 196] on icon at bounding box center [103, 195] width 5 height 5
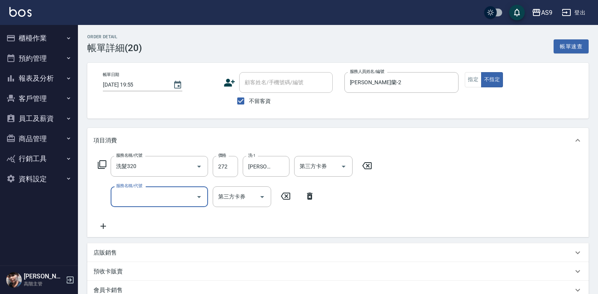
click at [147, 191] on input "服務名稱/代號" at bounding box center [153, 197] width 79 height 14
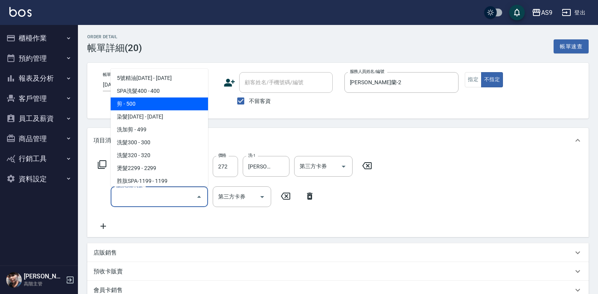
click at [155, 104] on span "剪 - 500" at bounding box center [159, 103] width 97 height 13
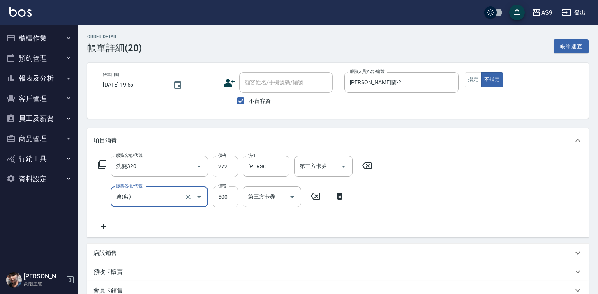
type input "剪"
click at [217, 195] on input "500" at bounding box center [225, 196] width 25 height 21
click at [234, 200] on input "100500" at bounding box center [225, 196] width 25 height 21
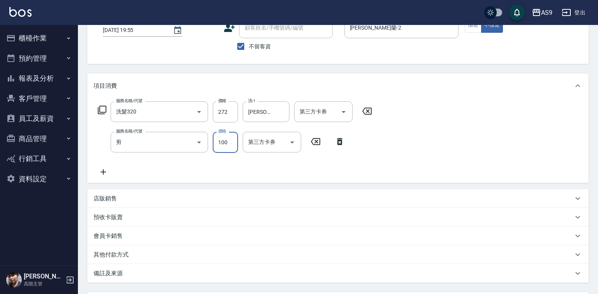
scroll to position [127, 0]
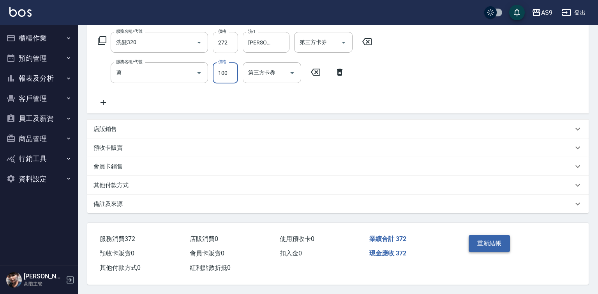
type input "100"
click at [499, 245] on button "重新結帳" at bounding box center [489, 243] width 41 height 16
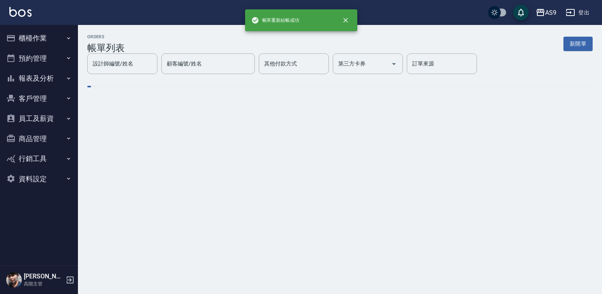
click at [37, 77] on button "報表及分析" at bounding box center [39, 78] width 72 height 20
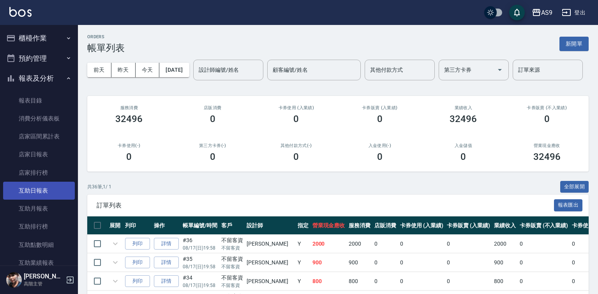
click at [51, 182] on link "互助日報表" at bounding box center [39, 191] width 72 height 18
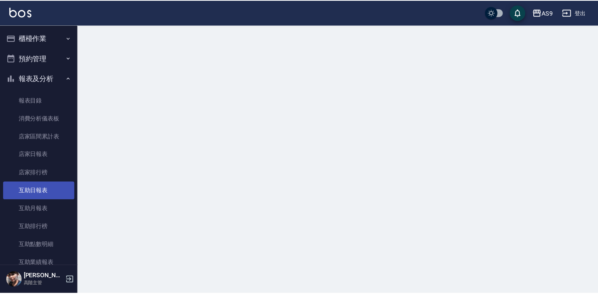
scroll to position [234, 0]
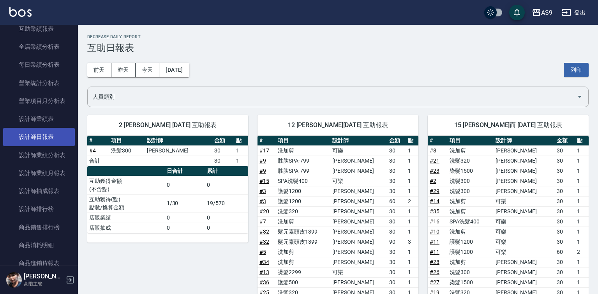
drag, startPoint x: 47, startPoint y: 127, endPoint x: 48, endPoint y: 133, distance: 5.5
click at [47, 129] on ul "報表目錄 消費分析儀表板 店家區間累計表 店家日報表 店家排行榜 互助日報表 互助月報表 互助排行榜 互助點數明細 互助業績報表 全店業績分析表 每日業績分析…" at bounding box center [39, 245] width 72 height 781
click at [48, 135] on link "設計師日報表" at bounding box center [39, 137] width 72 height 18
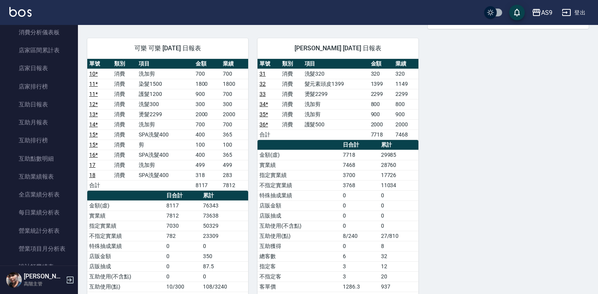
scroll to position [78, 0]
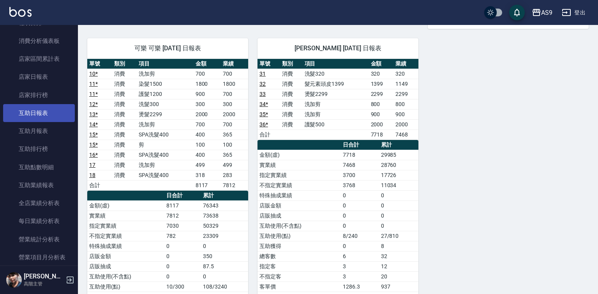
click at [46, 108] on link "互助日報表" at bounding box center [39, 113] width 72 height 18
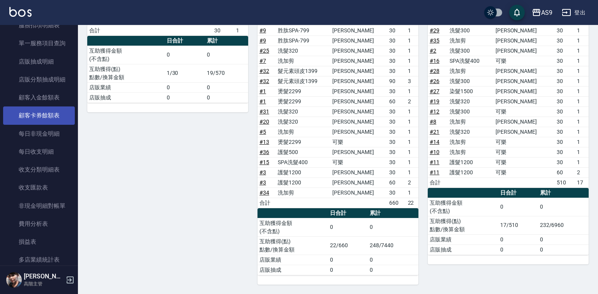
scroll to position [623, 0]
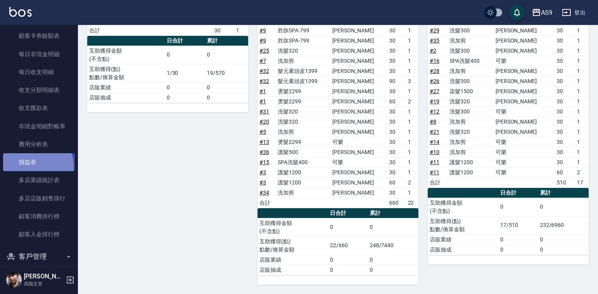
click at [36, 166] on link "損益表" at bounding box center [39, 162] width 72 height 18
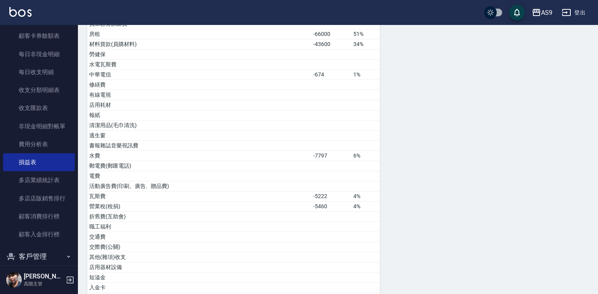
scroll to position [403, 0]
